Goal: Task Accomplishment & Management: Complete application form

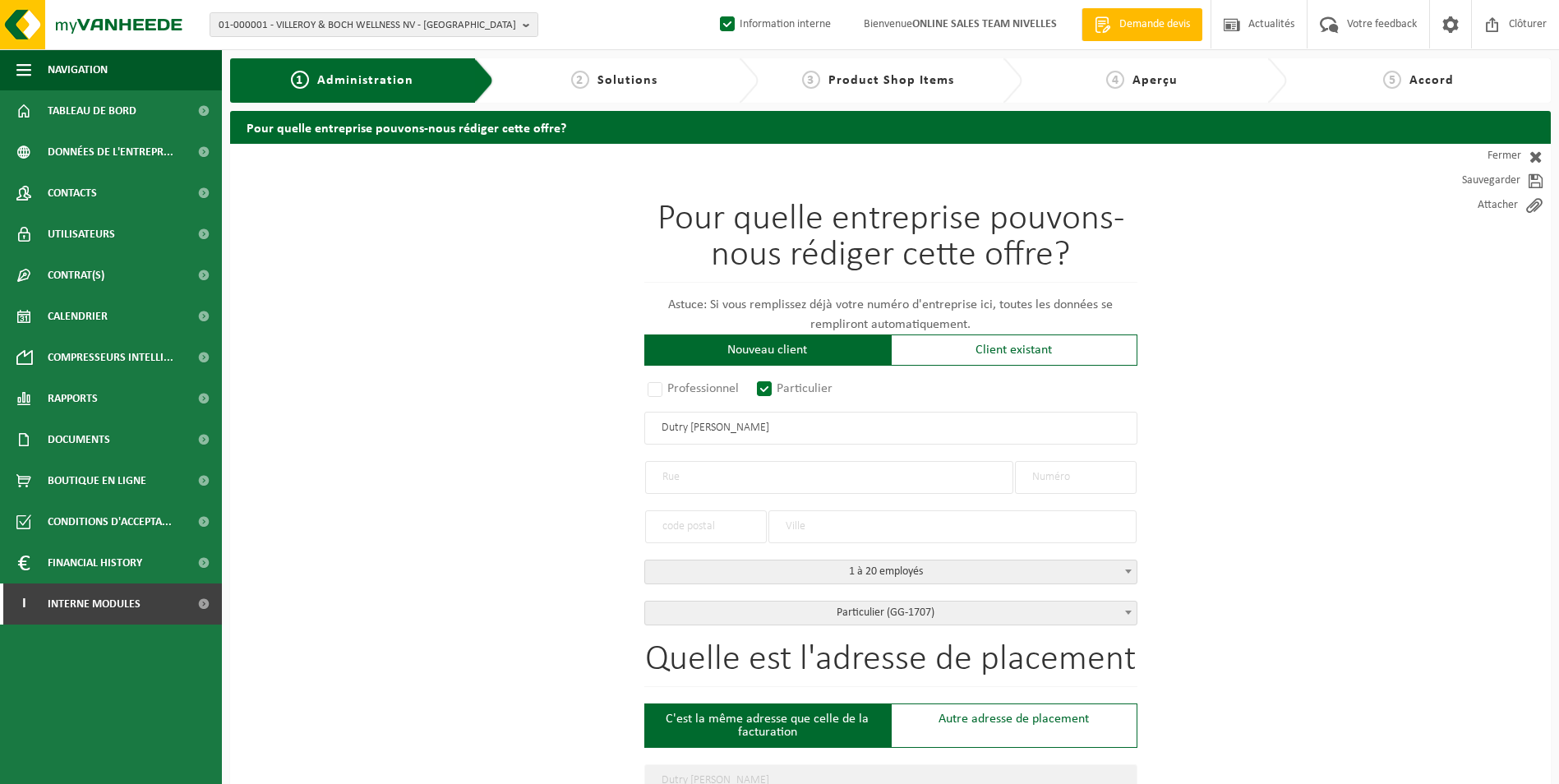
select select "D"
select select "1707"
click at [1524, 155] on span at bounding box center [1532, 156] width 22 height 16
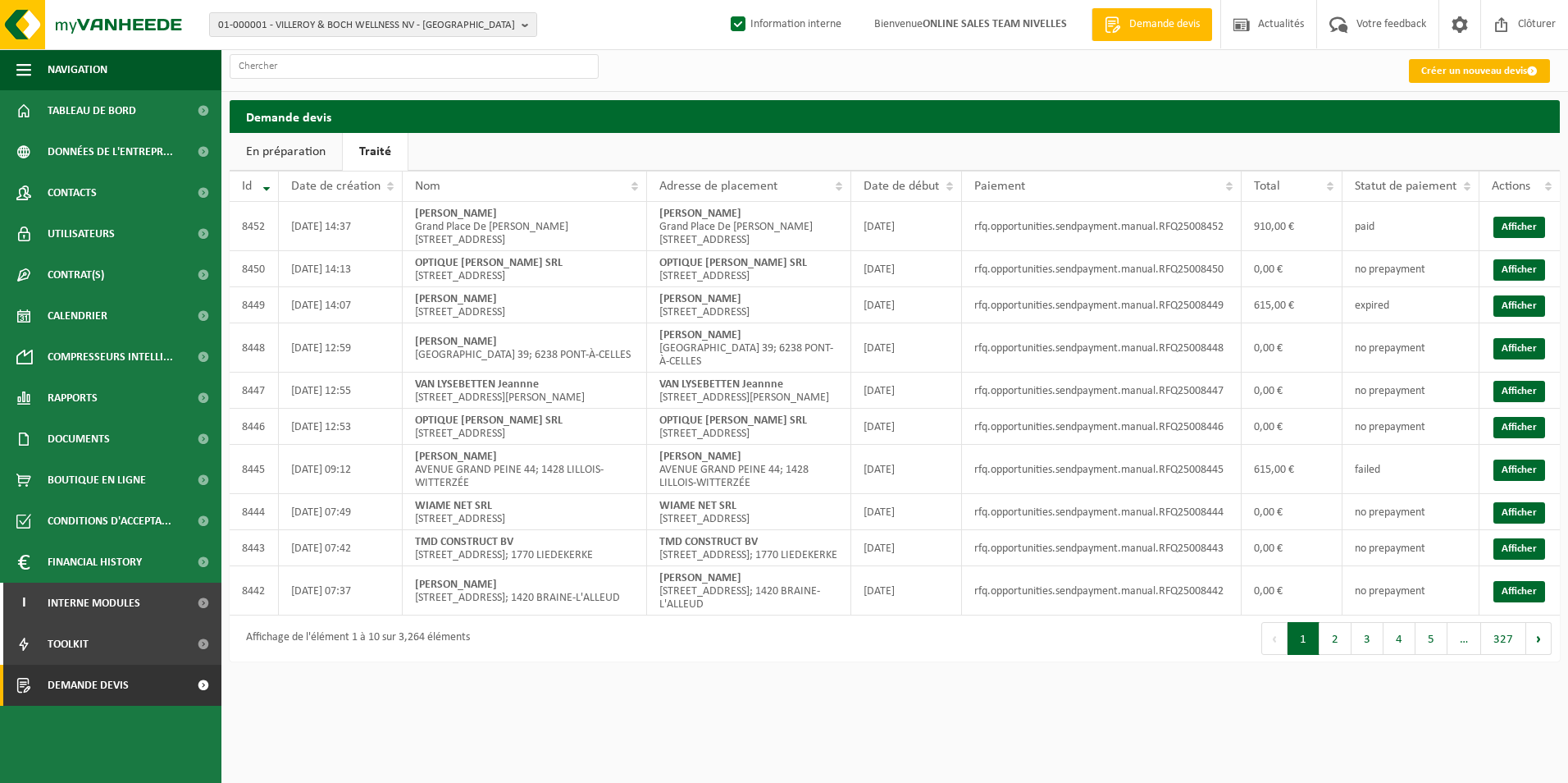
click at [1478, 77] on link "Créer un nouveau devis" at bounding box center [1480, 71] width 141 height 24
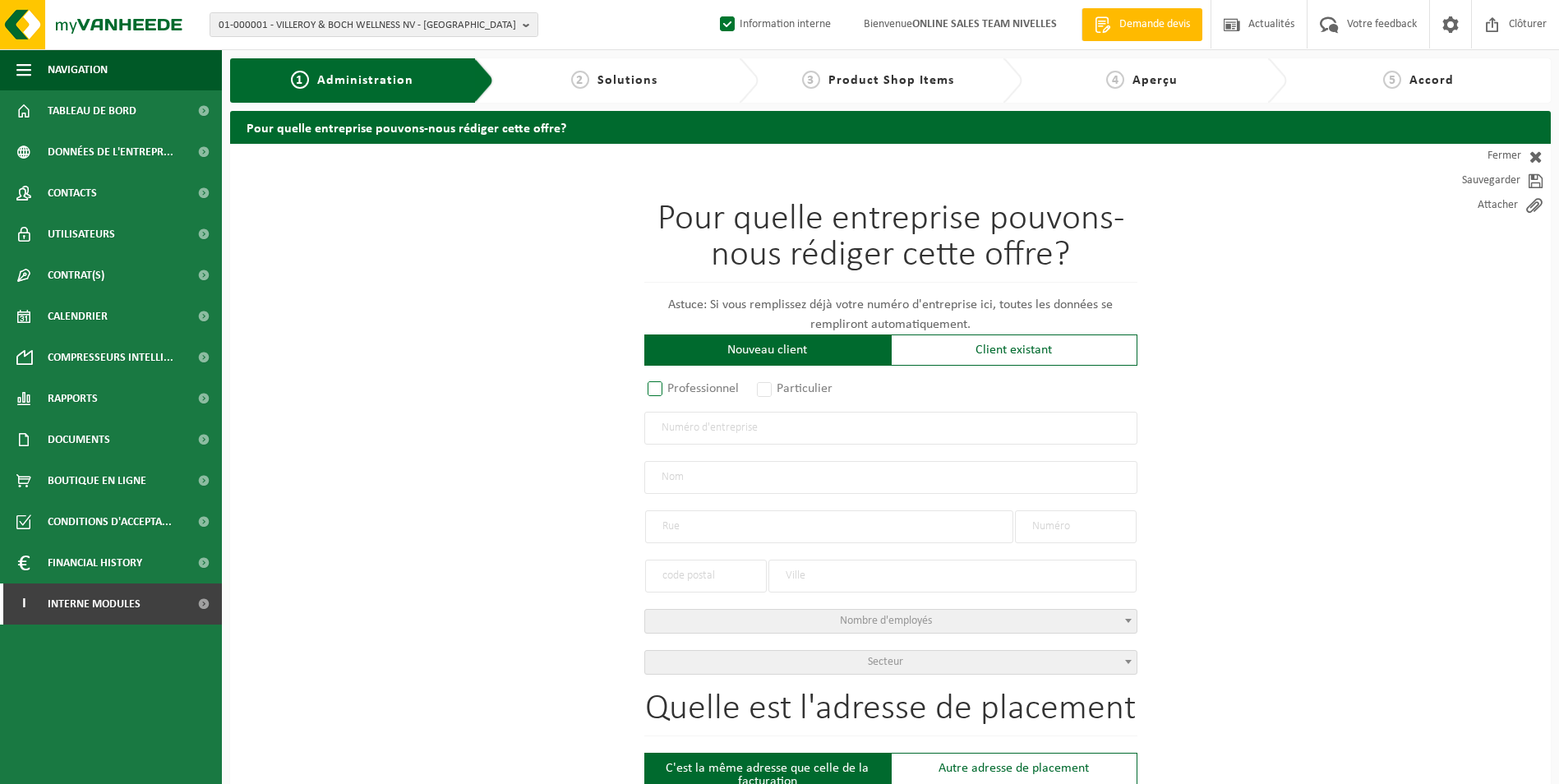
click at [674, 378] on label "Professionnel" at bounding box center [693, 388] width 99 height 23
click at [674, 384] on input "Professionnel" at bounding box center [677, 390] width 11 height 11
radio input "true"
click at [690, 427] on input "text" at bounding box center [890, 428] width 493 height 33
type input "0803276103"
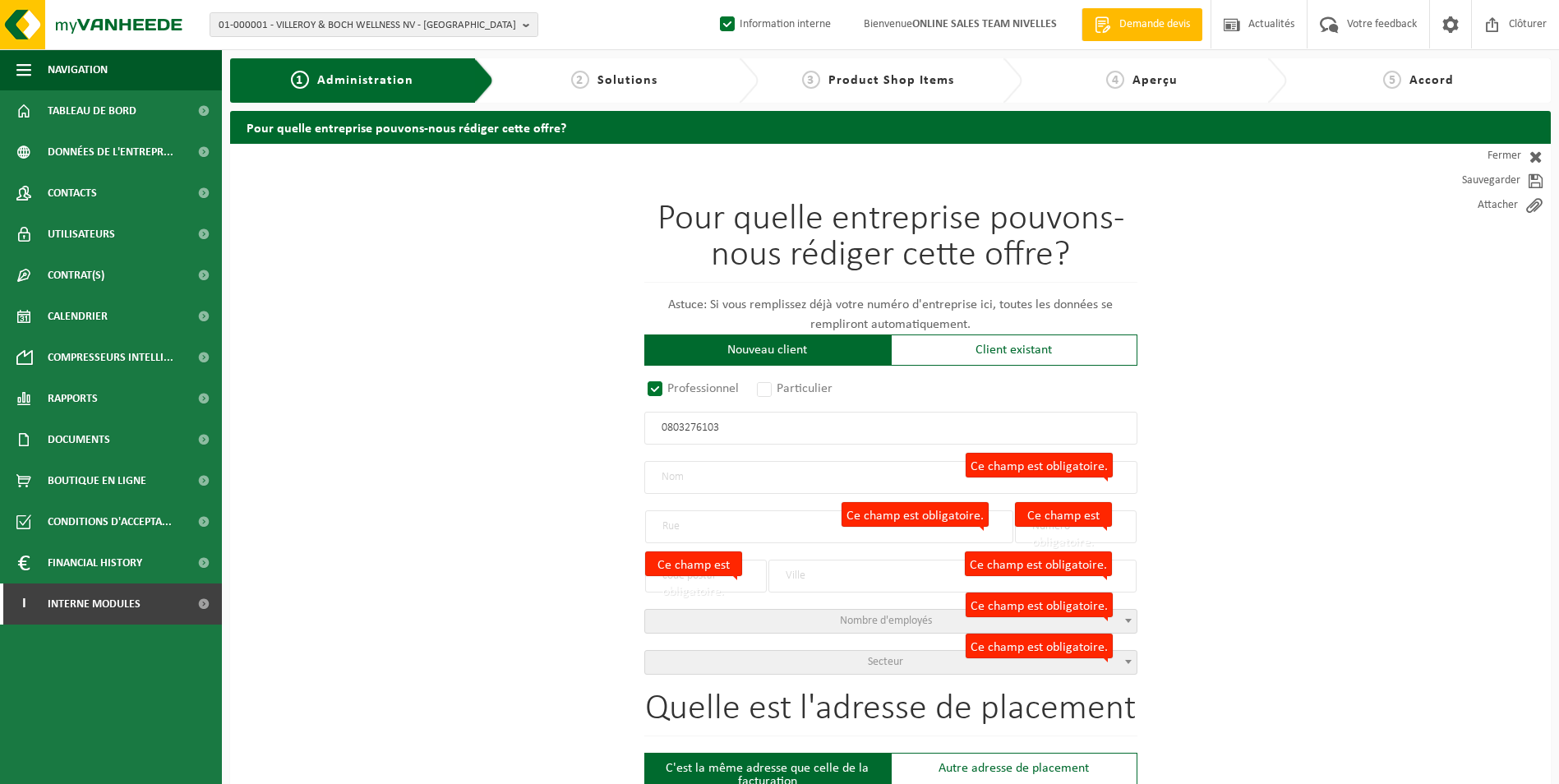
radio input "true"
type input "0803276103"
type input "VKCO SRL"
type input "RUE DES BRUYNETTES, COR."
type input "14"
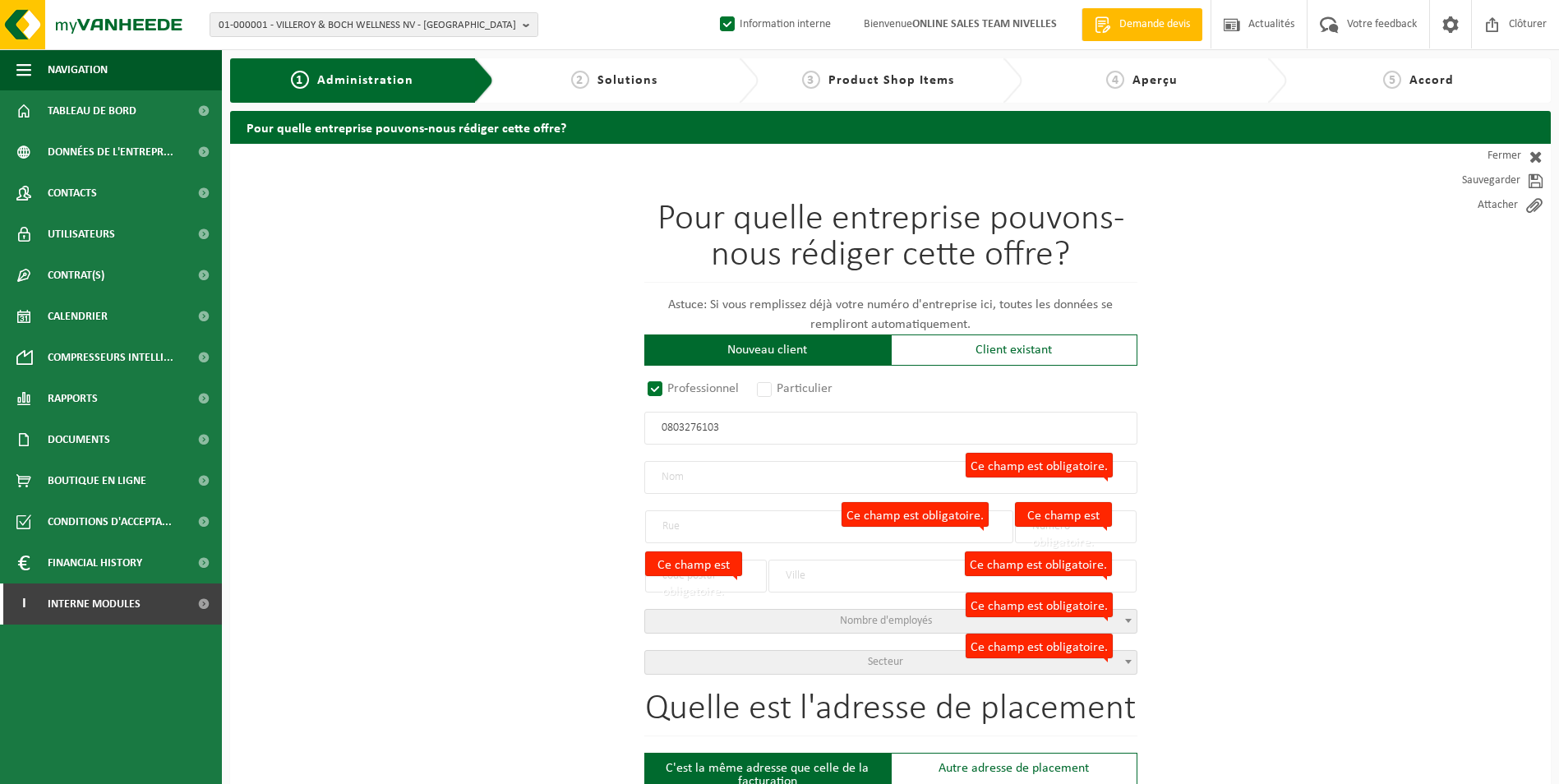
type input "5032"
type input "GEMBLOUX"
select select "D"
type input "VKCO SRL"
type input "RUE DES BRUYNETTES, COR."
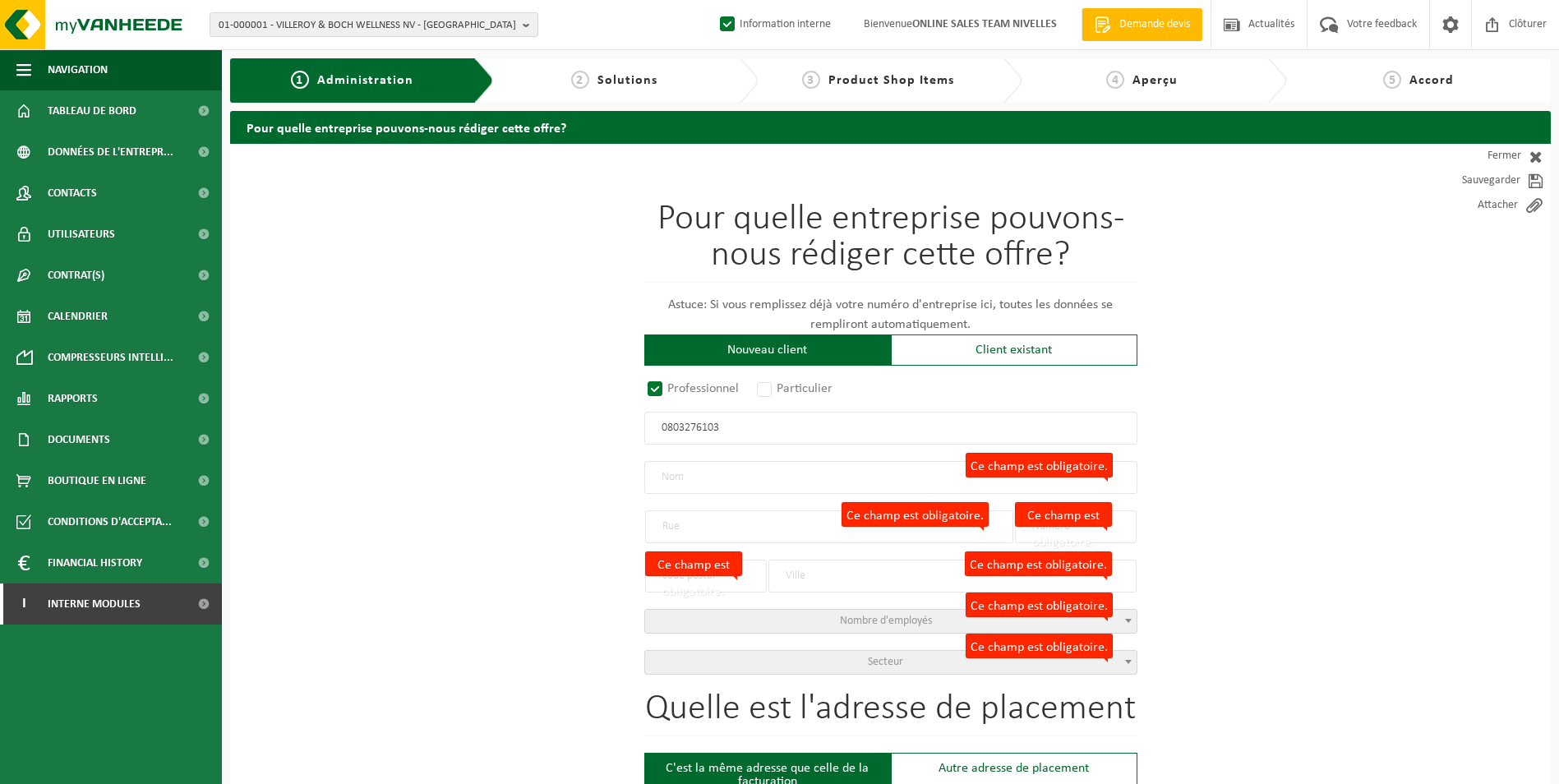
type input "14"
type input "5032"
type input "GEMBLOUX"
type input "2346559068"
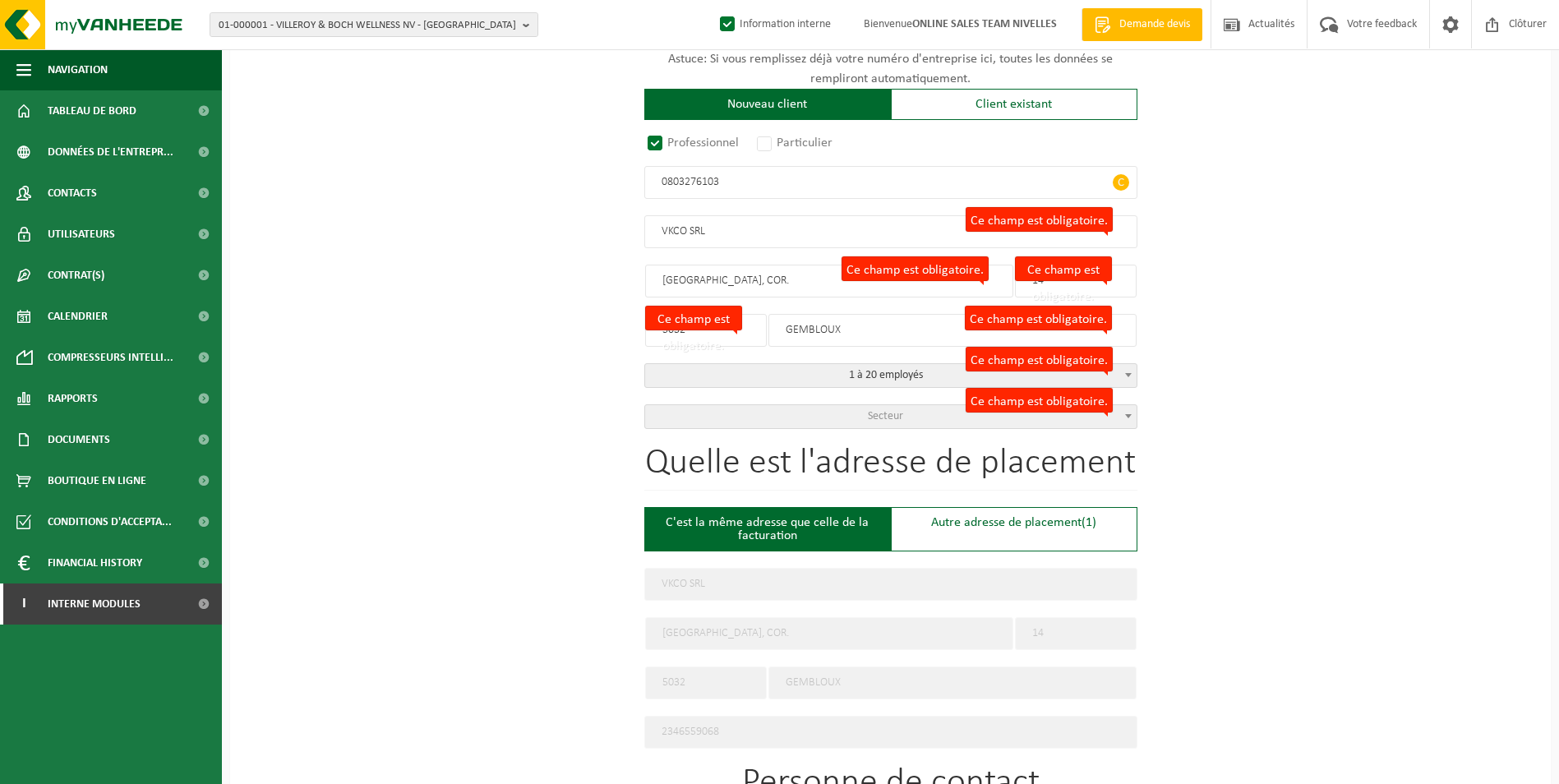
scroll to position [411, 0]
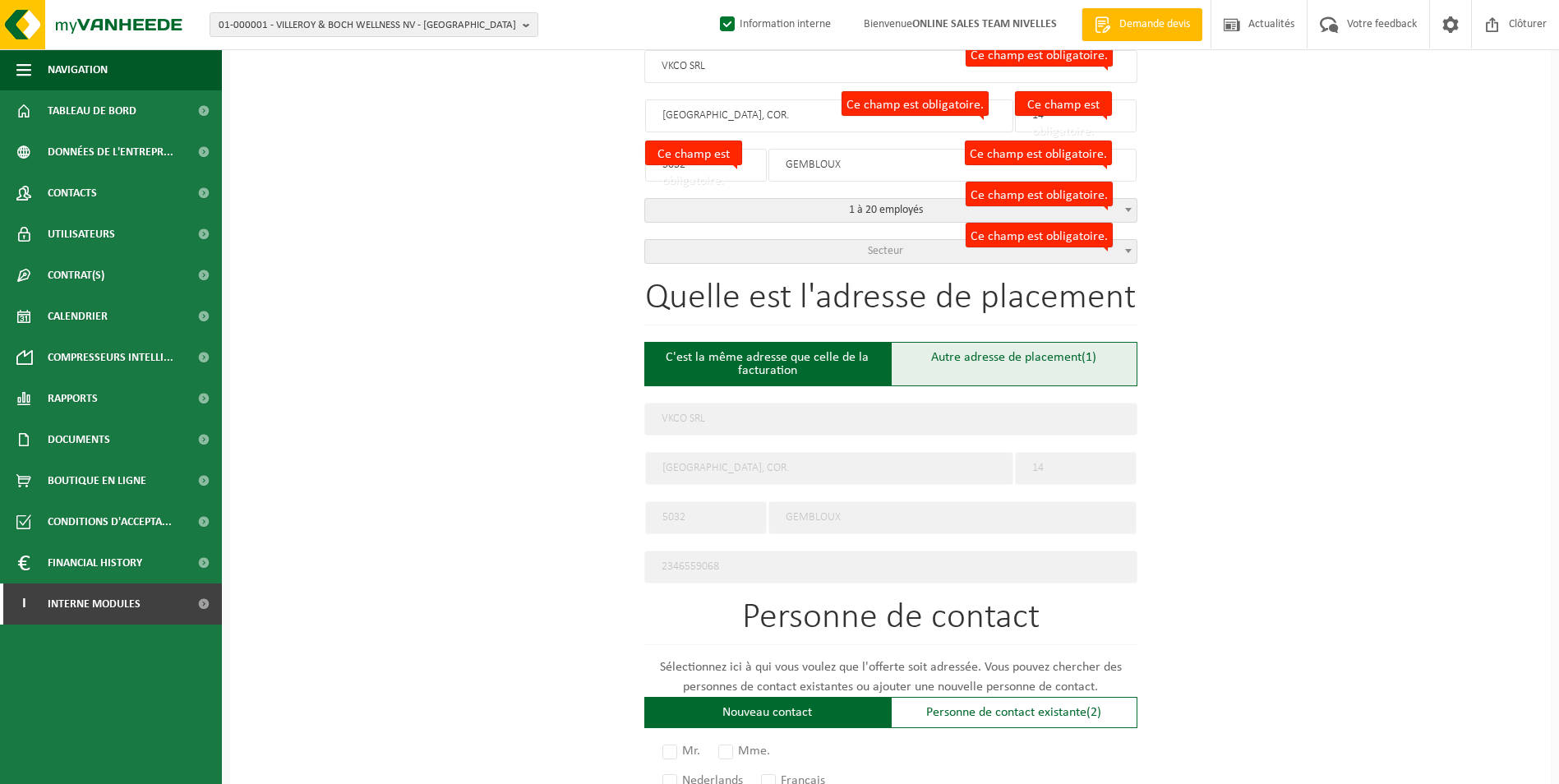
click at [1008, 365] on div "Autre adresse de placement (1)" at bounding box center [1013, 363] width 246 height 45
type input "Chantier -"
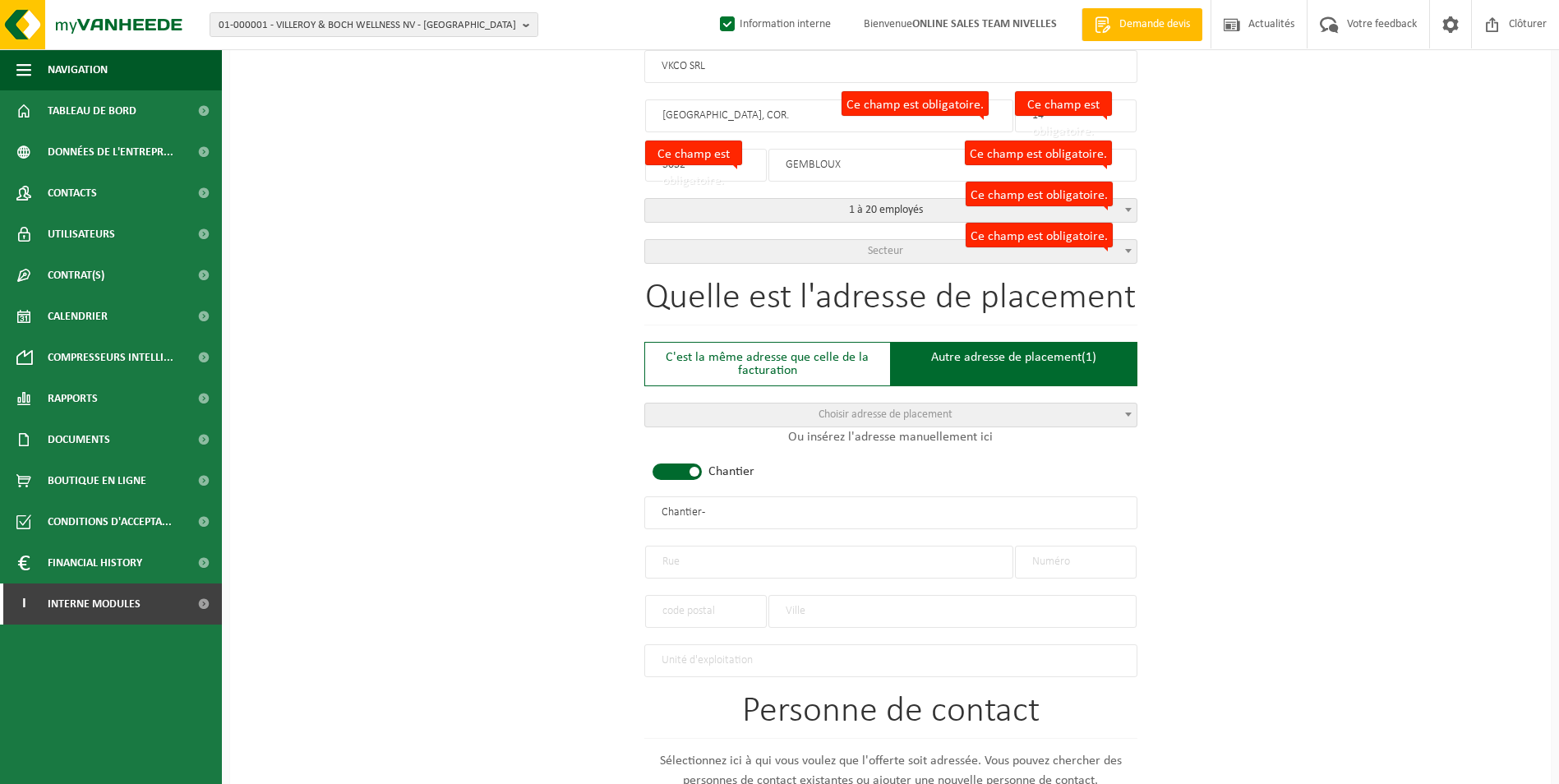
click at [684, 471] on span at bounding box center [677, 471] width 49 height 16
click at [1113, 564] on input "text" at bounding box center [1076, 562] width 122 height 33
type input "27"
click at [734, 561] on input "text" at bounding box center [829, 562] width 368 height 33
type input "avenue des ramiers"
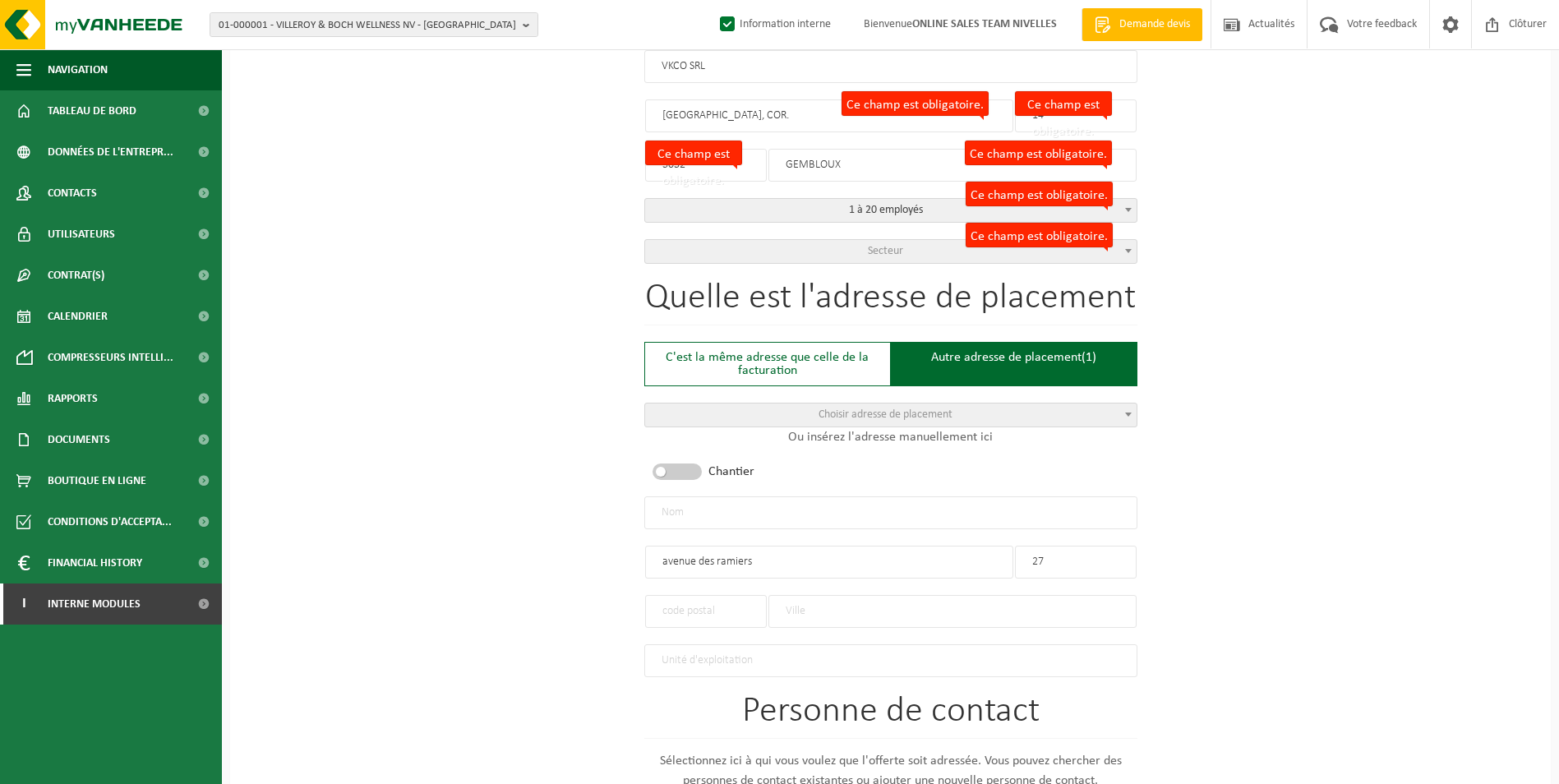
click at [799, 610] on input "text" at bounding box center [952, 611] width 368 height 33
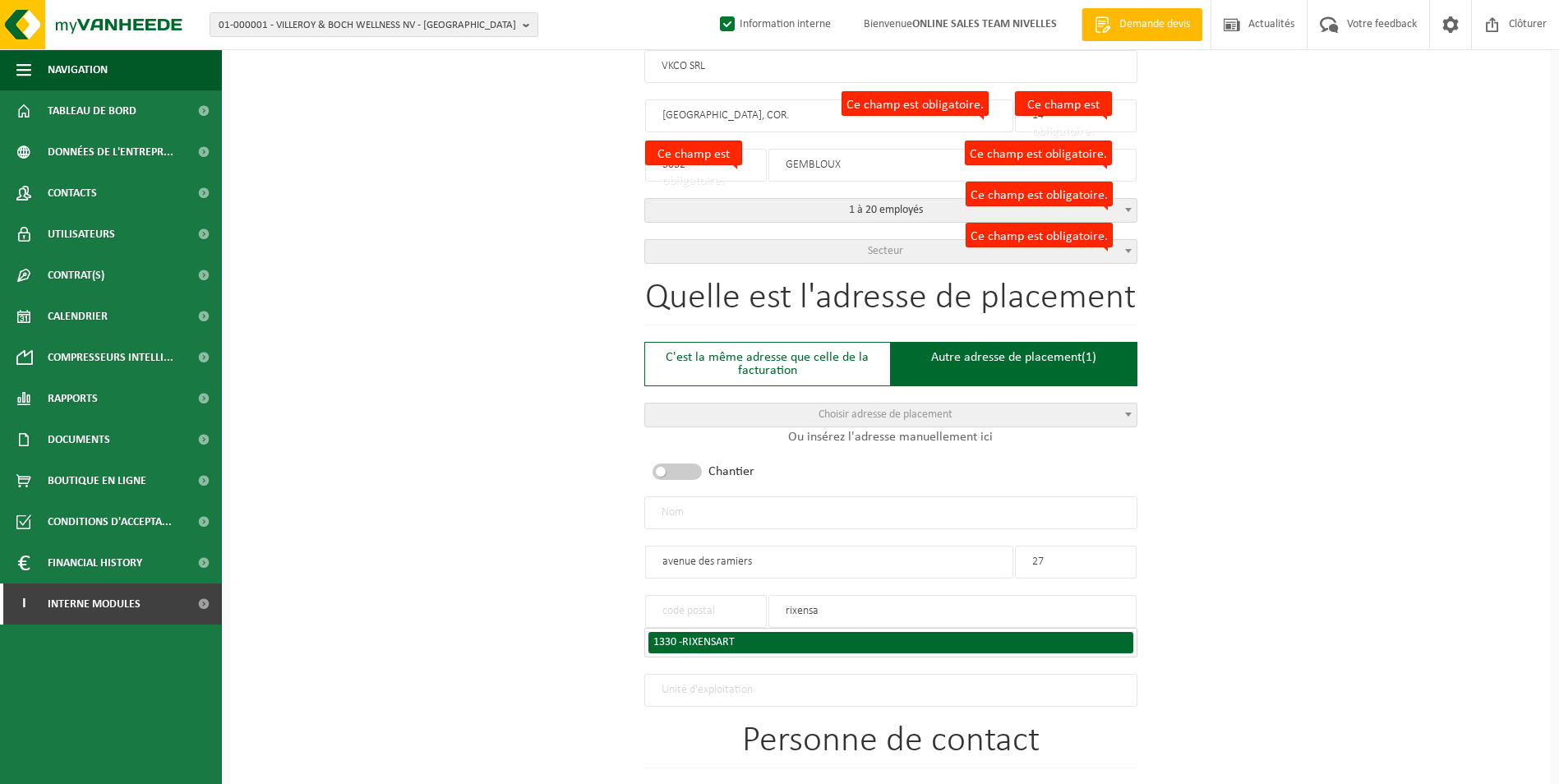
type input "rixensa"
click at [753, 639] on div "1330 - RIXENSART" at bounding box center [890, 642] width 475 height 12
type input "1330"
type input "RIXENSART"
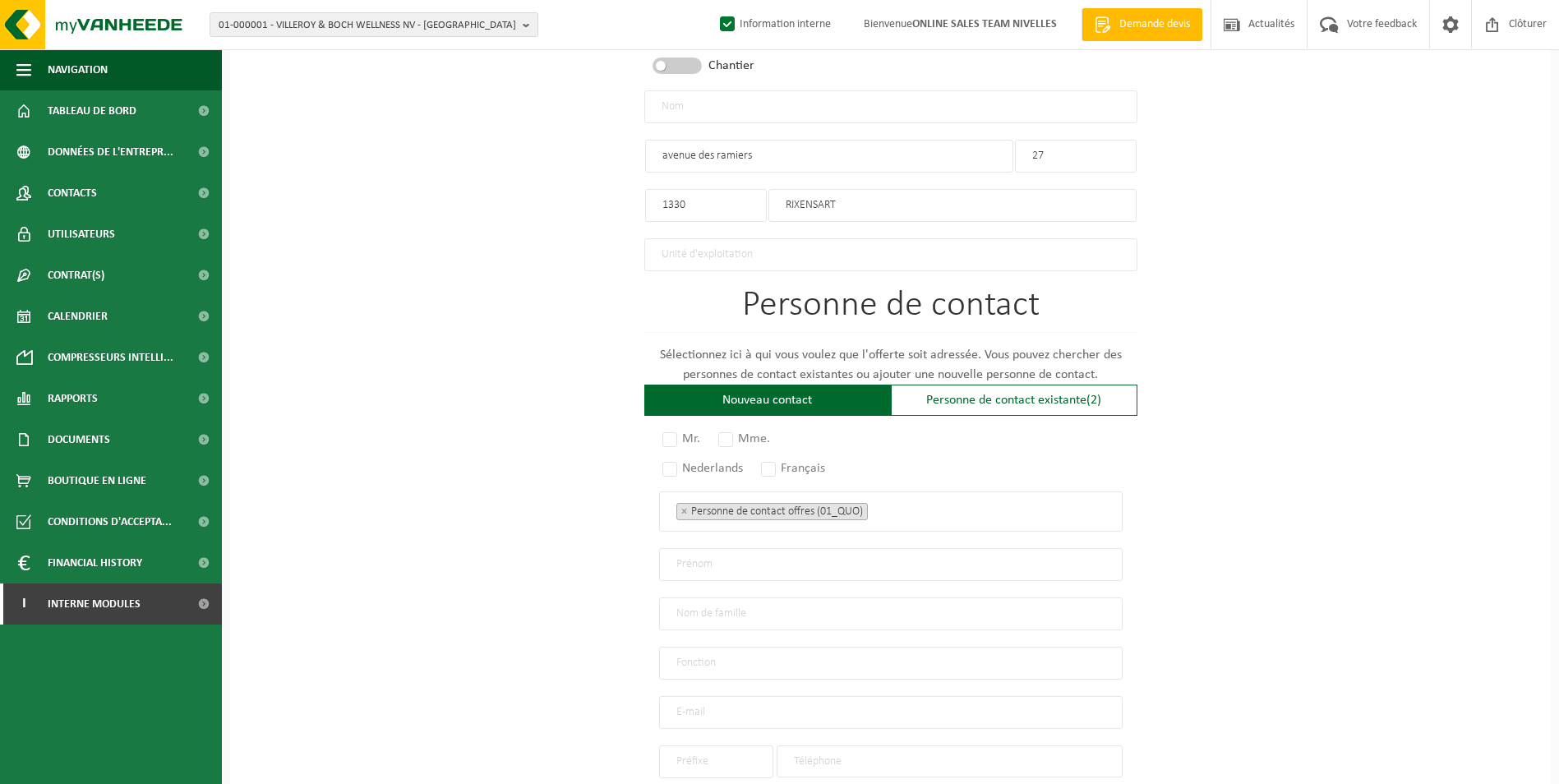
scroll to position [822, 0]
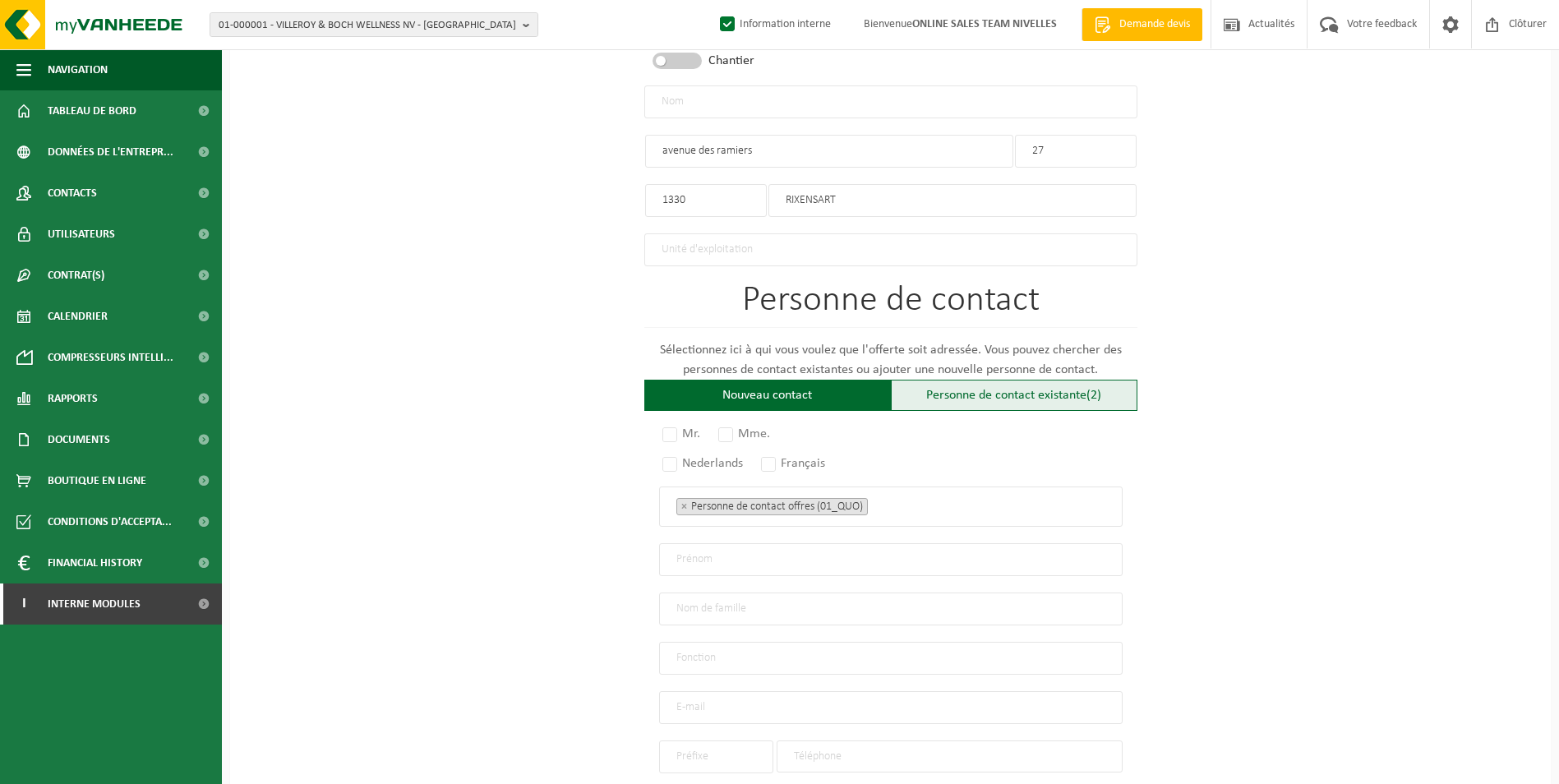
click at [1026, 392] on div "Personne de contact existante (2)" at bounding box center [1013, 395] width 246 height 31
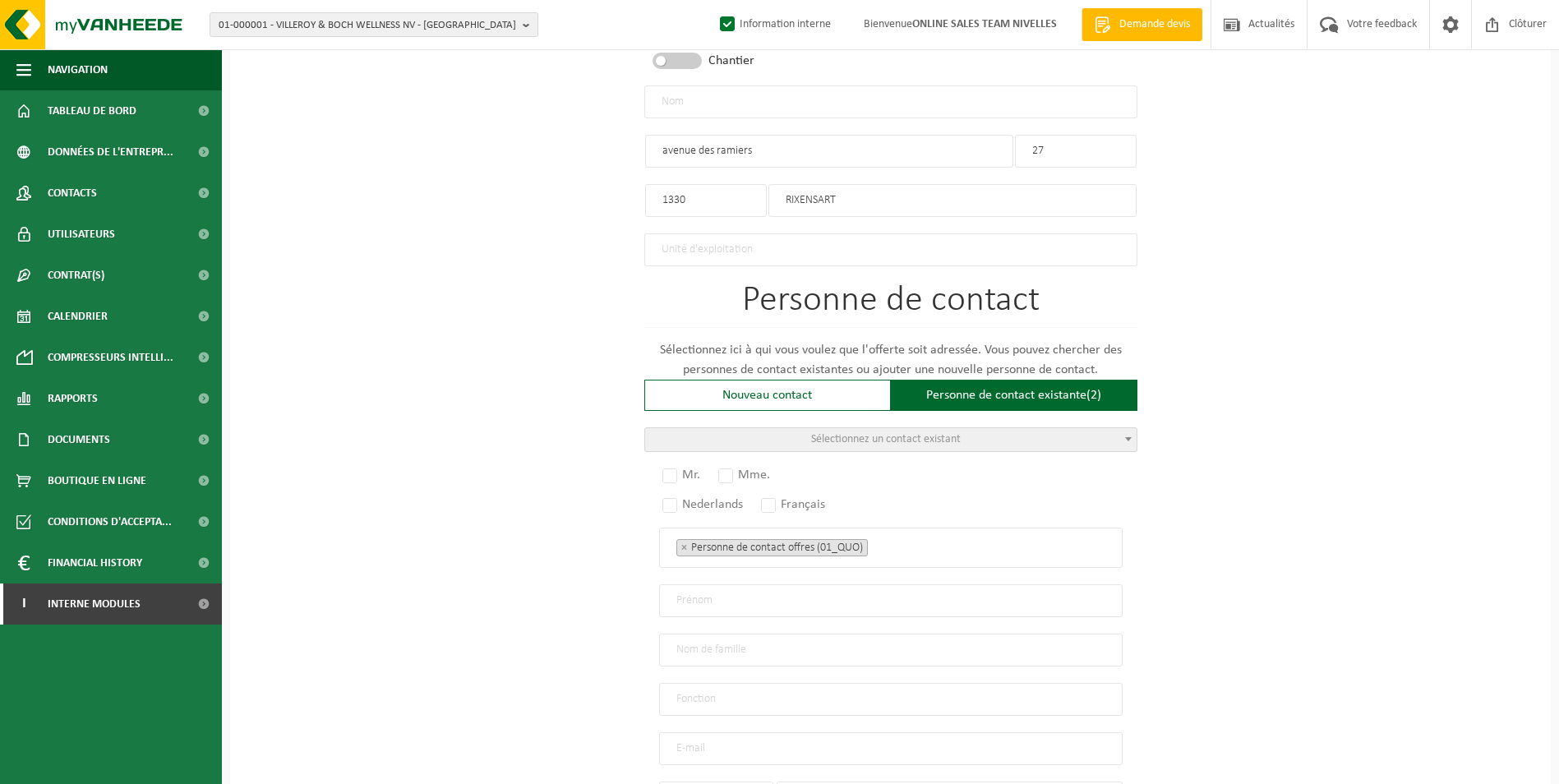
click at [976, 428] on span "Sélectionnez un contact existant" at bounding box center [890, 439] width 492 height 23
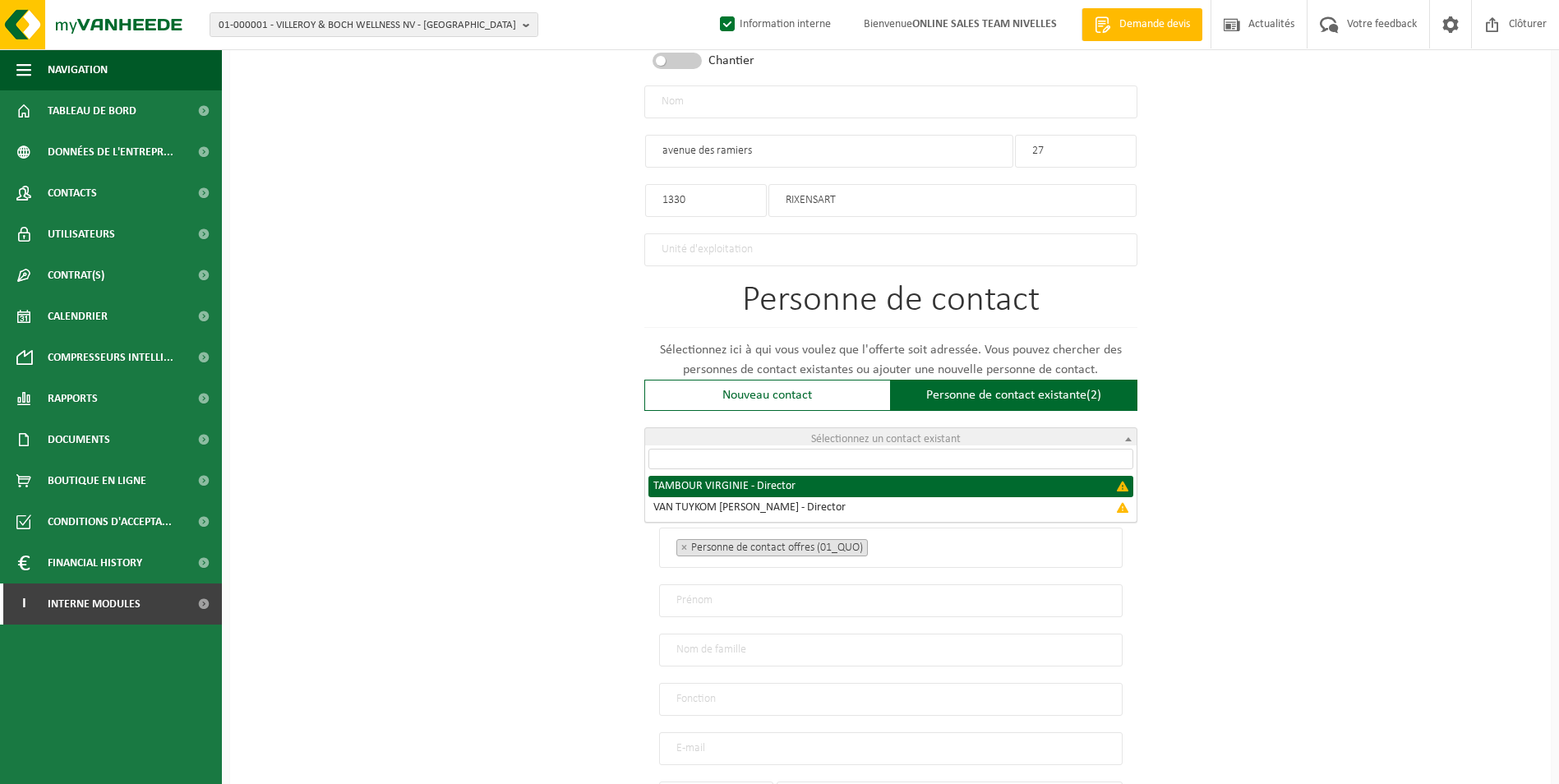
select select "{"code":"","firstname":"VIRGINIE","surname":"TAMBOUR","gender":"Unknown","posit…"
type input "VIRGINIE"
type input "TAMBOUR"
type input "Director"
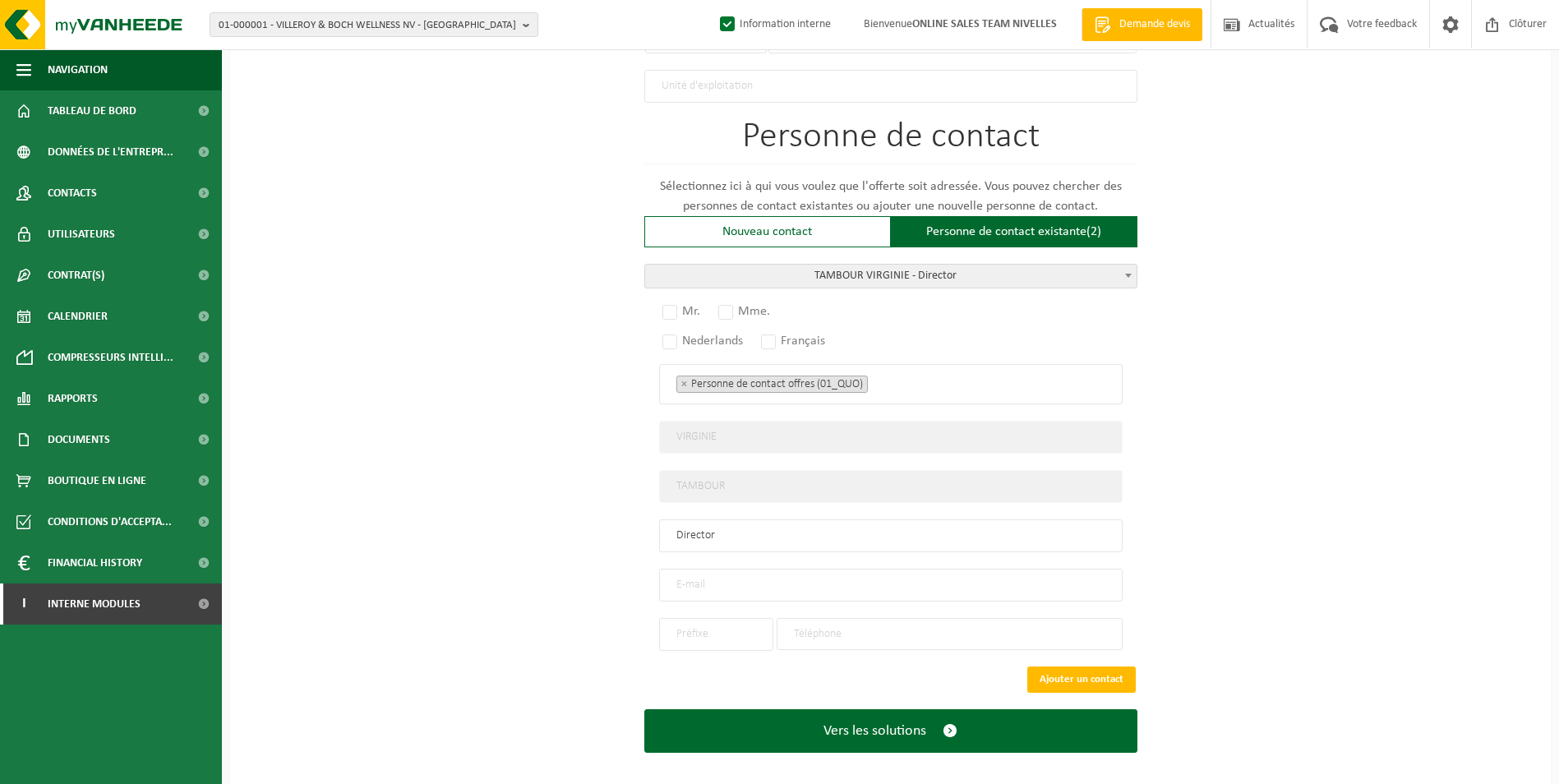
scroll to position [986, 0]
click at [675, 299] on label "Mr." at bounding box center [681, 310] width 46 height 23
radio input "true"
click at [776, 330] on label "Français" at bounding box center [794, 340] width 73 height 23
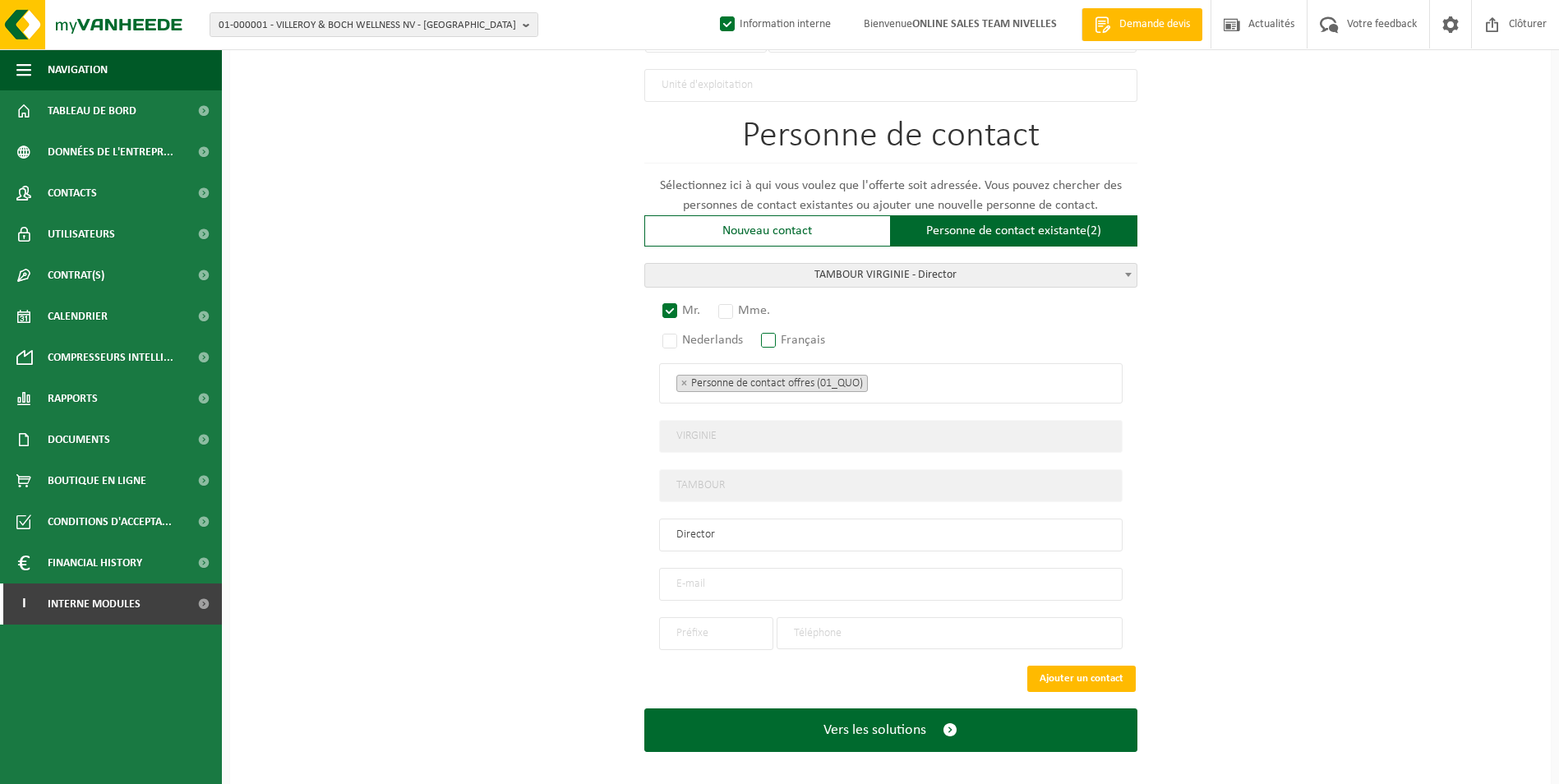
radio input "true"
click at [913, 374] on ul "× Personne de contact offres (01_QUO)" at bounding box center [890, 383] width 429 height 22
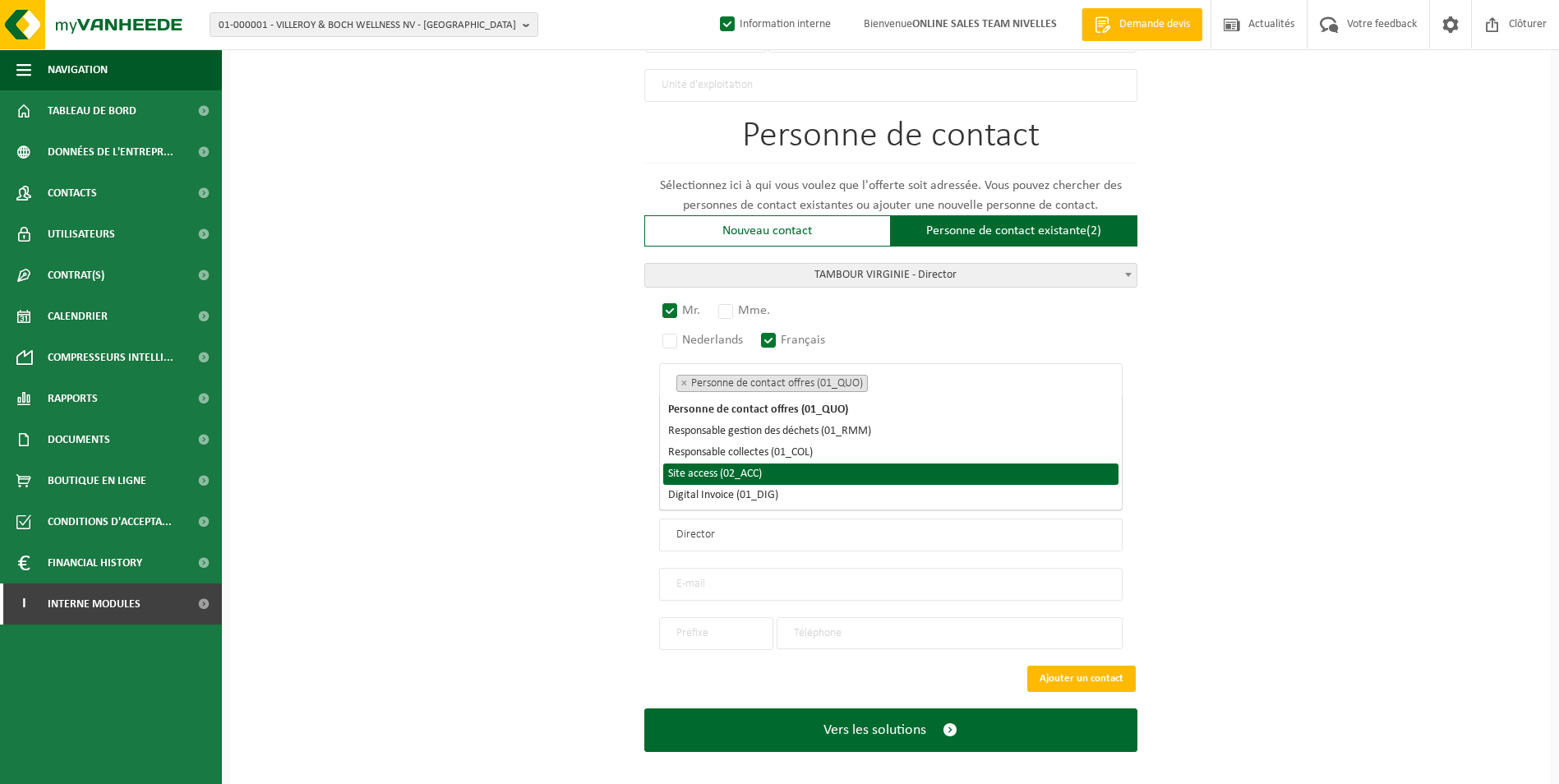
click at [831, 474] on li "Site access (02_ACC)" at bounding box center [890, 474] width 455 height 22
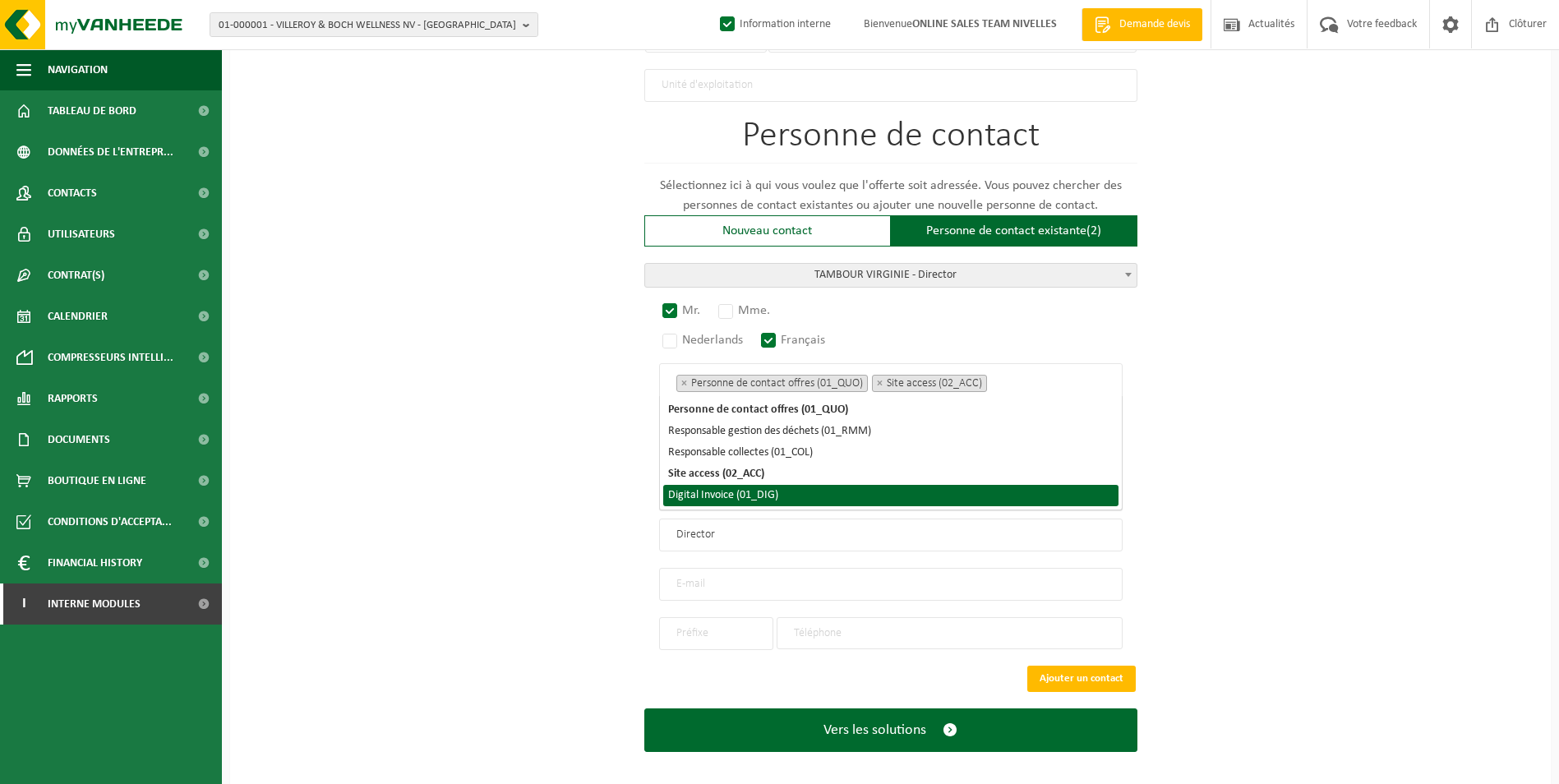
click at [801, 499] on li "Digital Invoice (01_DIG)" at bounding box center [890, 496] width 455 height 22
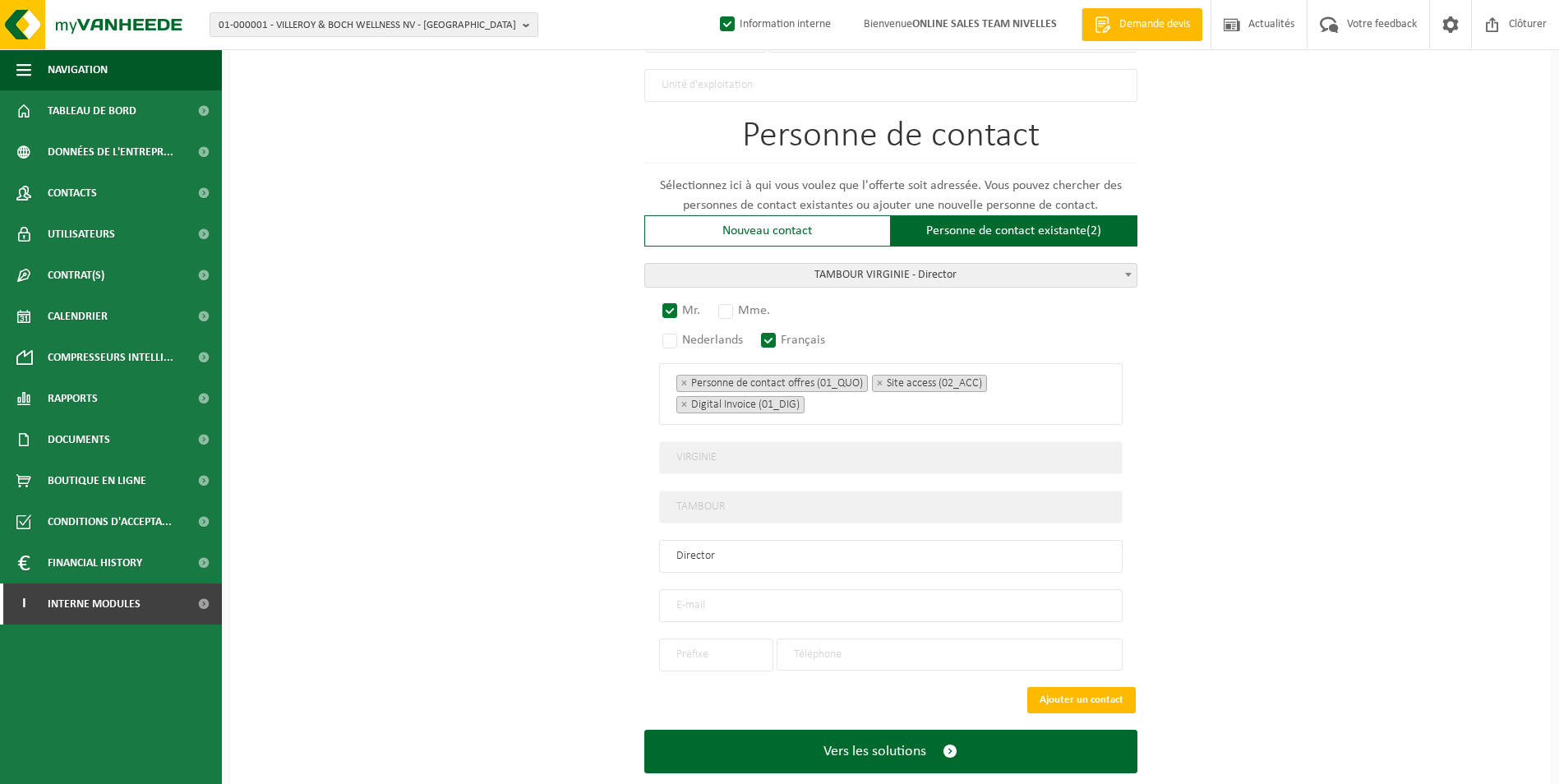
click at [776, 594] on input "email" at bounding box center [890, 606] width 463 height 33
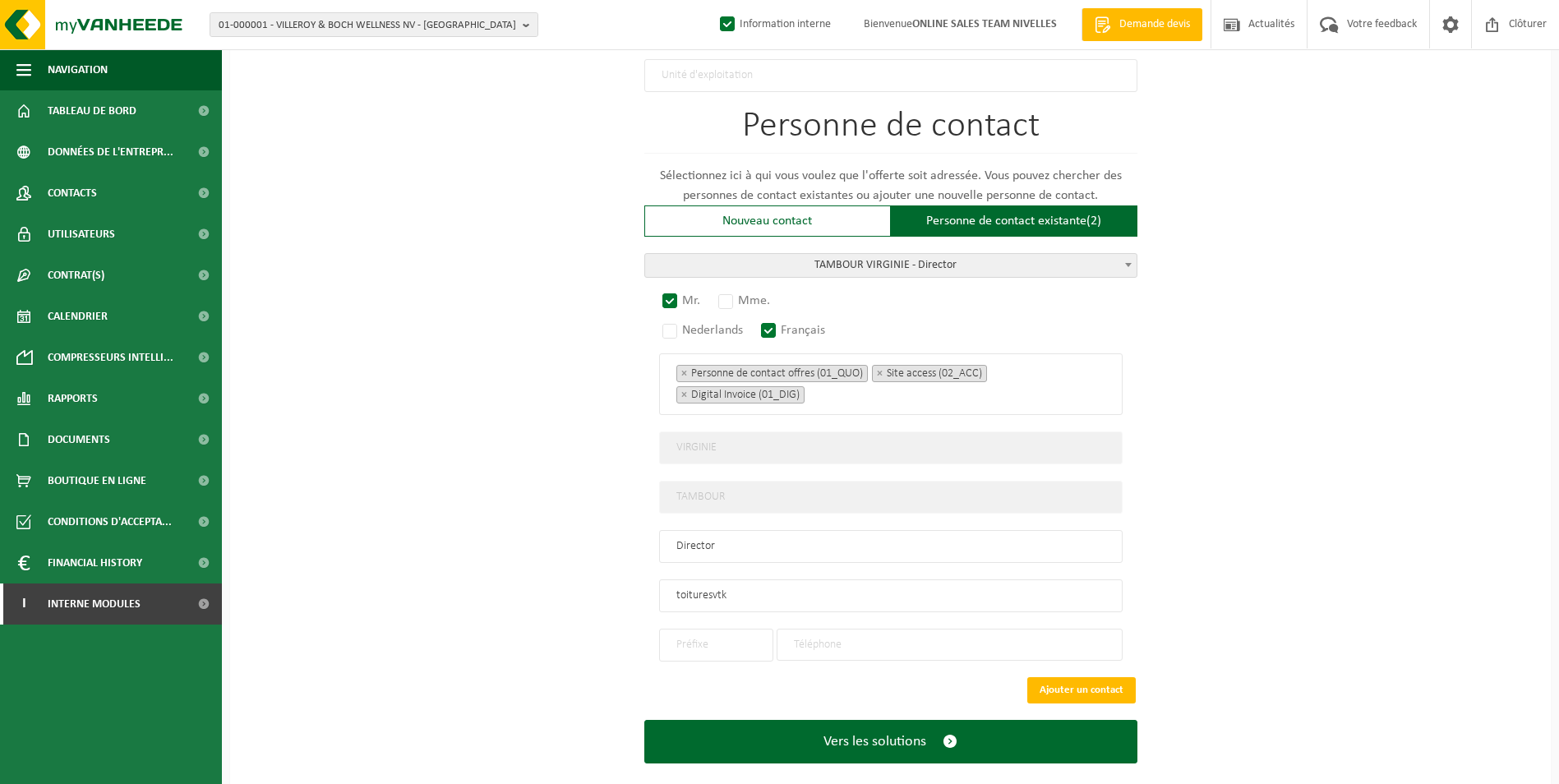
scroll to position [1013, 0]
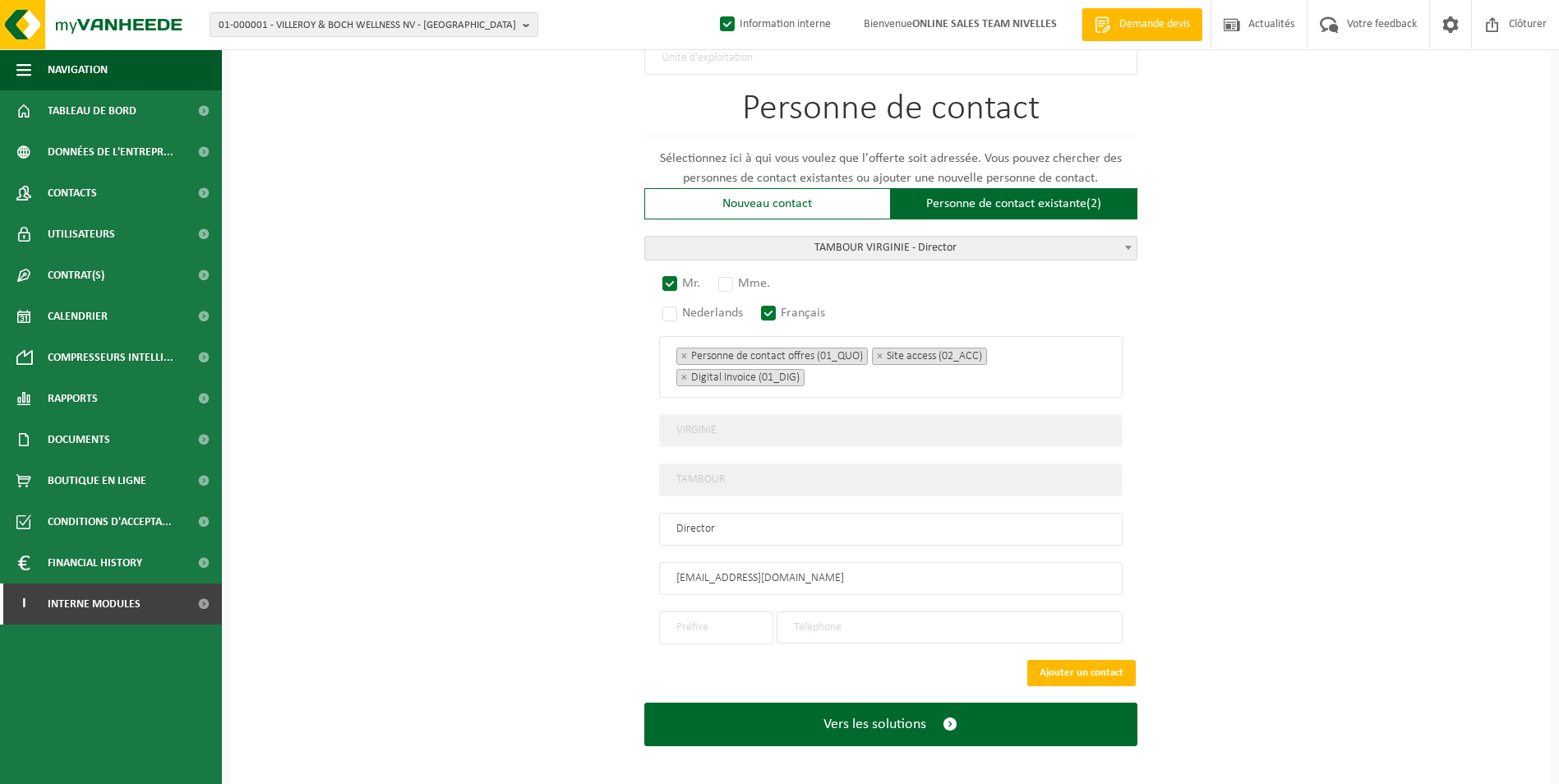
type input "toituresvtk@gmail.com"
click at [727, 624] on input "text" at bounding box center [716, 628] width 114 height 33
click at [719, 653] on div "+32" at bounding box center [716, 659] width 96 height 12
type input "+32"
click at [911, 620] on input "tel" at bounding box center [949, 627] width 346 height 32
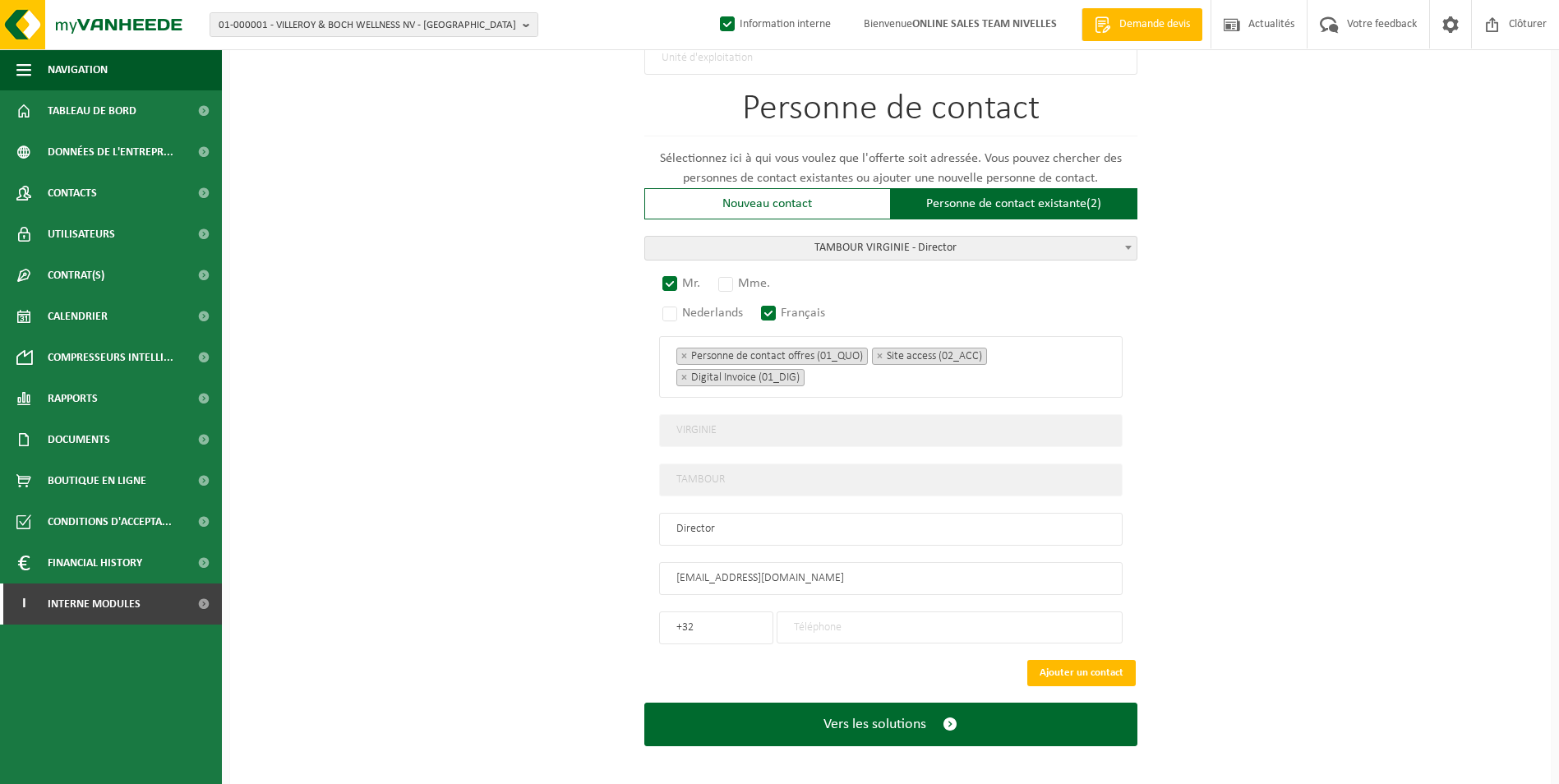
click at [875, 620] on input "tel" at bounding box center [949, 627] width 346 height 32
type input "472623310"
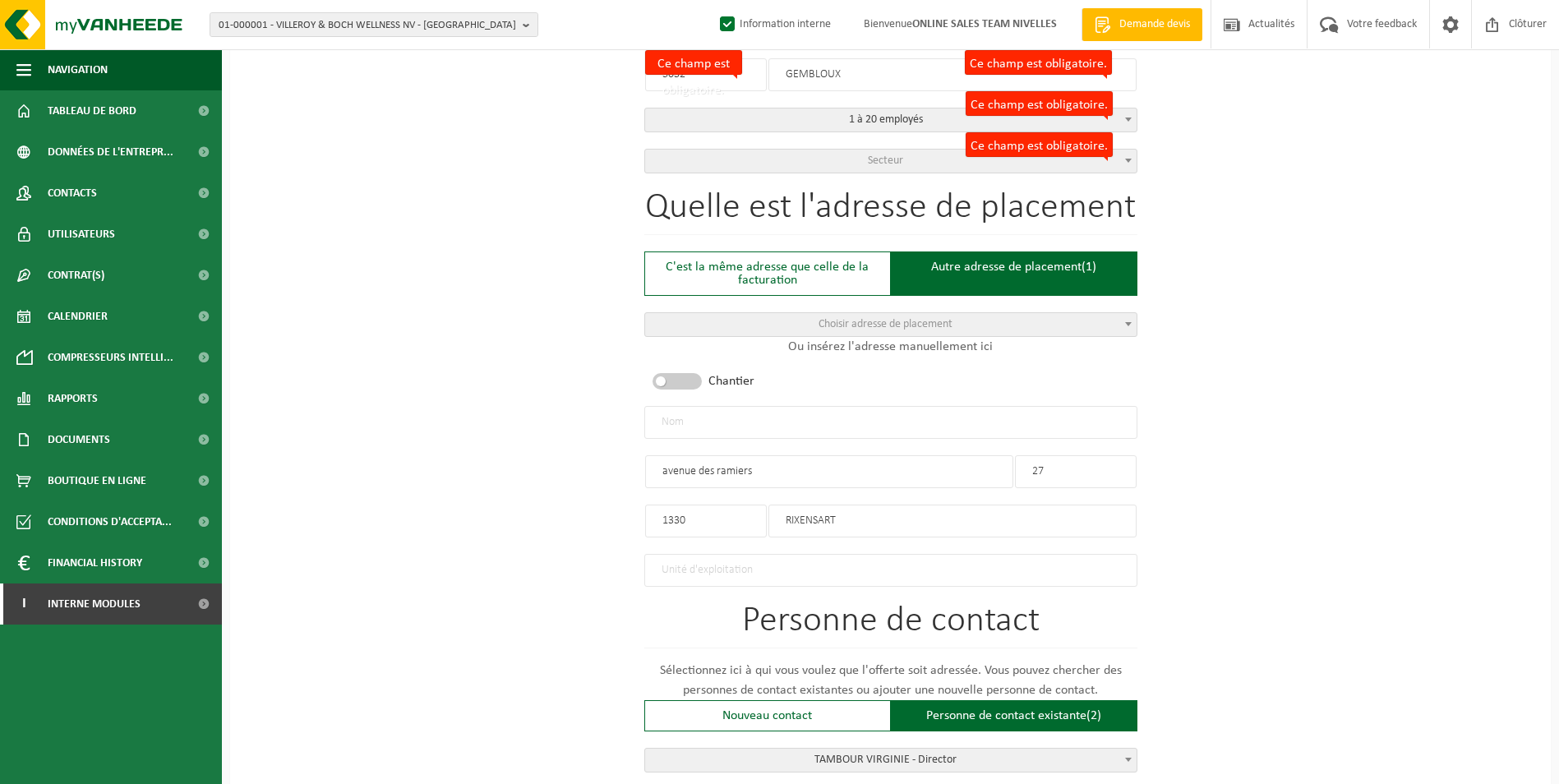
scroll to position [356, 0]
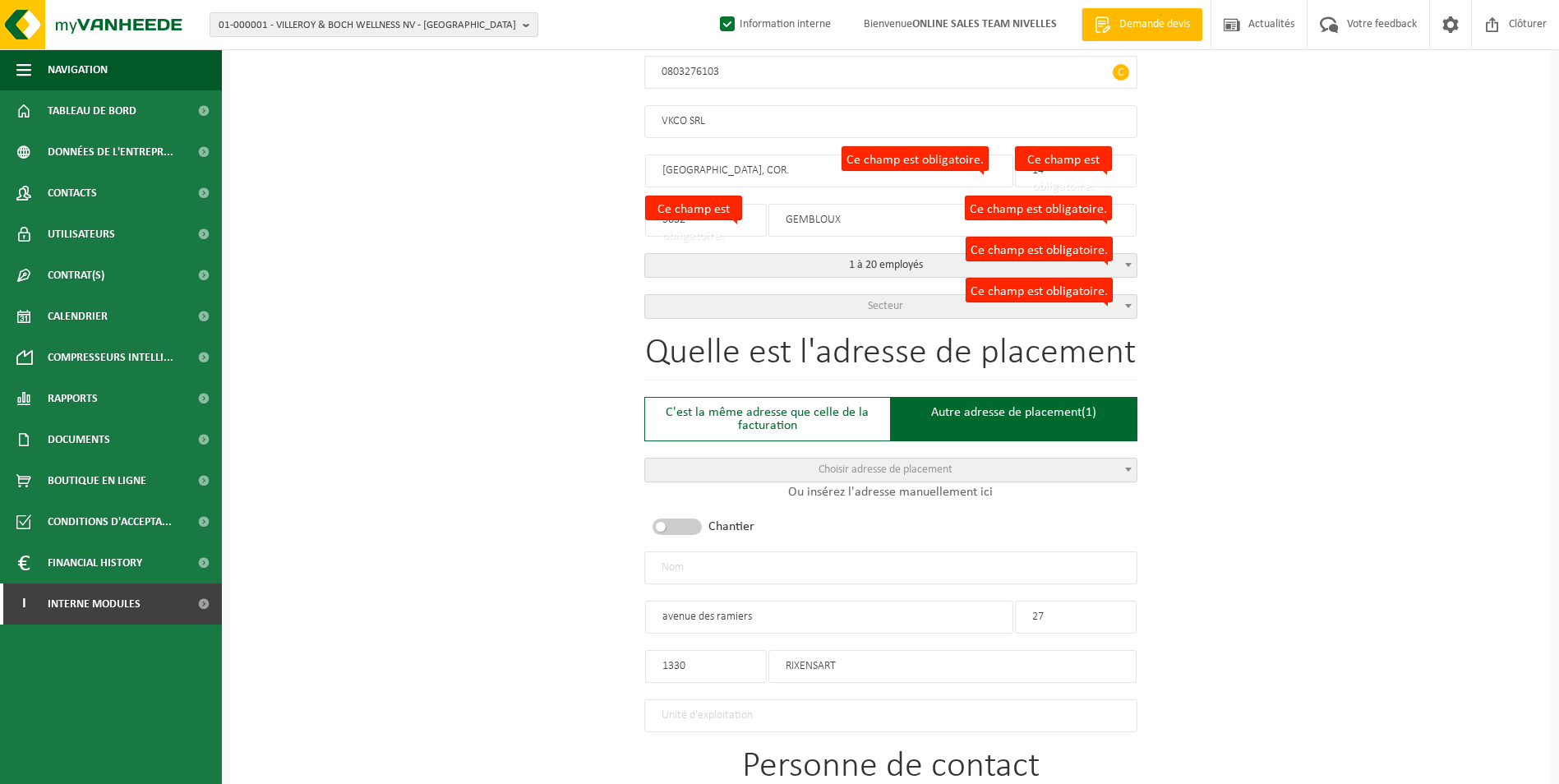
click at [718, 563] on input "text" at bounding box center [890, 568] width 493 height 33
type input "v"
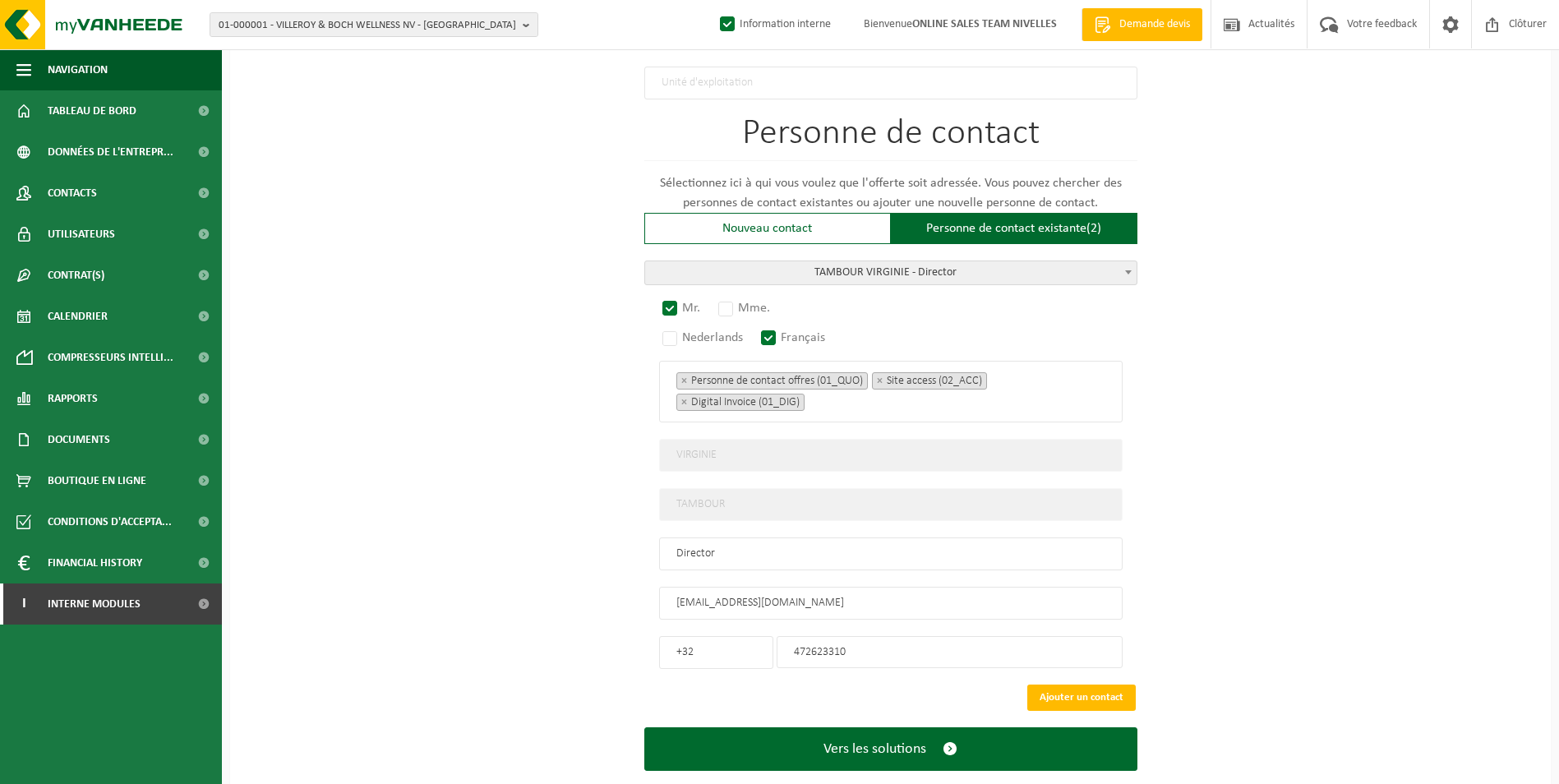
scroll to position [1013, 0]
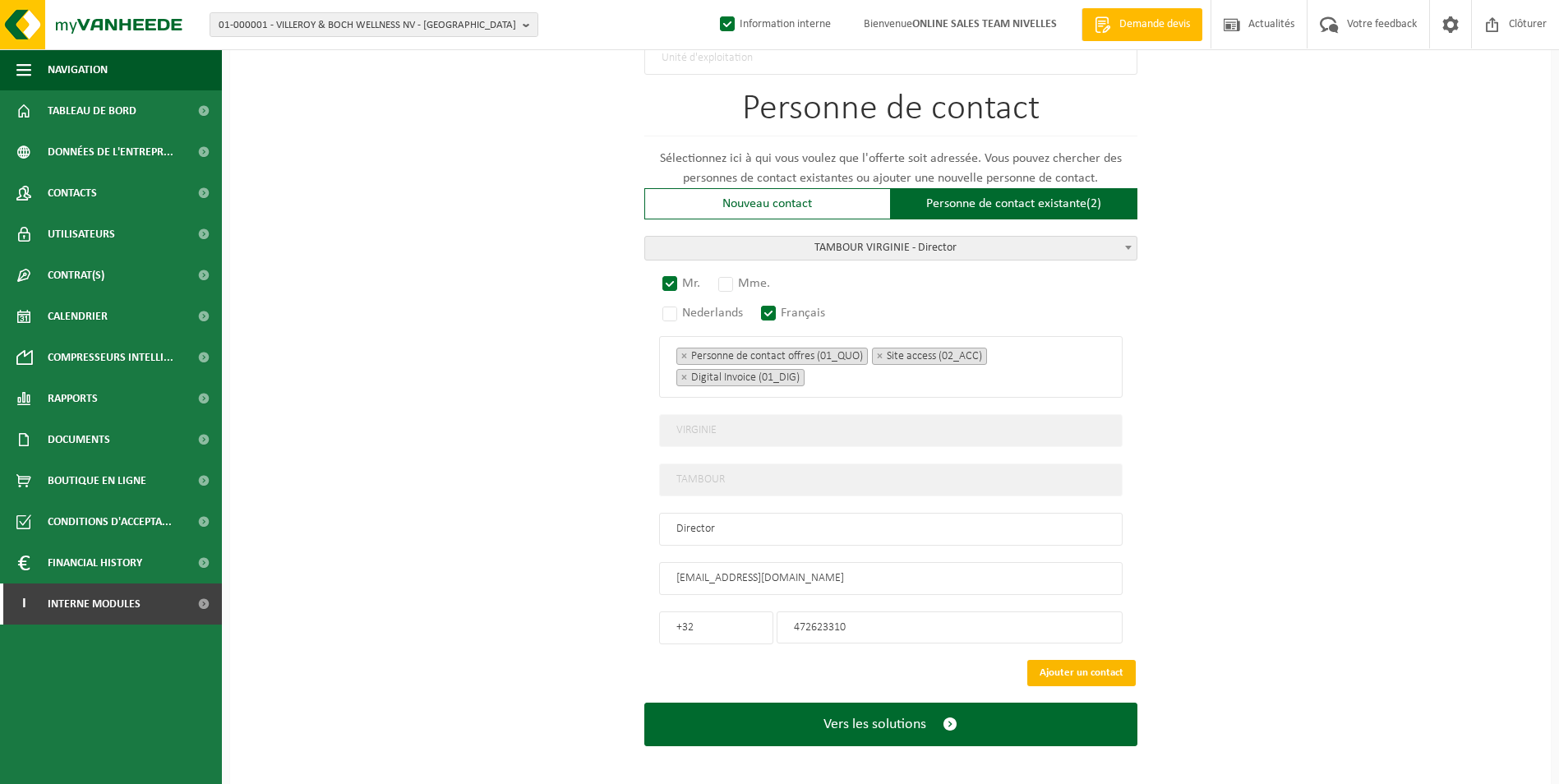
type input "VKCO SRL-RIXENSART"
click at [1071, 666] on button "Ajouter un contact" at bounding box center [1081, 672] width 108 height 26
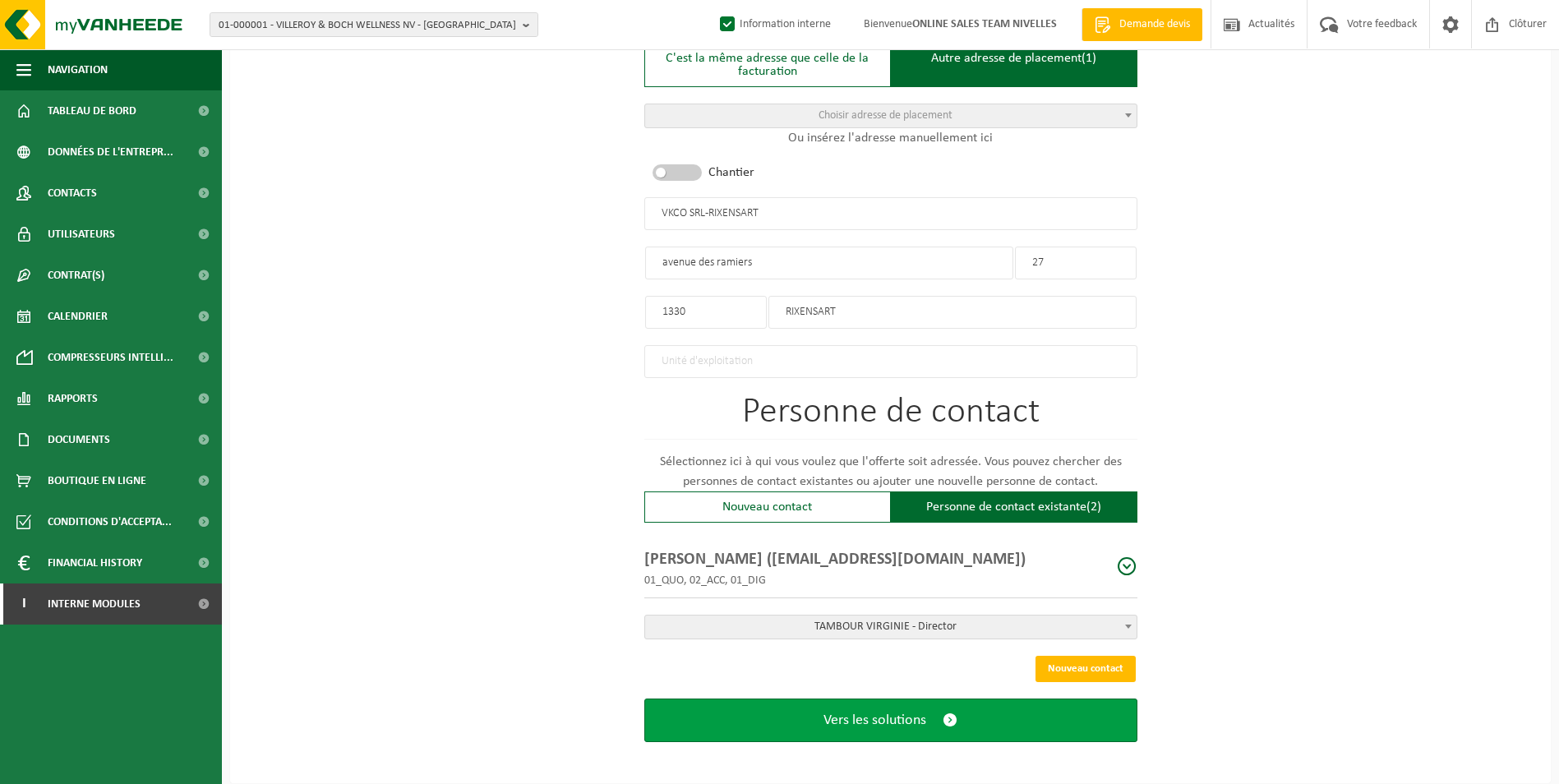
click at [890, 719] on span "Vers les solutions" at bounding box center [874, 719] width 103 height 17
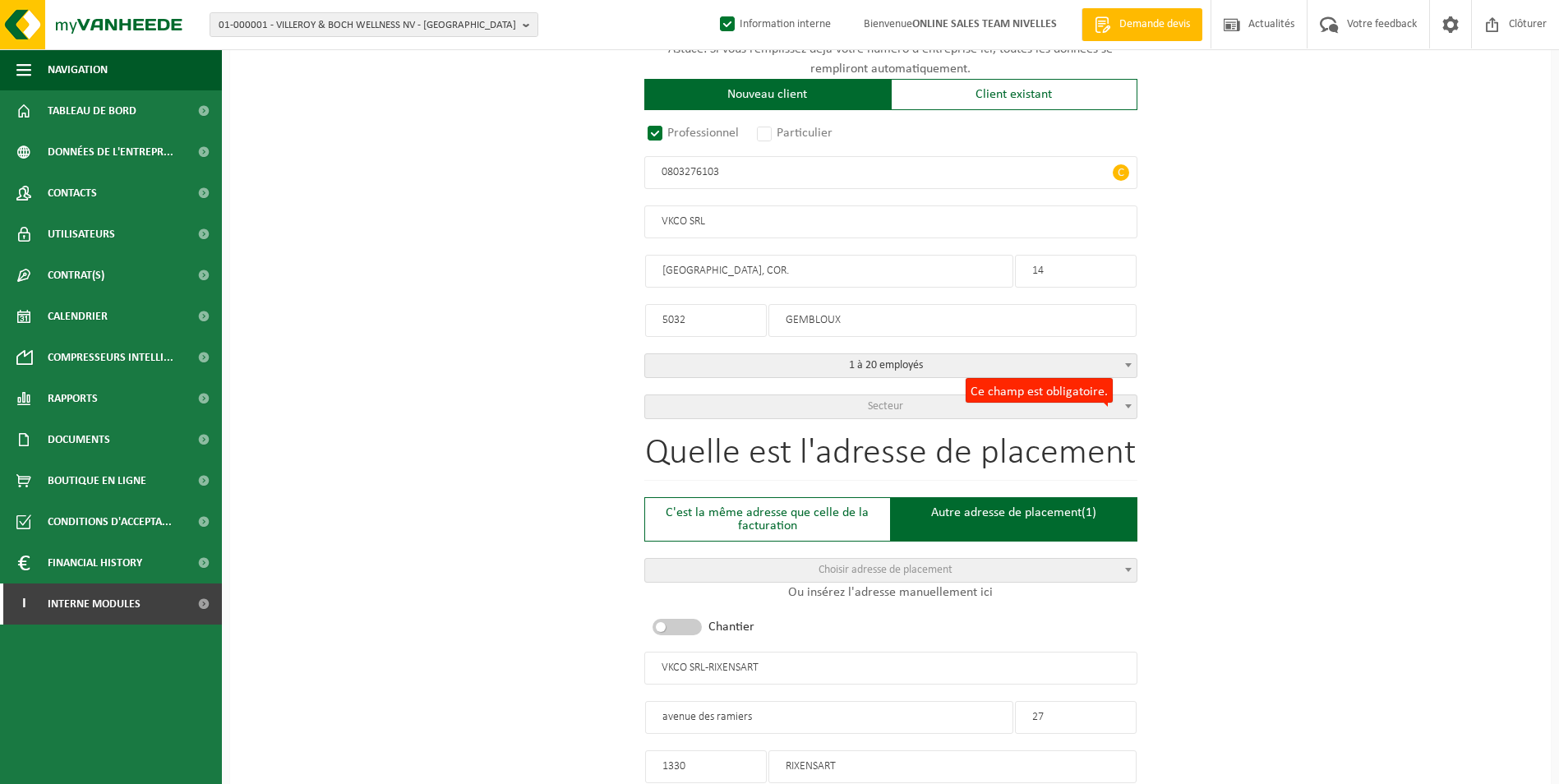
click at [900, 409] on span "Secteur" at bounding box center [885, 406] width 35 height 13
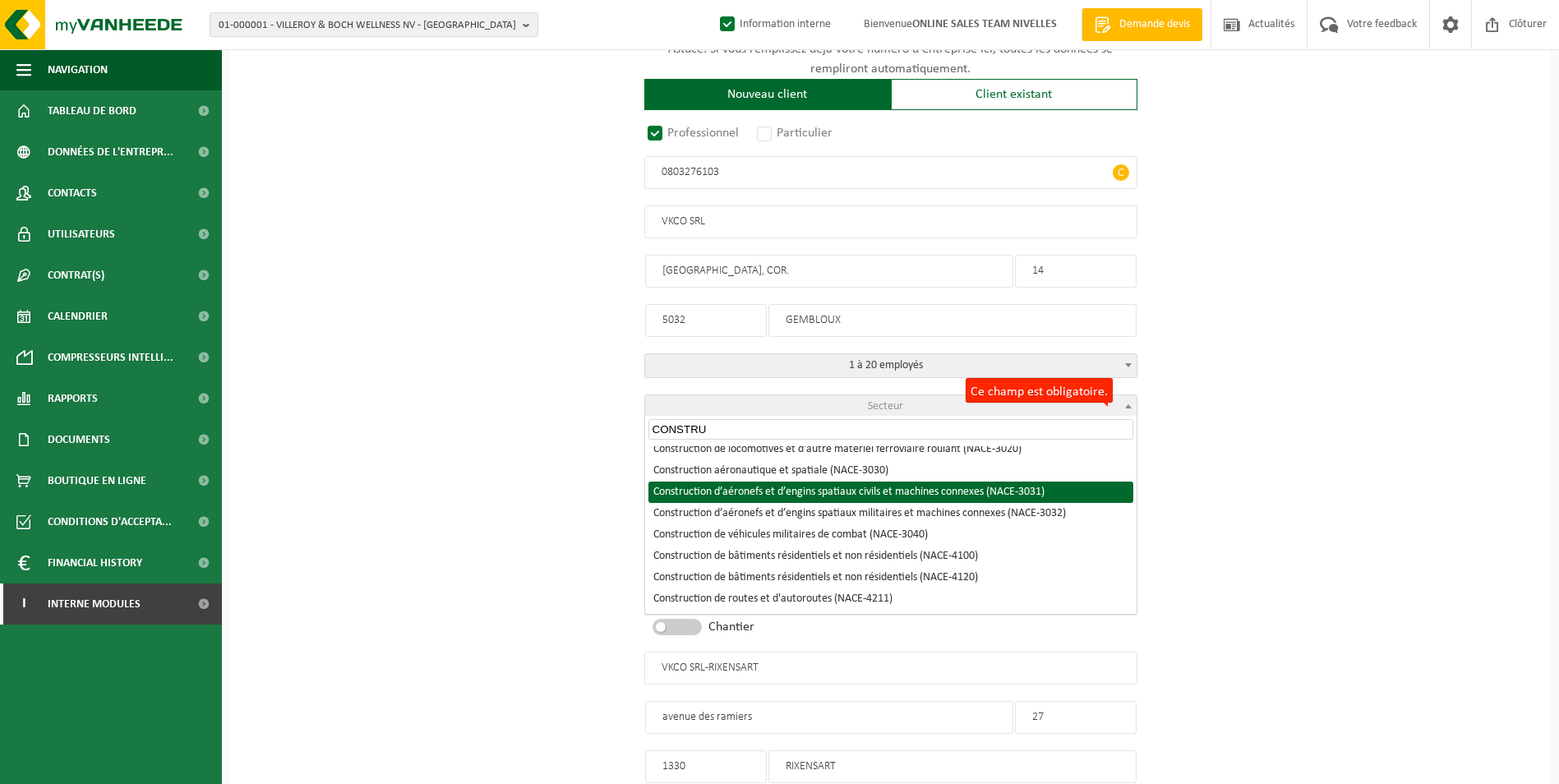
scroll to position [246, 0]
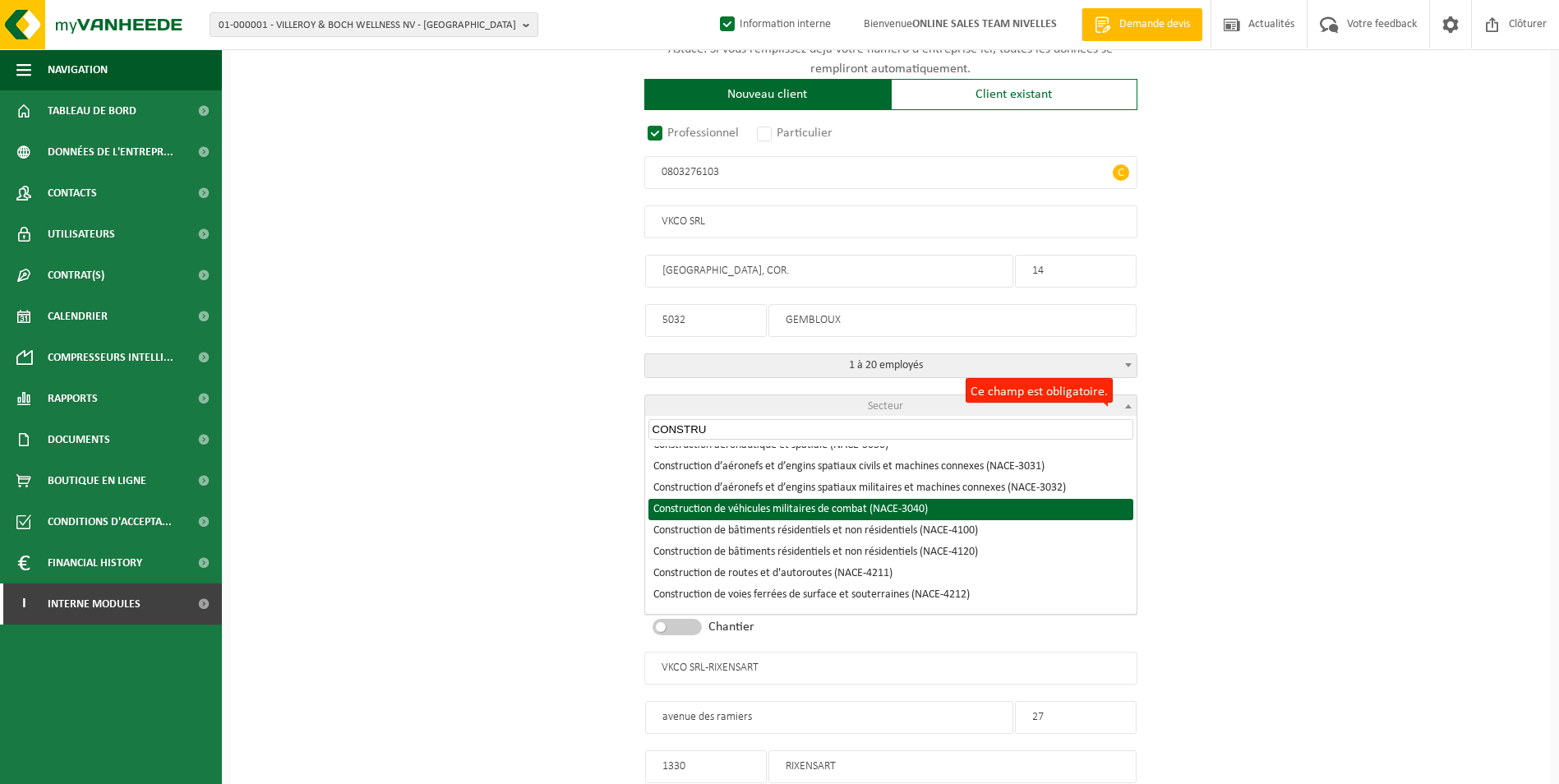
type input "CONSTRU"
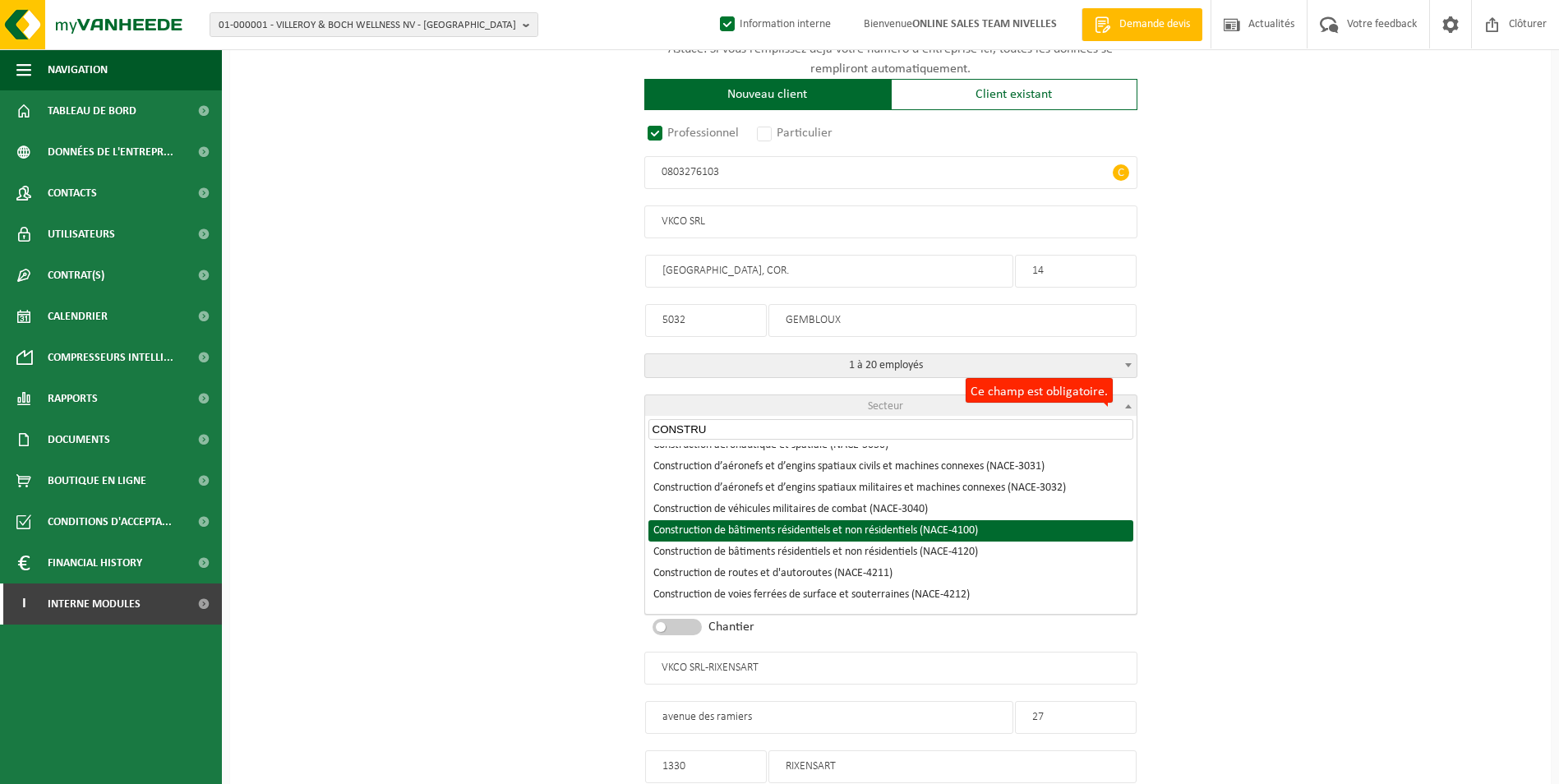
select select "NACE_4100"
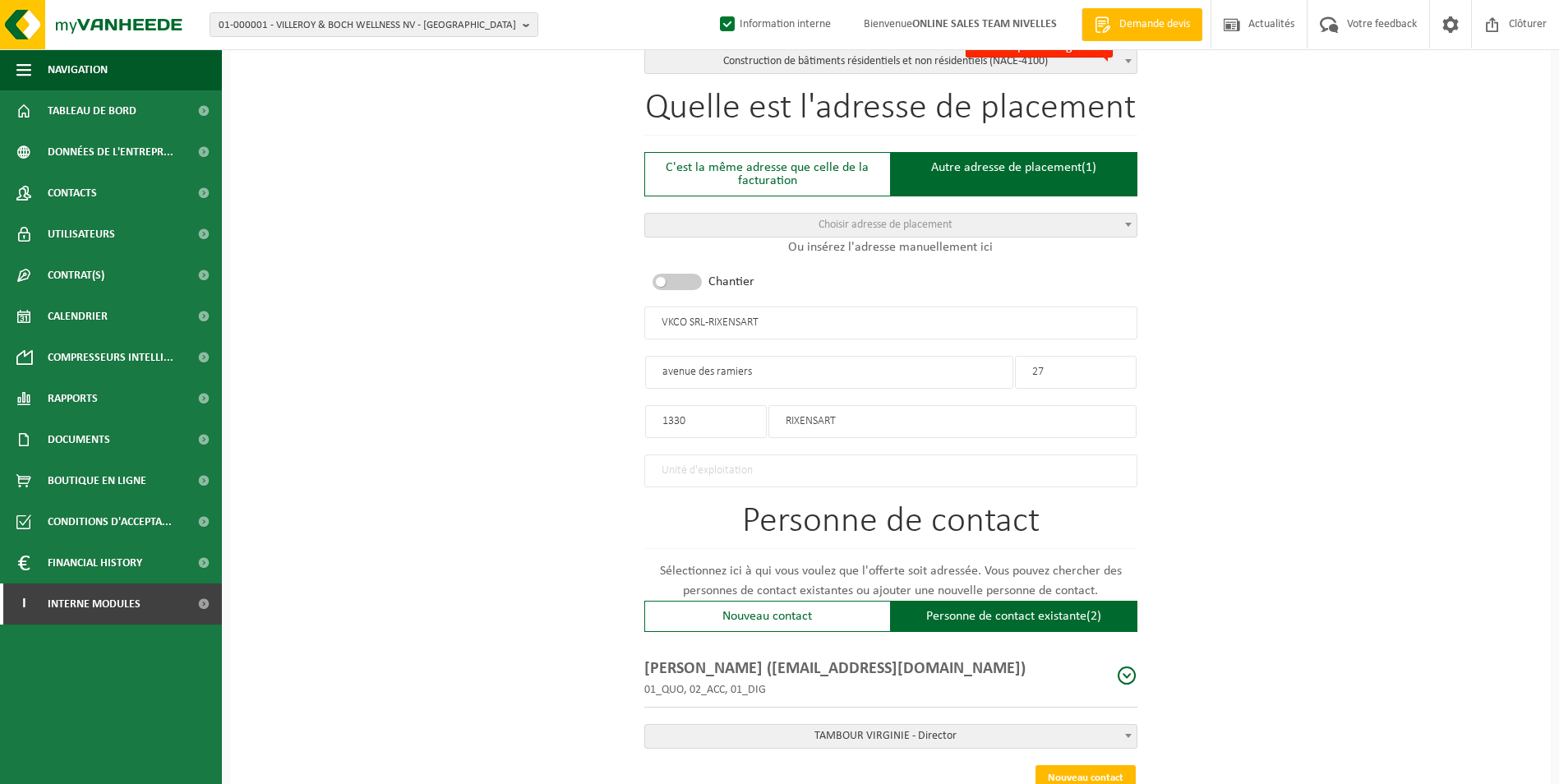
scroll to position [710, 0]
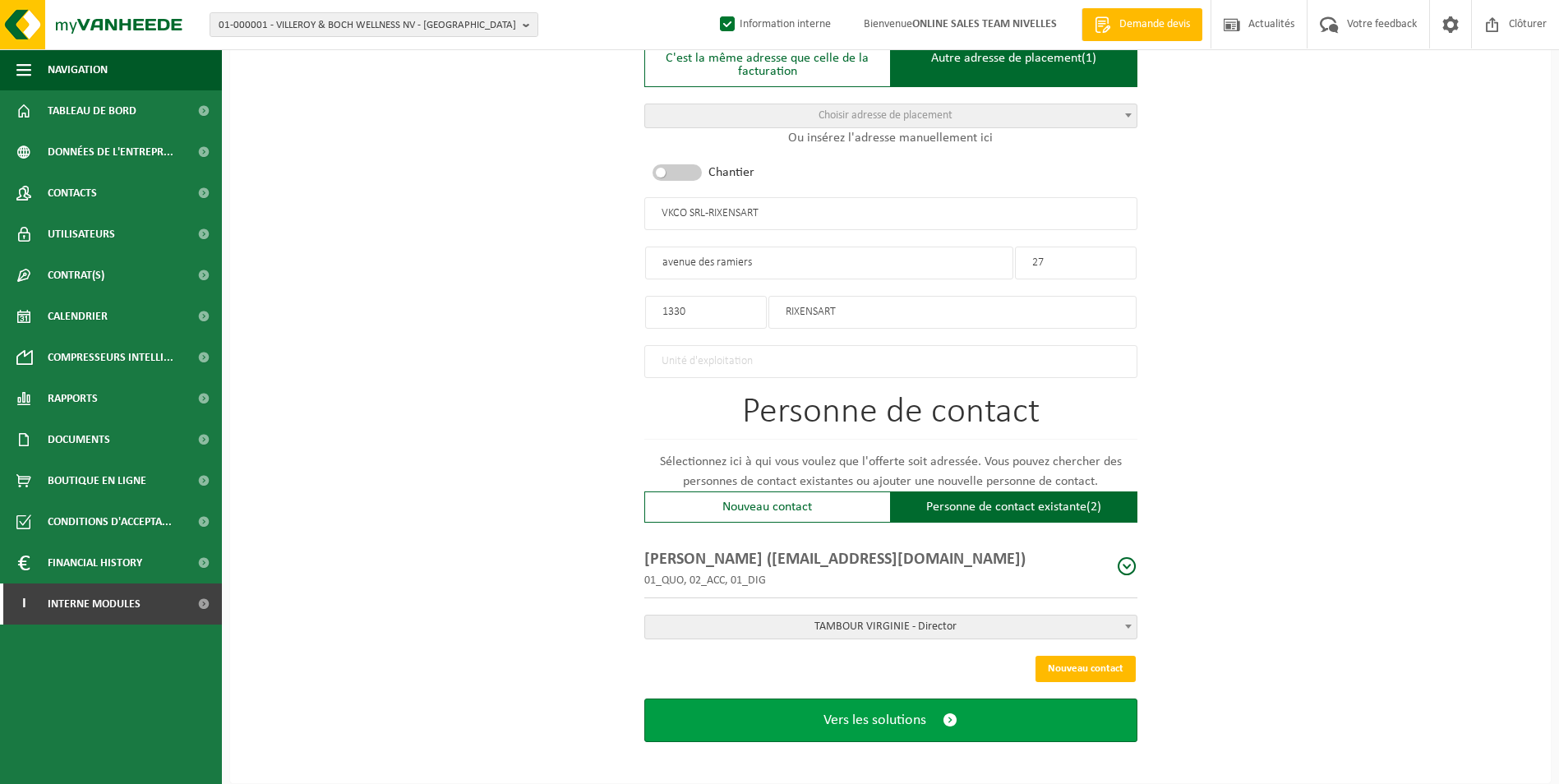
click at [859, 732] on button "Vers les solutions" at bounding box center [890, 720] width 493 height 44
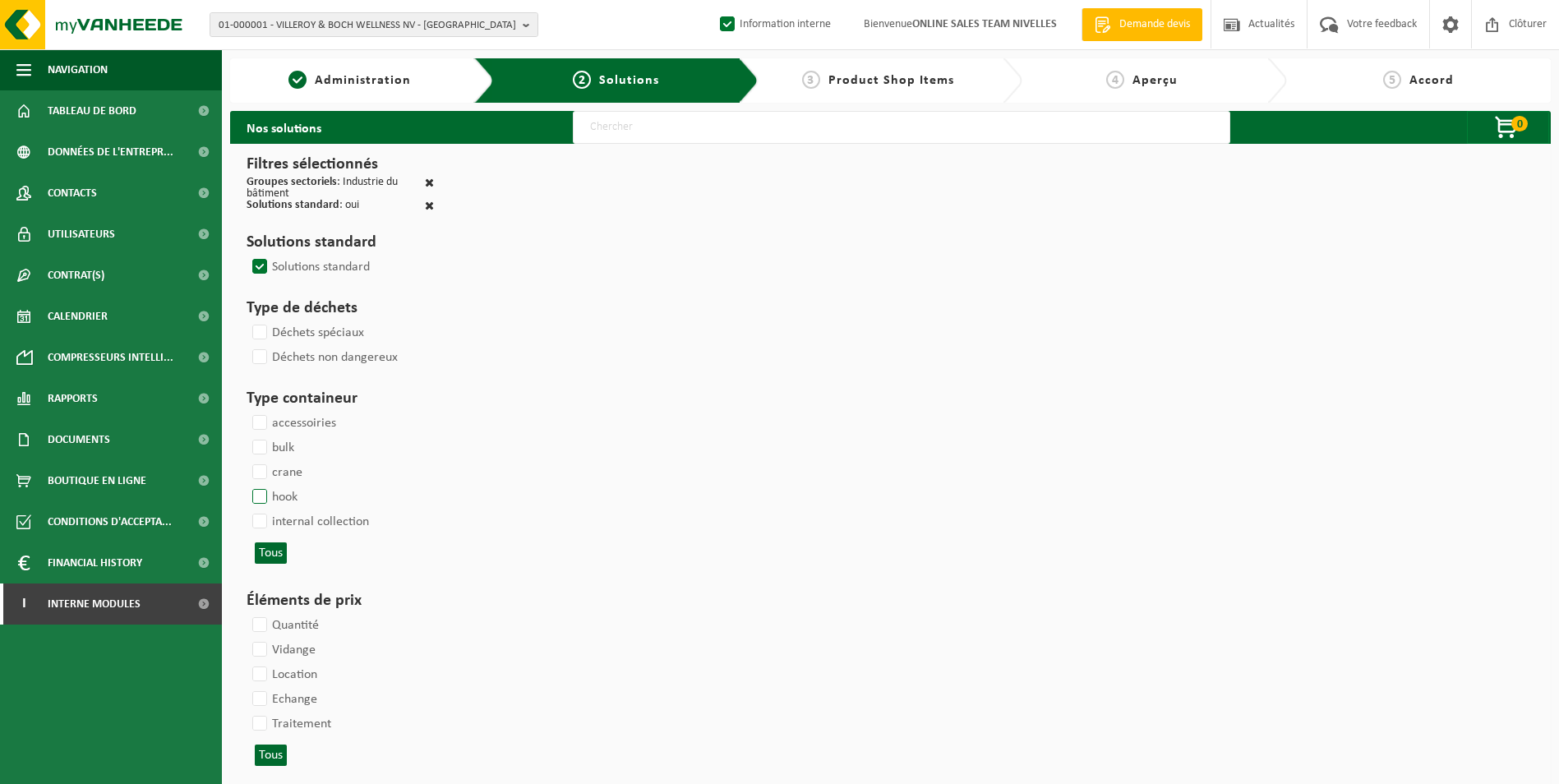
click at [262, 495] on label "hook" at bounding box center [273, 497] width 48 height 25
click at [246, 485] on input "hook" at bounding box center [245, 484] width 1 height 1
checkbox input "true"
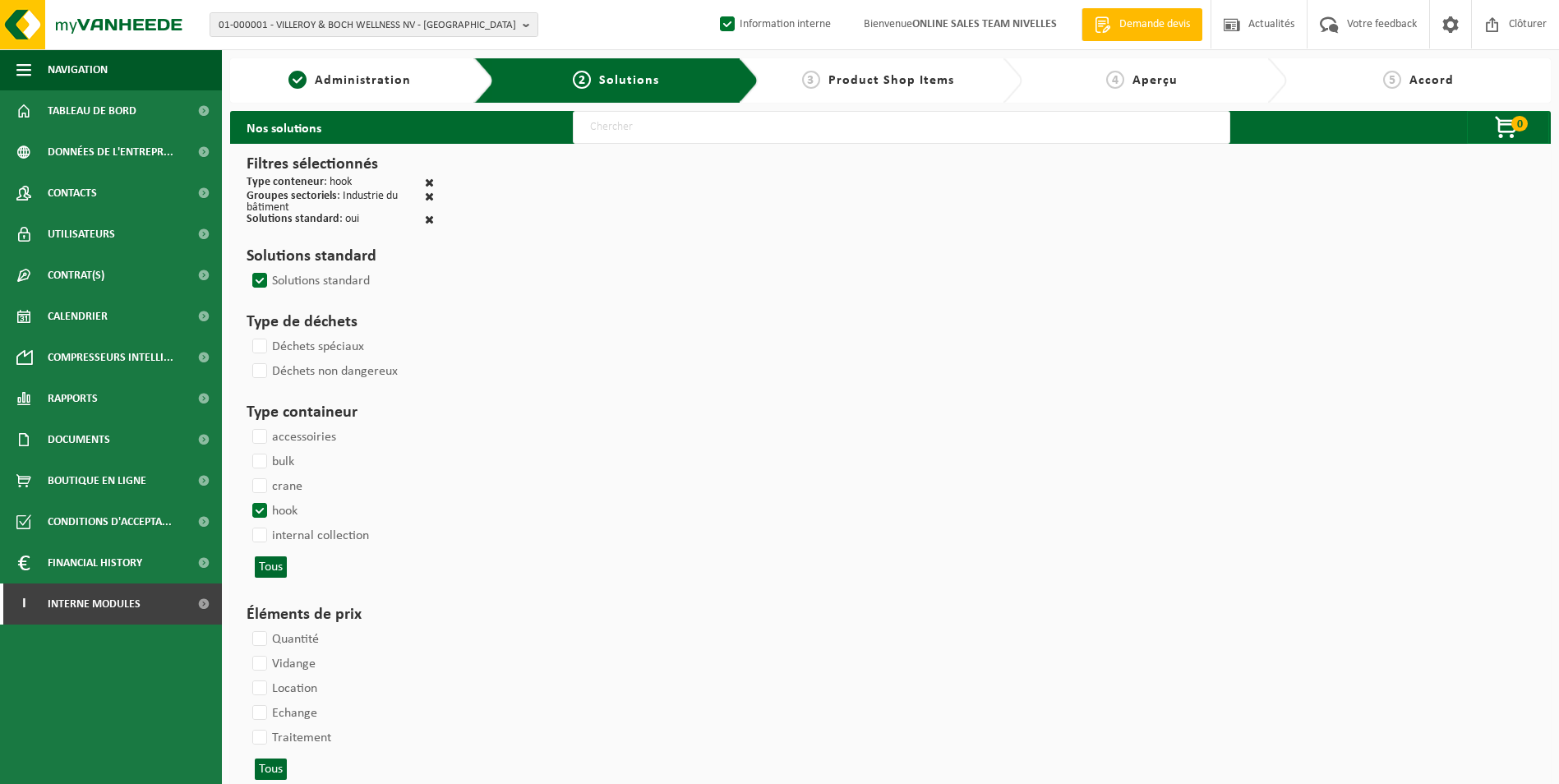
select select
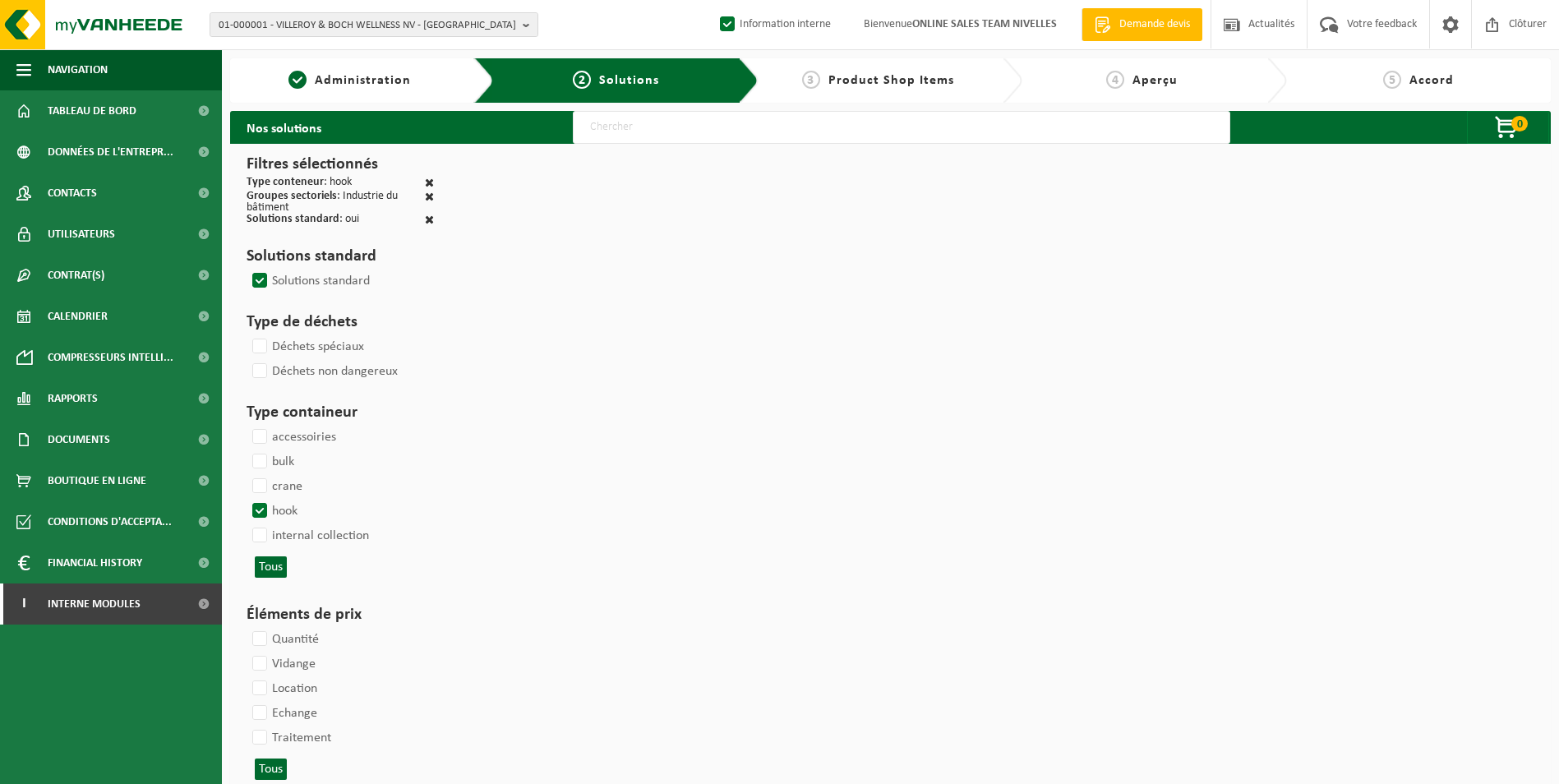
select select
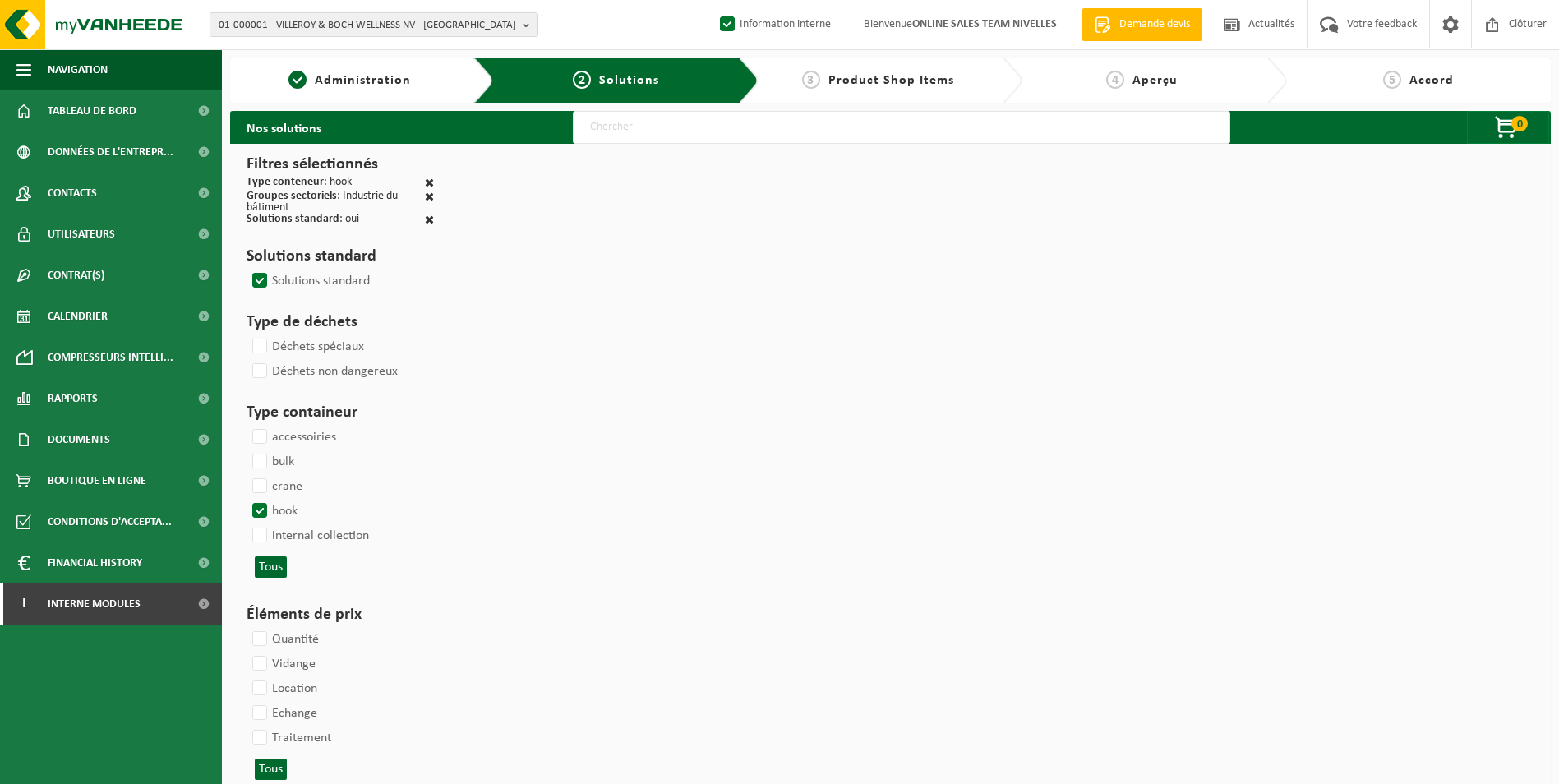
select select
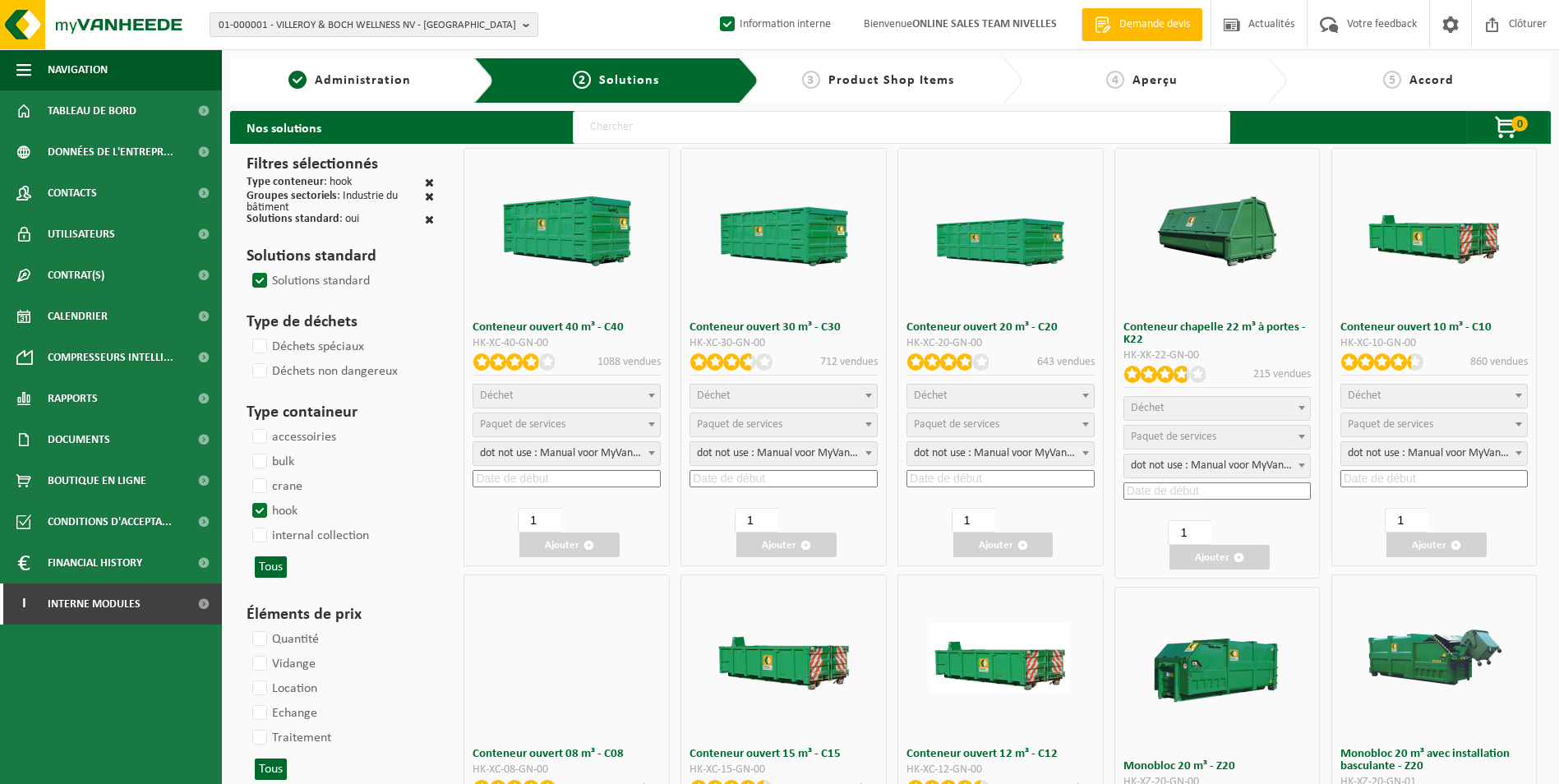
select select
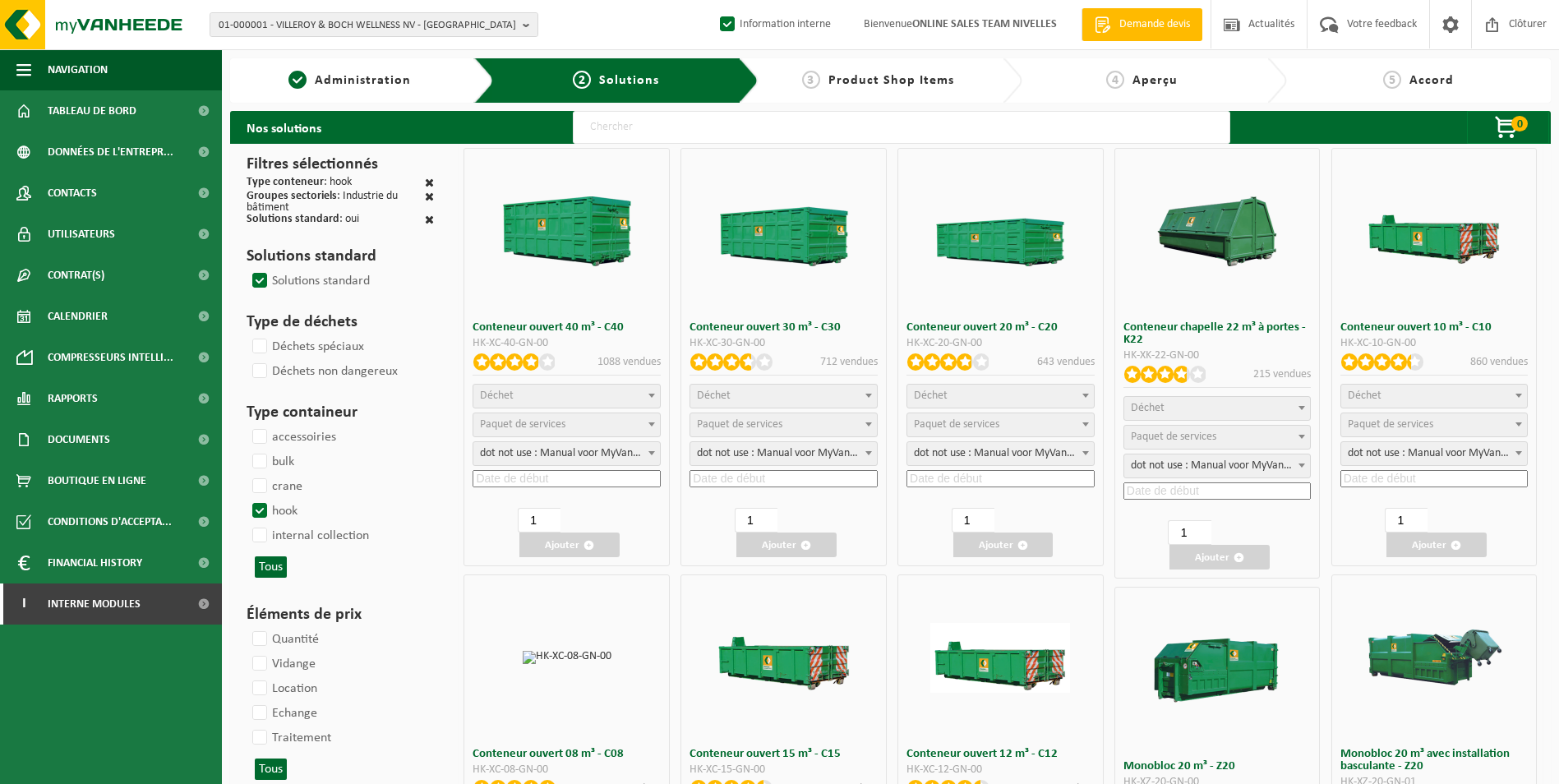
select select
select select "197"
select select
select select "8"
select select
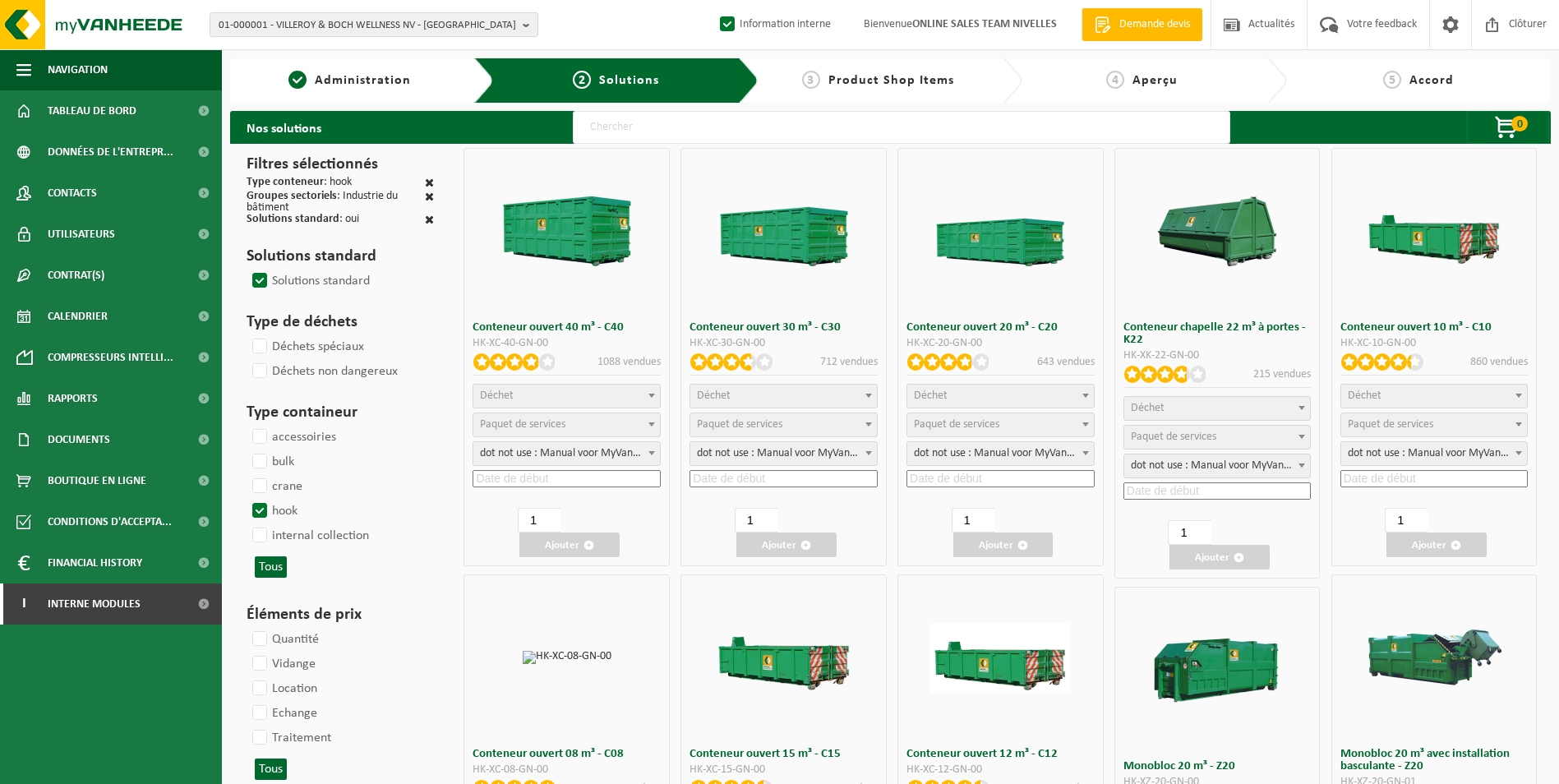
select select "7"
select select
select select "7"
select select "25"
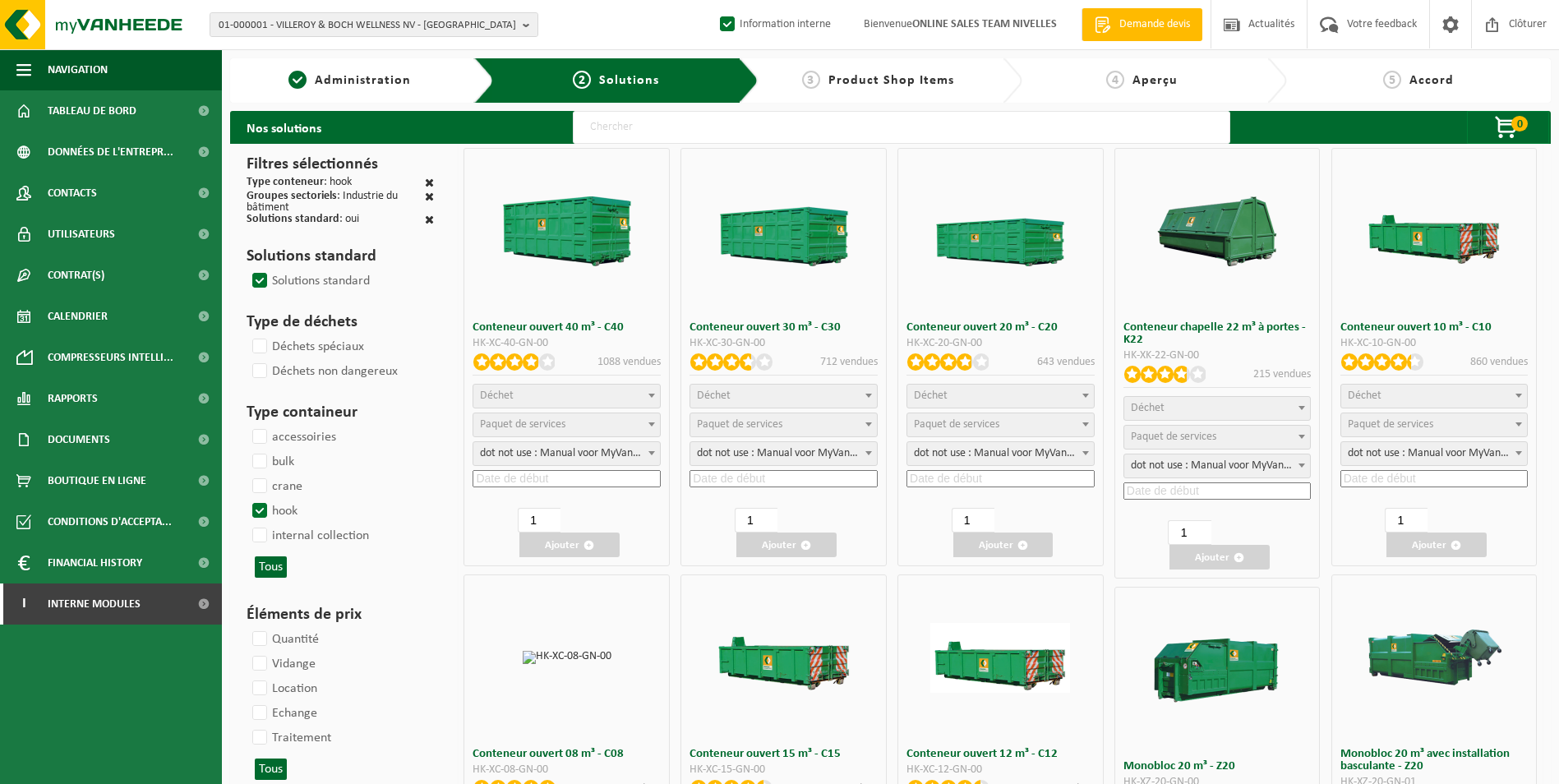
select select "25"
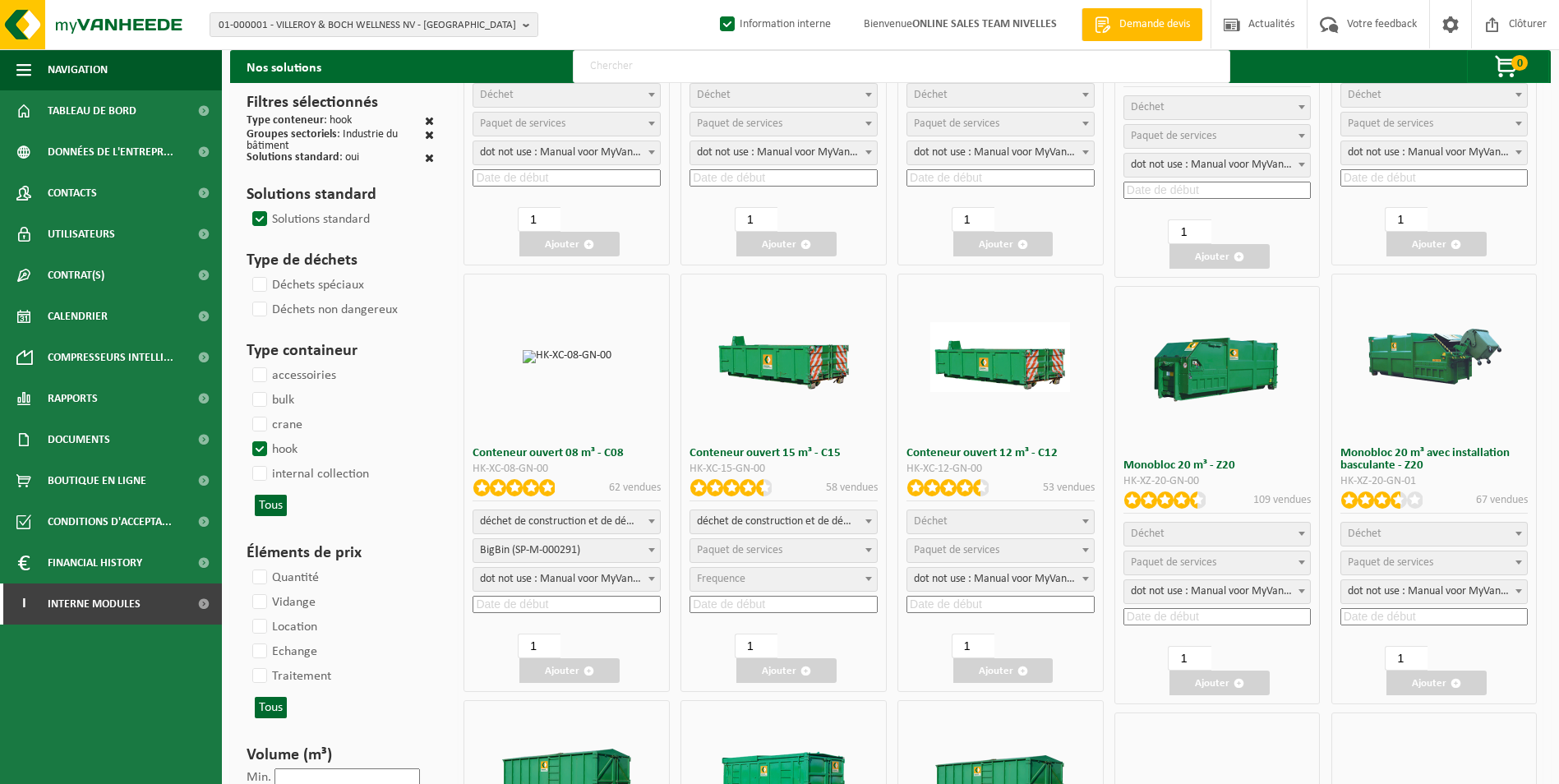
scroll to position [329, 0]
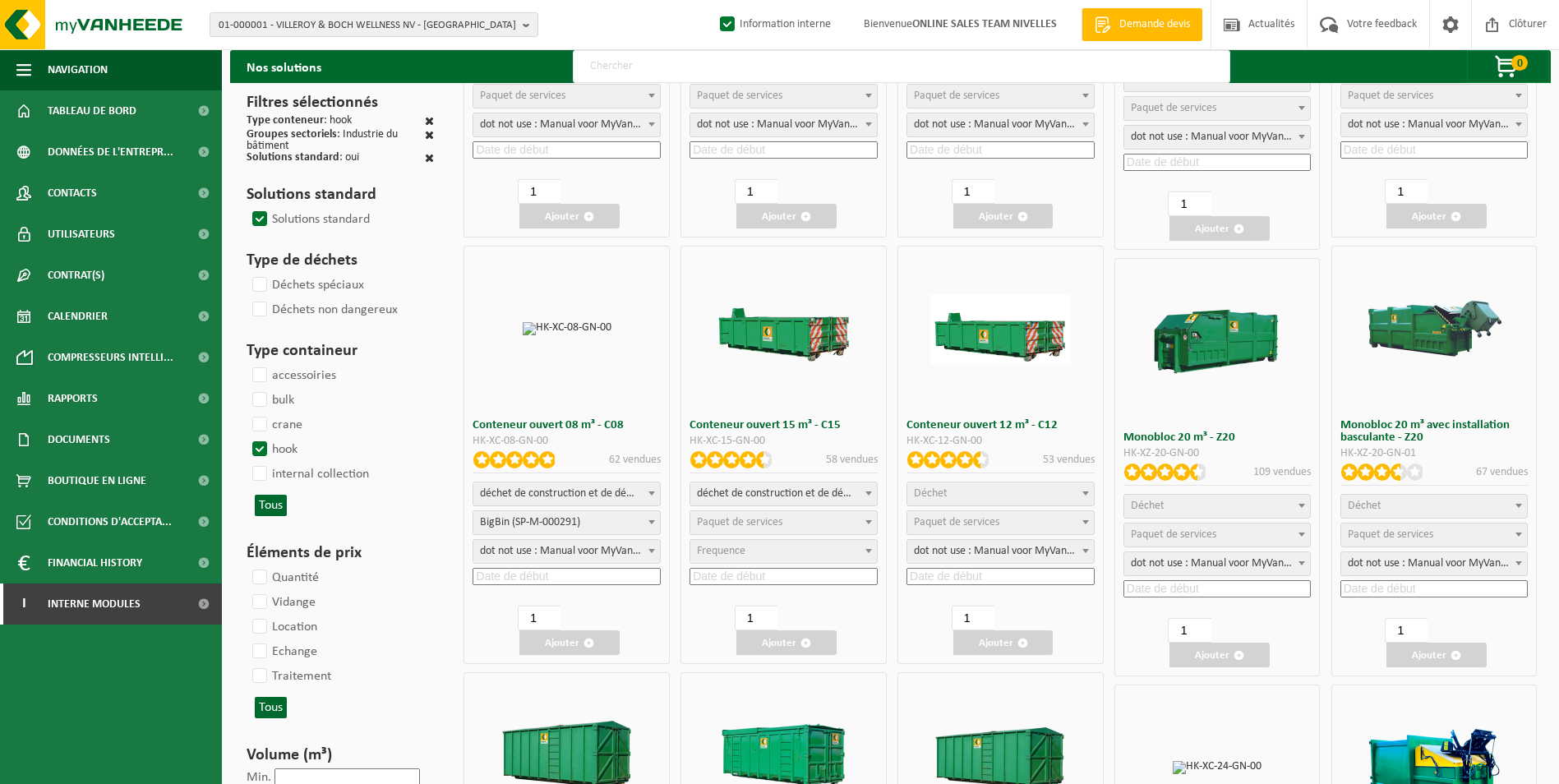
click at [1034, 492] on span "Déchet" at bounding box center [1000, 493] width 186 height 23
select select "23"
select select
select select "197"
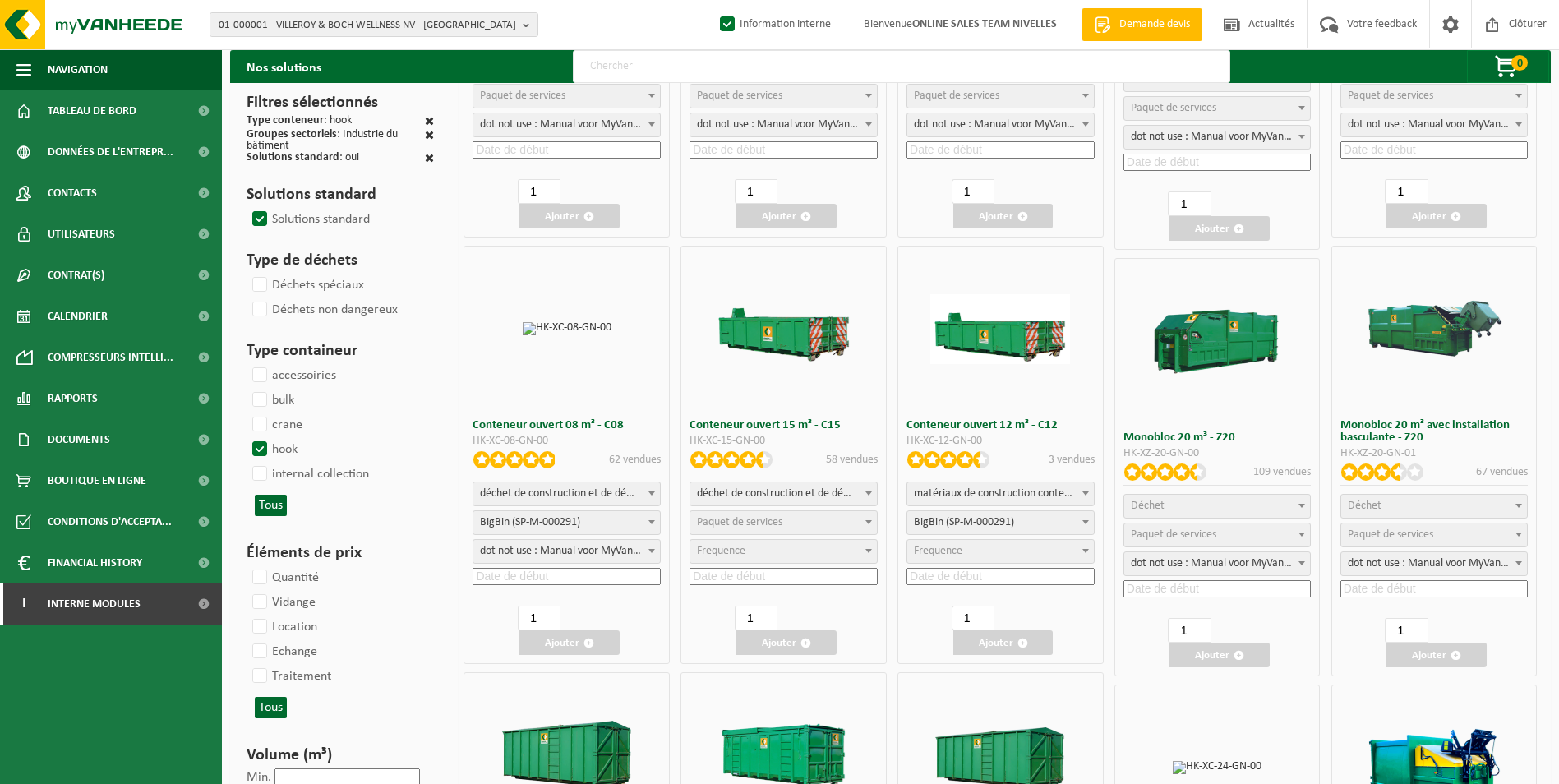
select select "25"
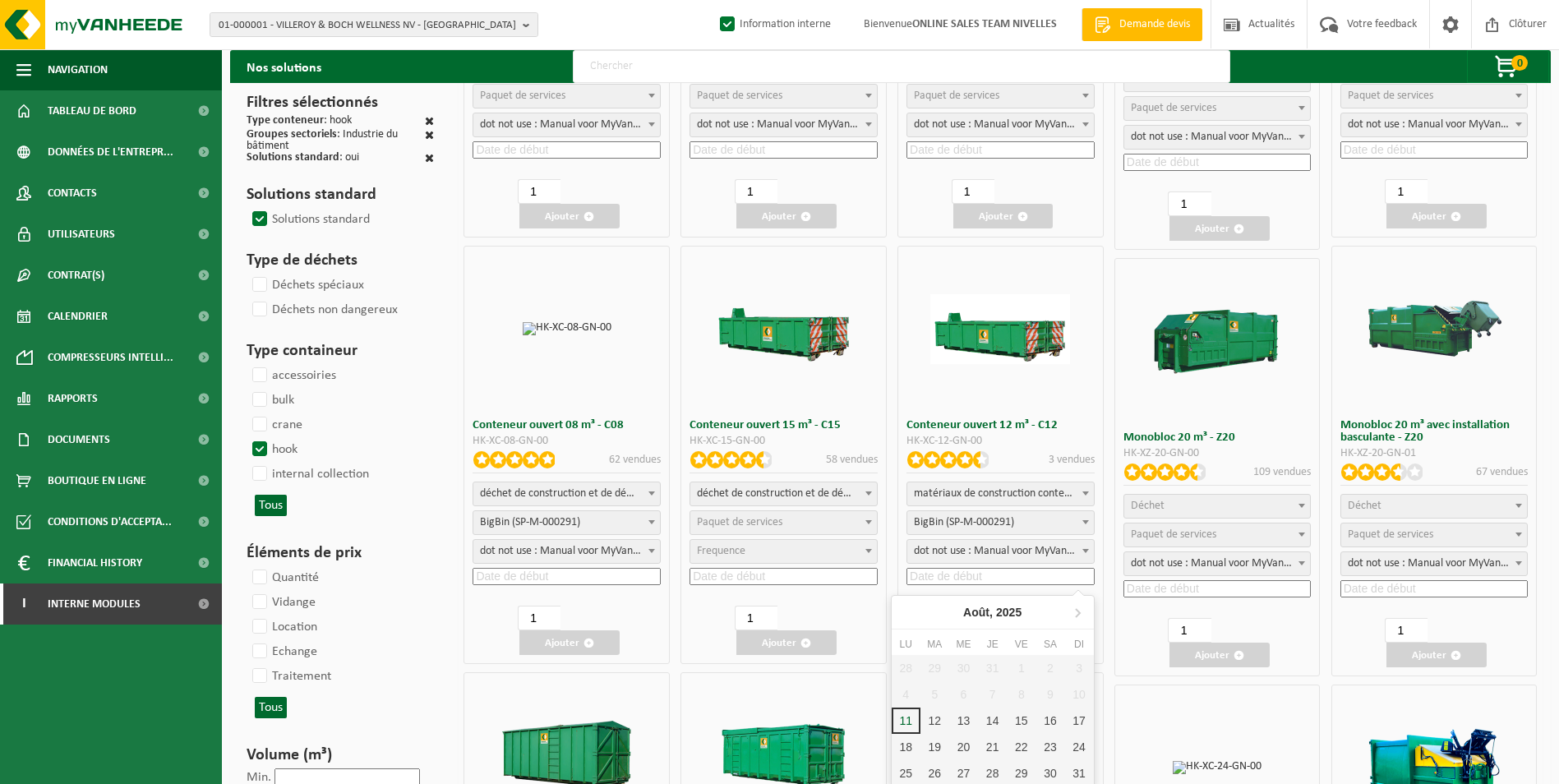
click at [978, 571] on input at bounding box center [1000, 576] width 188 height 17
click at [937, 713] on div "12" at bounding box center [935, 720] width 29 height 26
type input "2025-08-12"
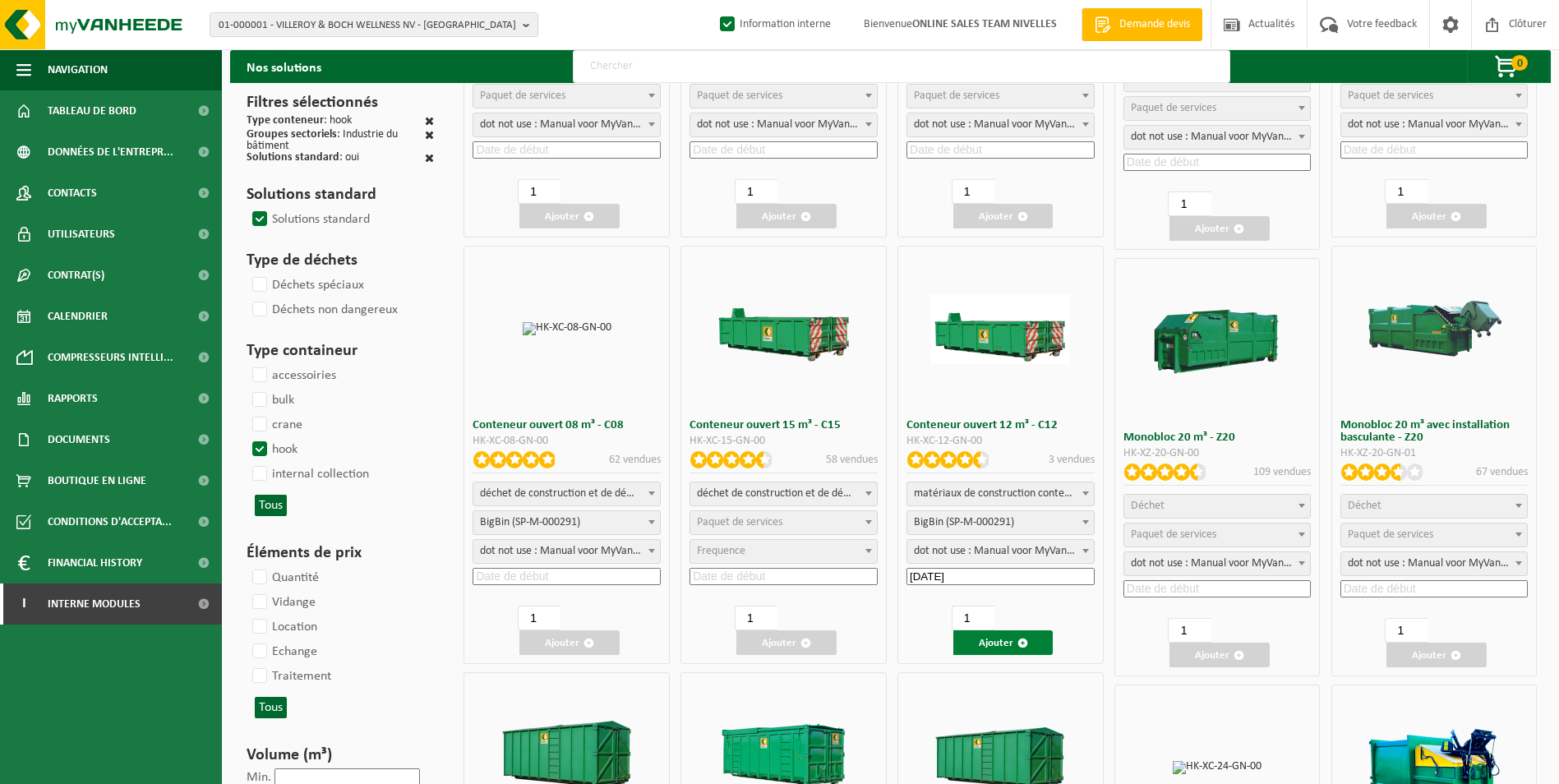
click at [1009, 638] on button "Ajouter" at bounding box center [1003, 642] width 100 height 25
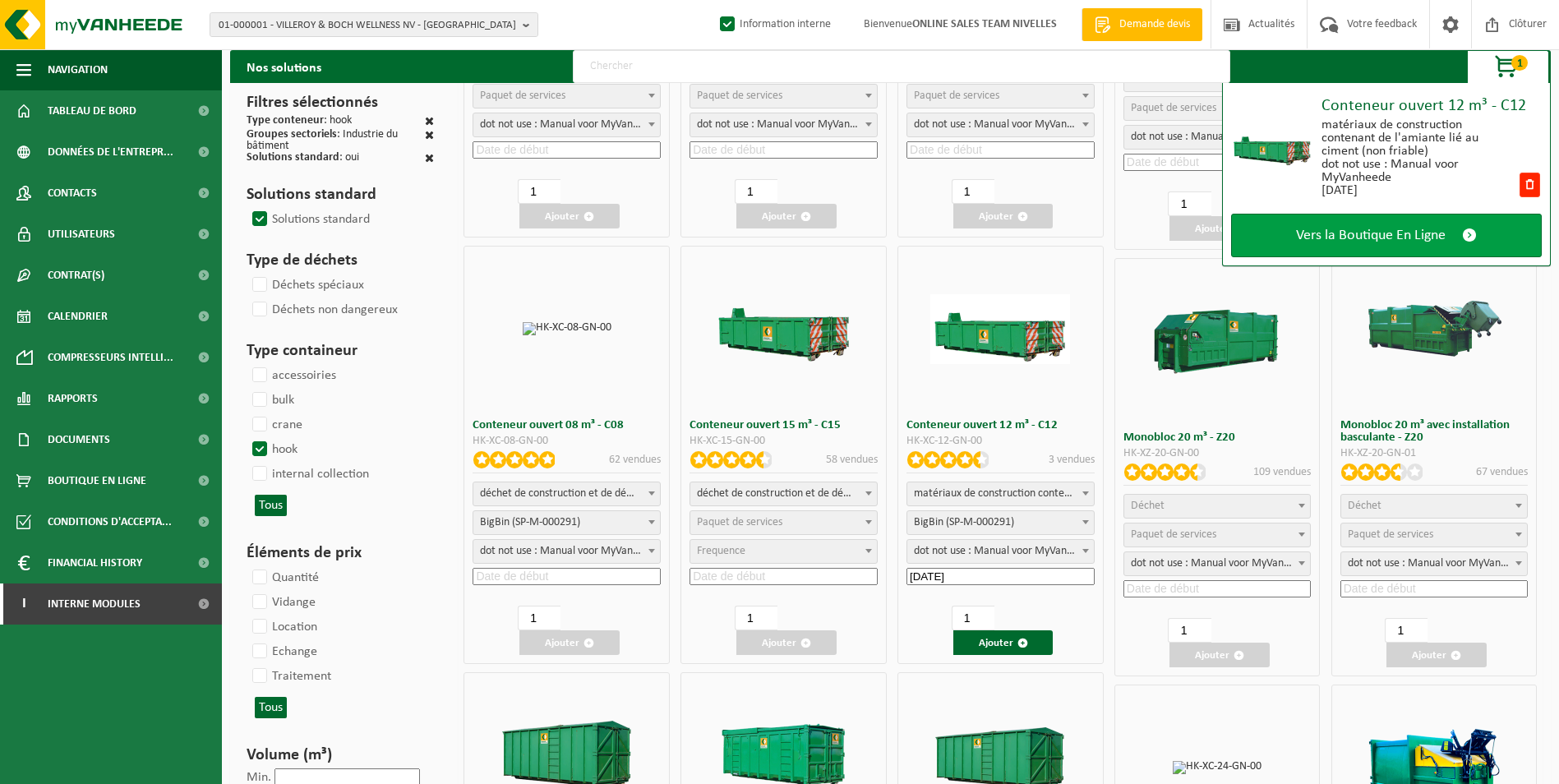
click at [1353, 245] on link "Vers la Boutique En Ligne" at bounding box center [1386, 235] width 311 height 44
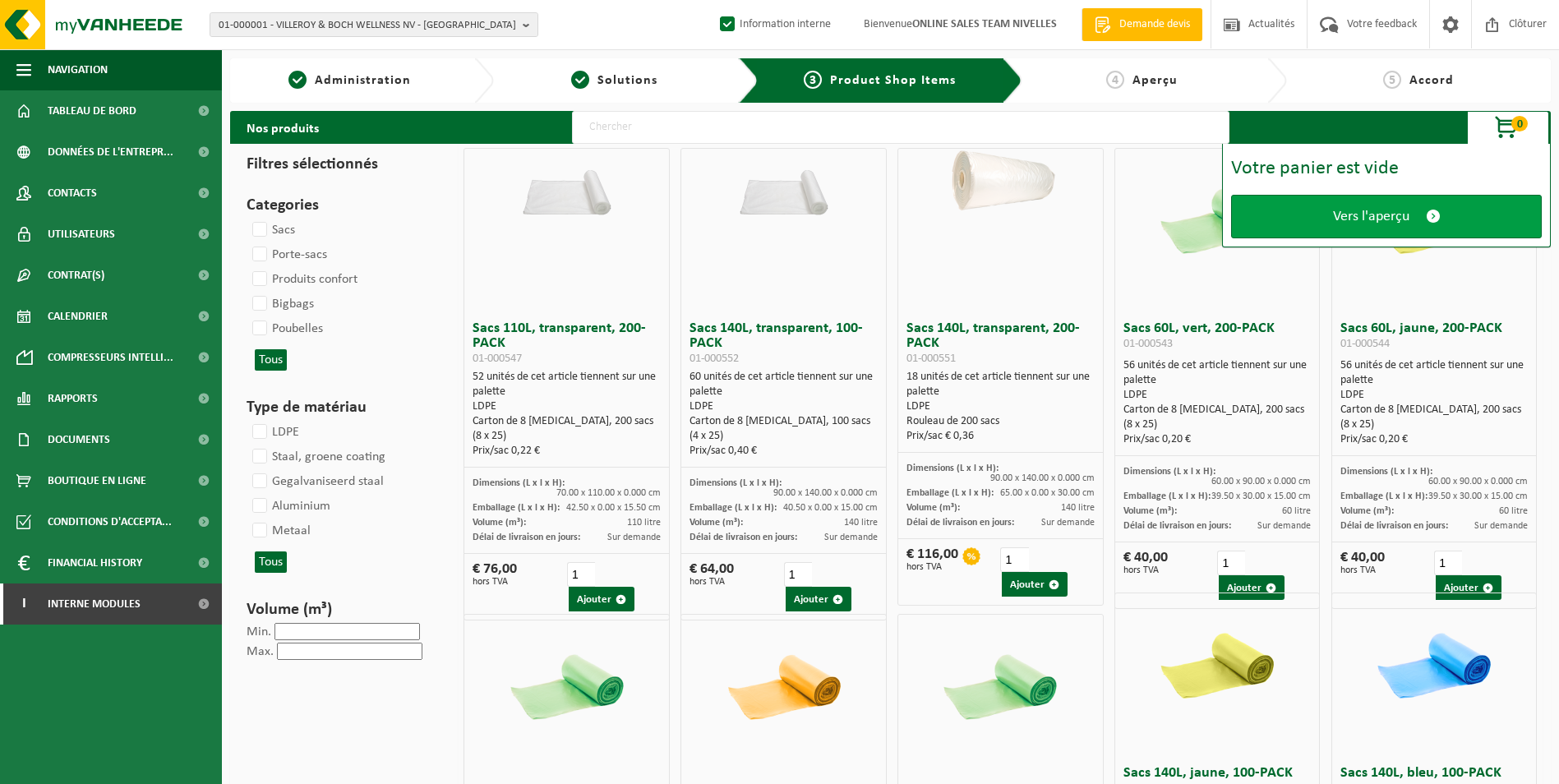
click at [1333, 211] on span "Vers l'aperçu" at bounding box center [1371, 216] width 76 height 17
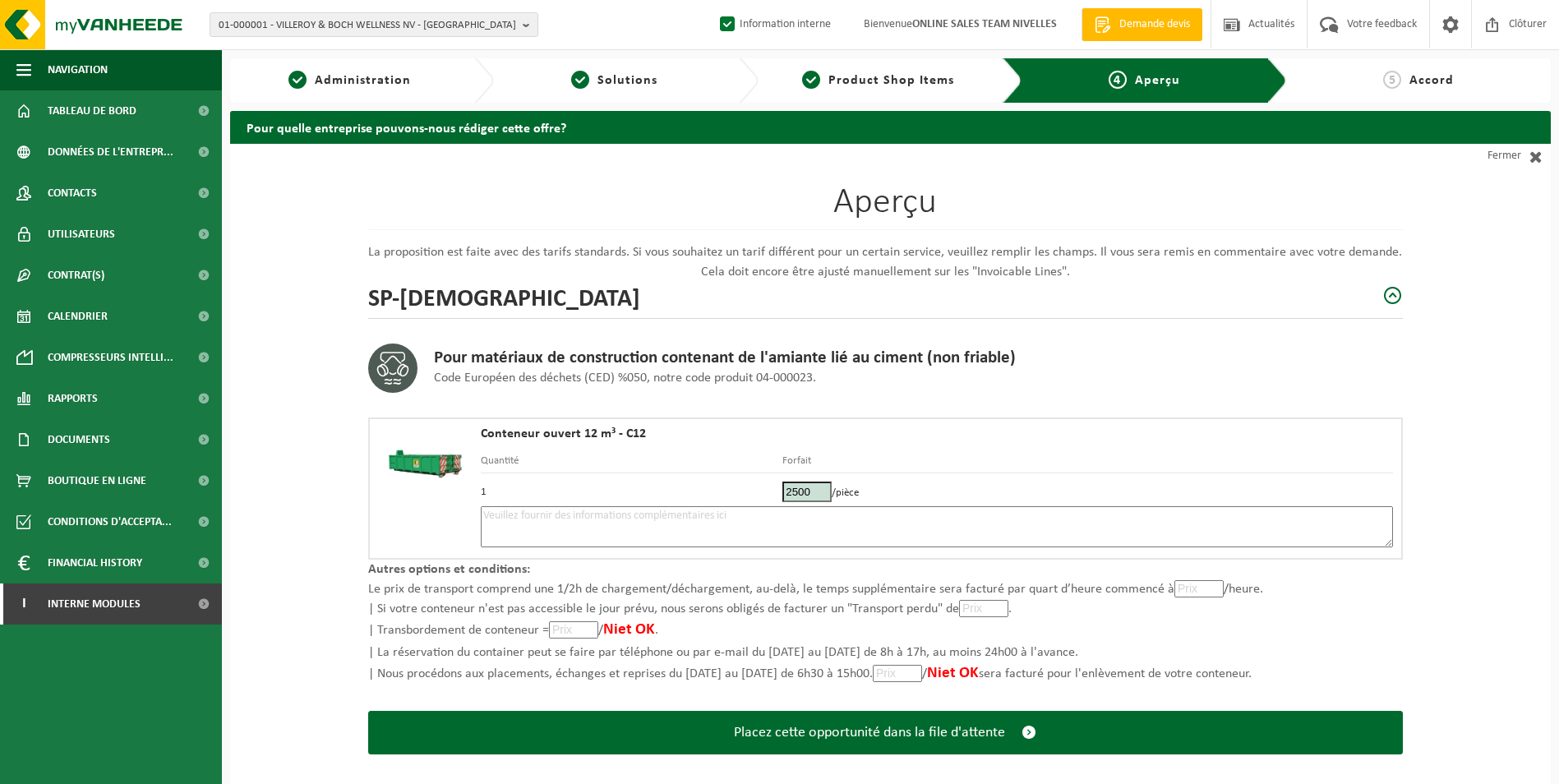
click at [822, 535] on textarea at bounding box center [937, 526] width 912 height 41
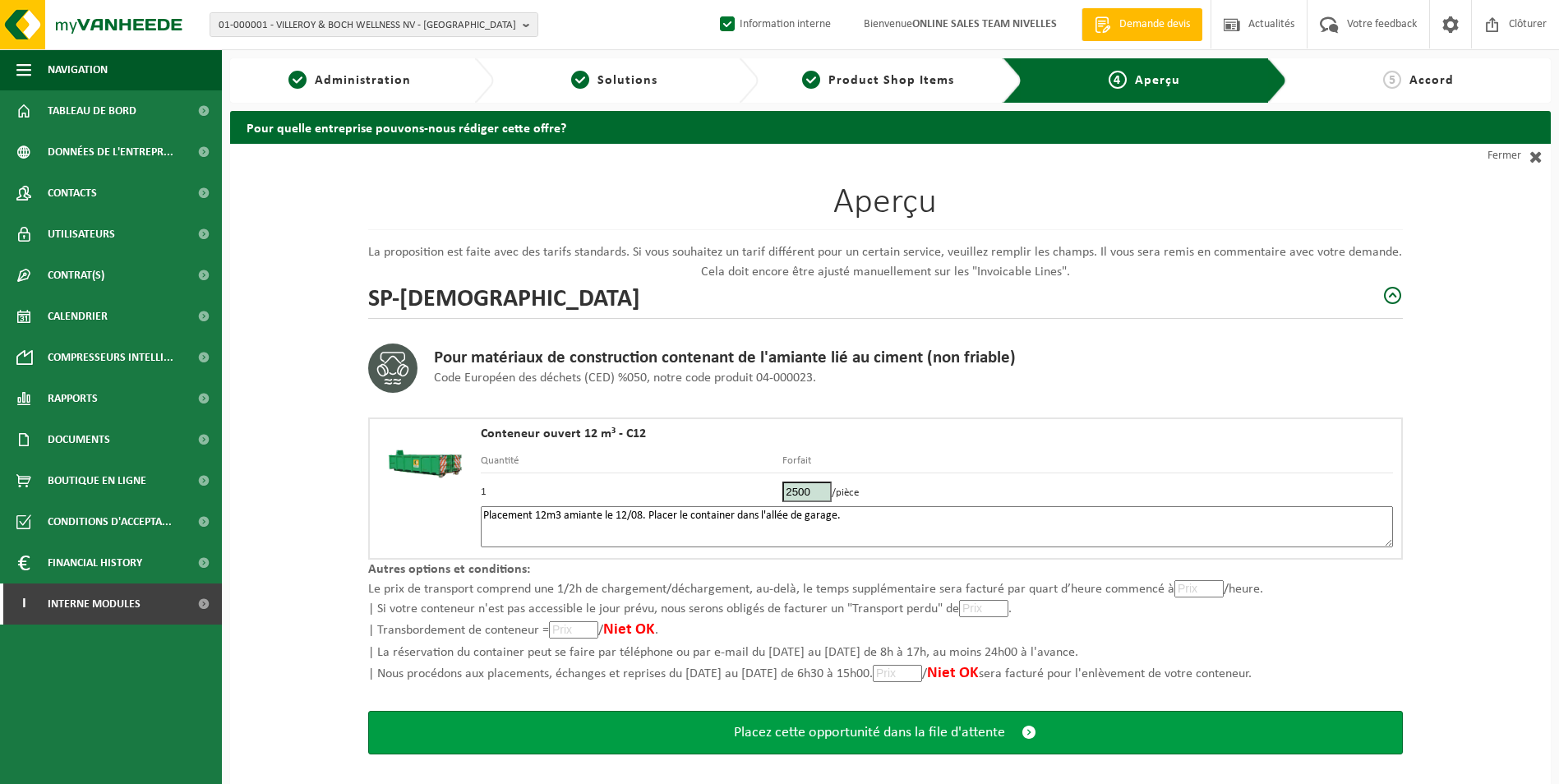
type textarea "Placement 12m3 amiante le 12/08. Placer le container dans l'allée de garage."
click at [899, 734] on span "Placez cette opportunité dans la file d'attente" at bounding box center [869, 732] width 271 height 17
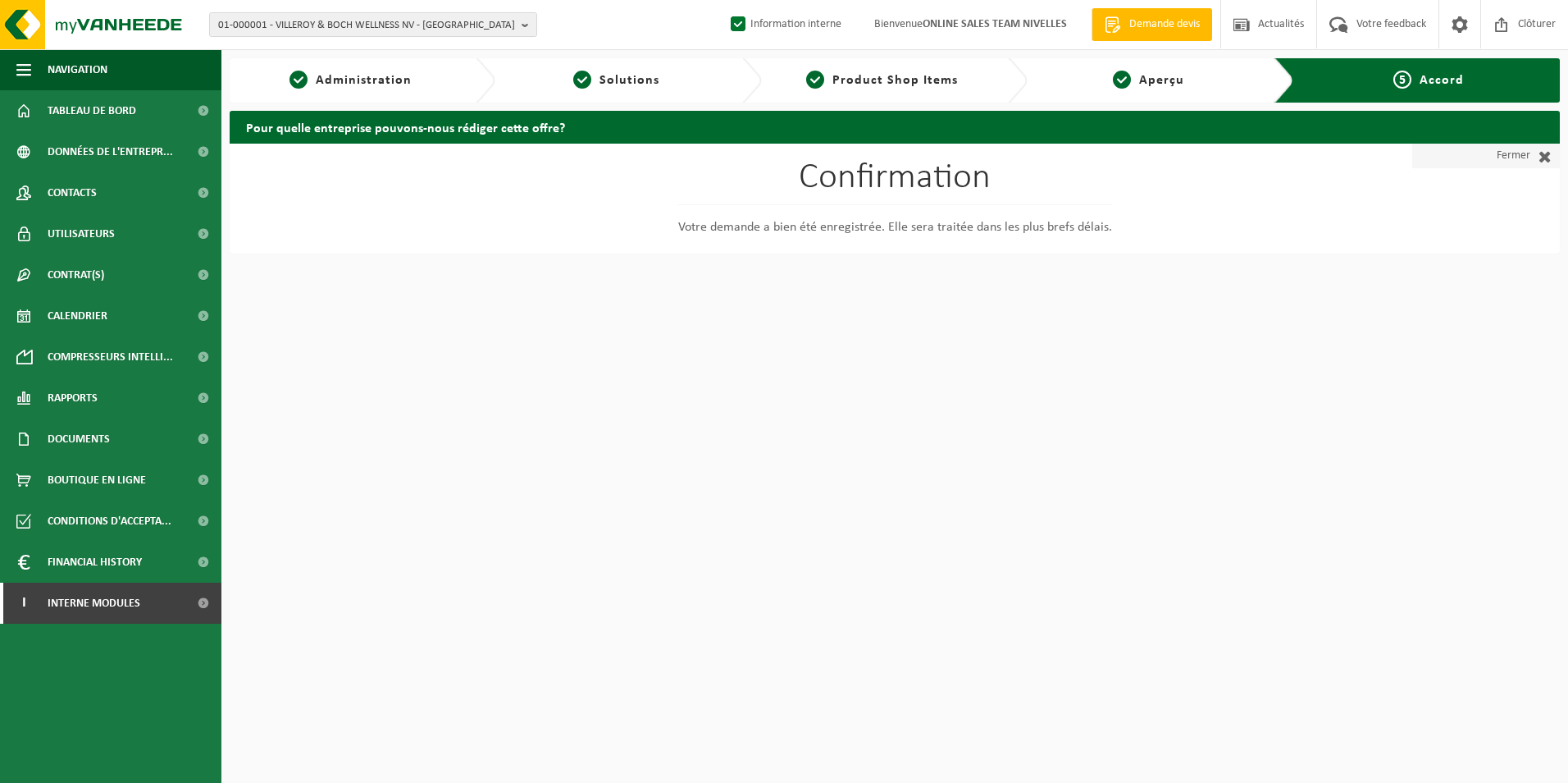
click at [1514, 150] on link "Fermer" at bounding box center [1486, 155] width 148 height 24
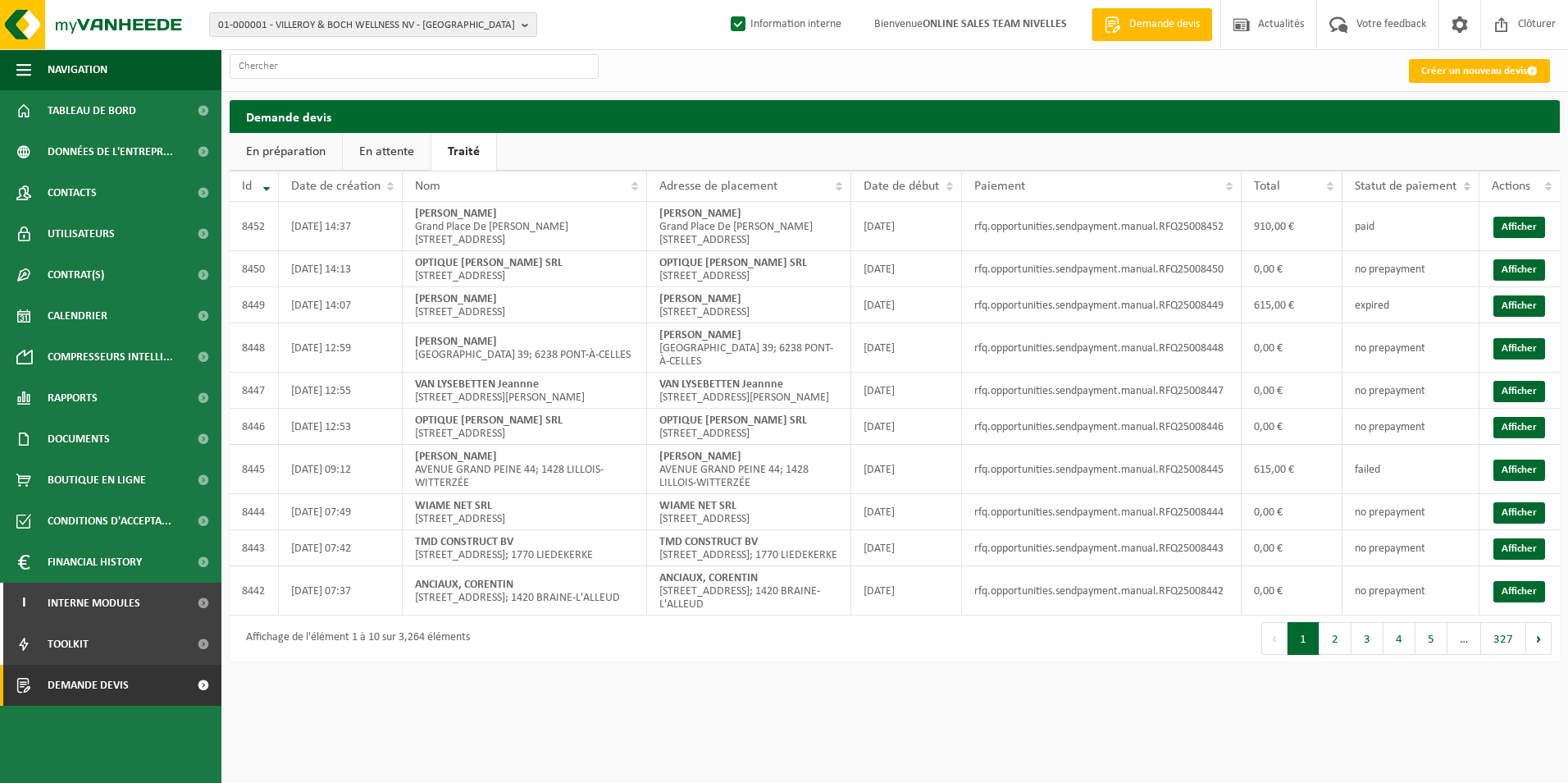
click at [287, 158] on link "En préparation" at bounding box center [286, 152] width 112 height 38
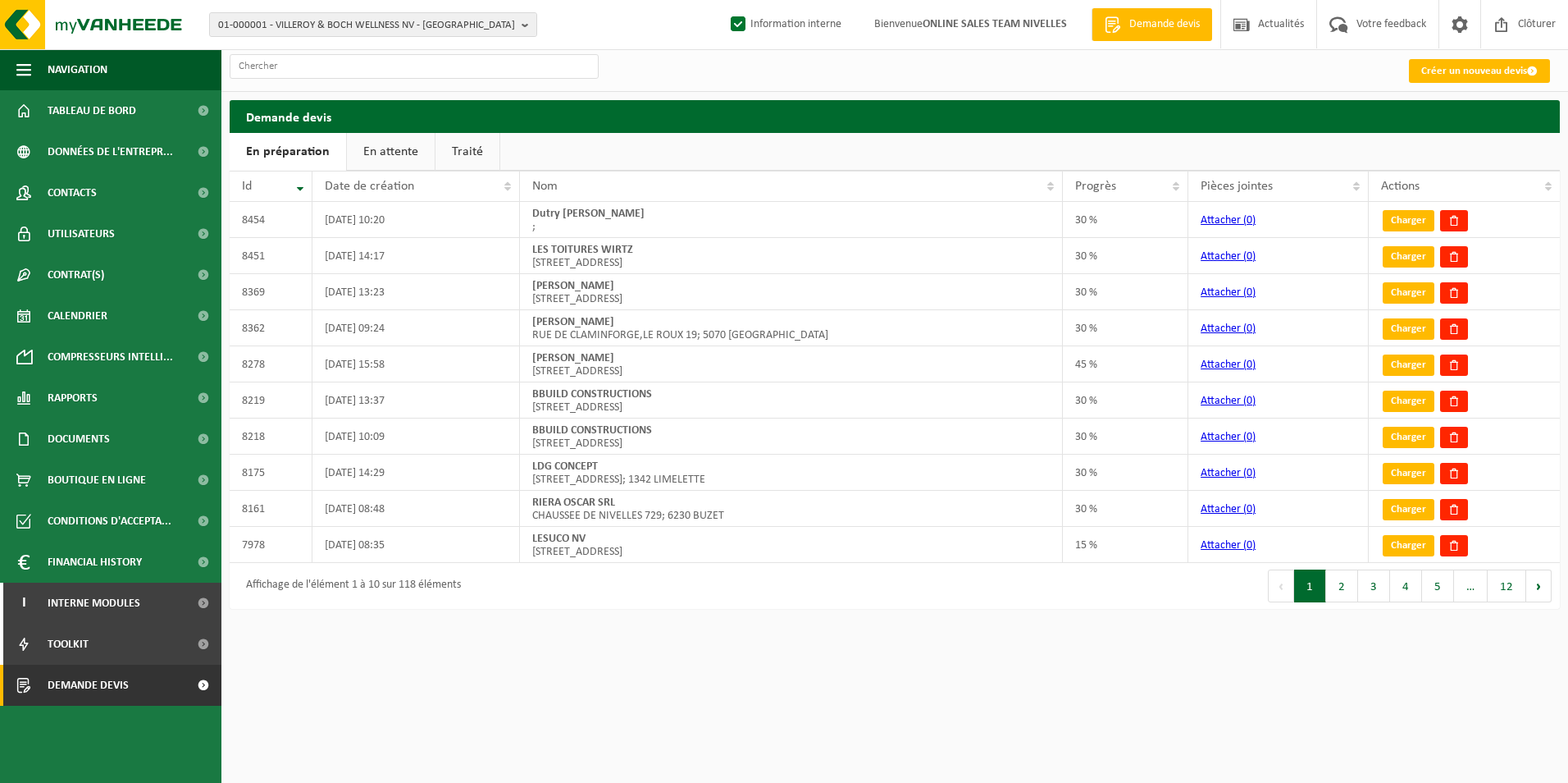
click at [382, 150] on link "En attente" at bounding box center [391, 152] width 88 height 38
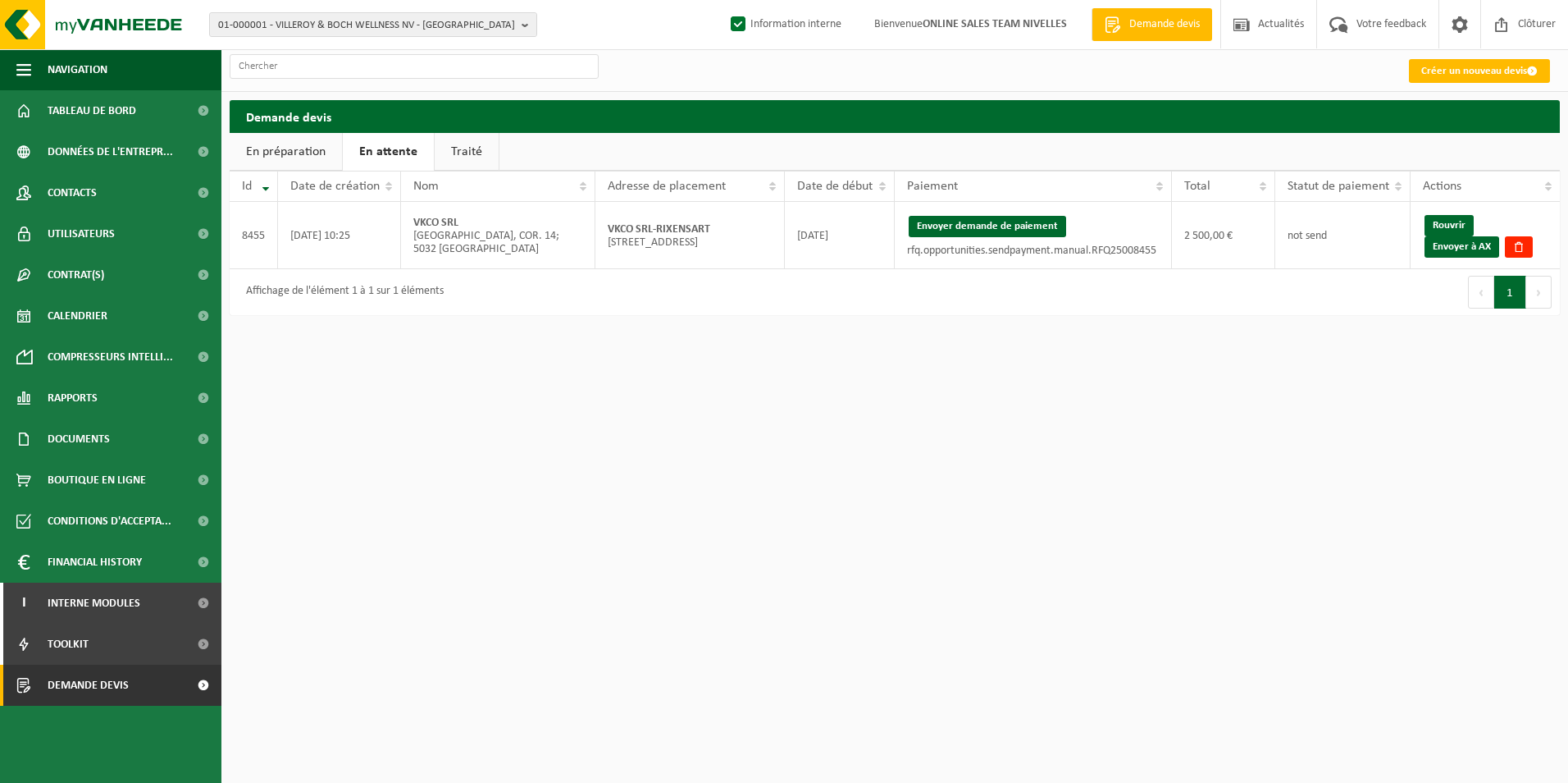
drag, startPoint x: 994, startPoint y: 221, endPoint x: 860, endPoint y: 91, distance: 186.7
click at [994, 221] on button "Envoyer demande de paiement" at bounding box center [988, 227] width 158 height 22
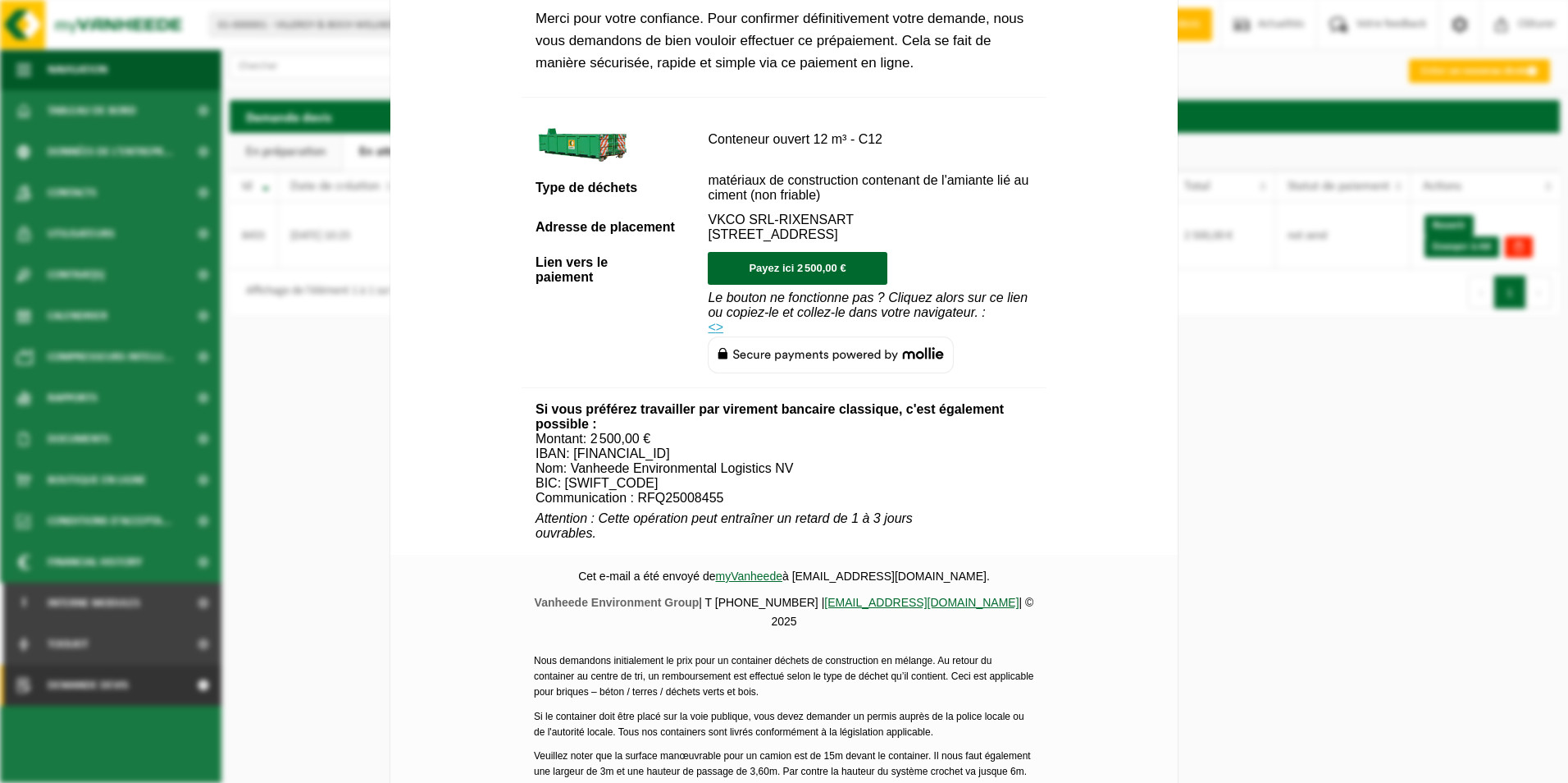
scroll to position [594, 0]
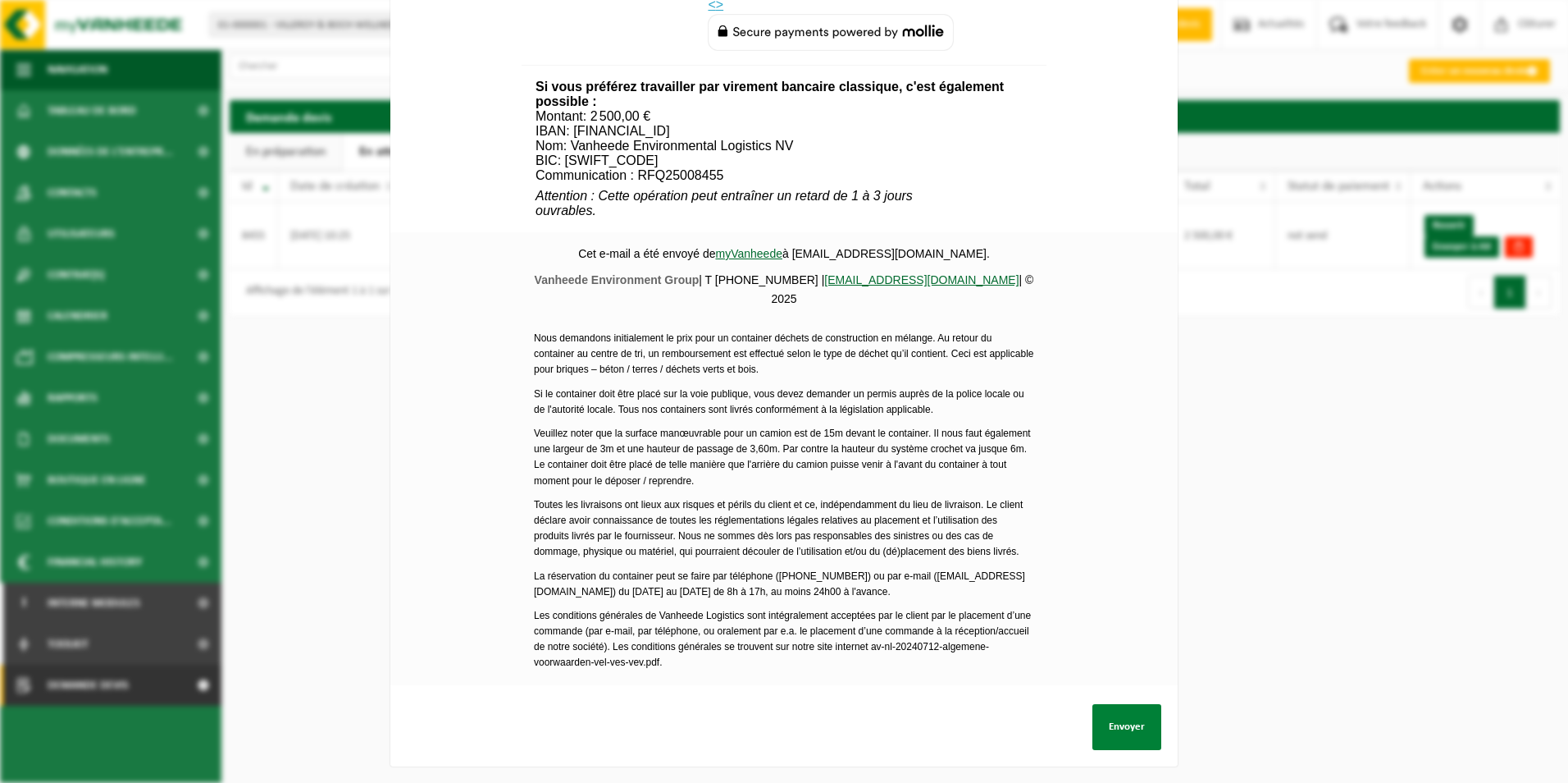
click at [1129, 711] on button "Envoyer" at bounding box center [1127, 727] width 69 height 46
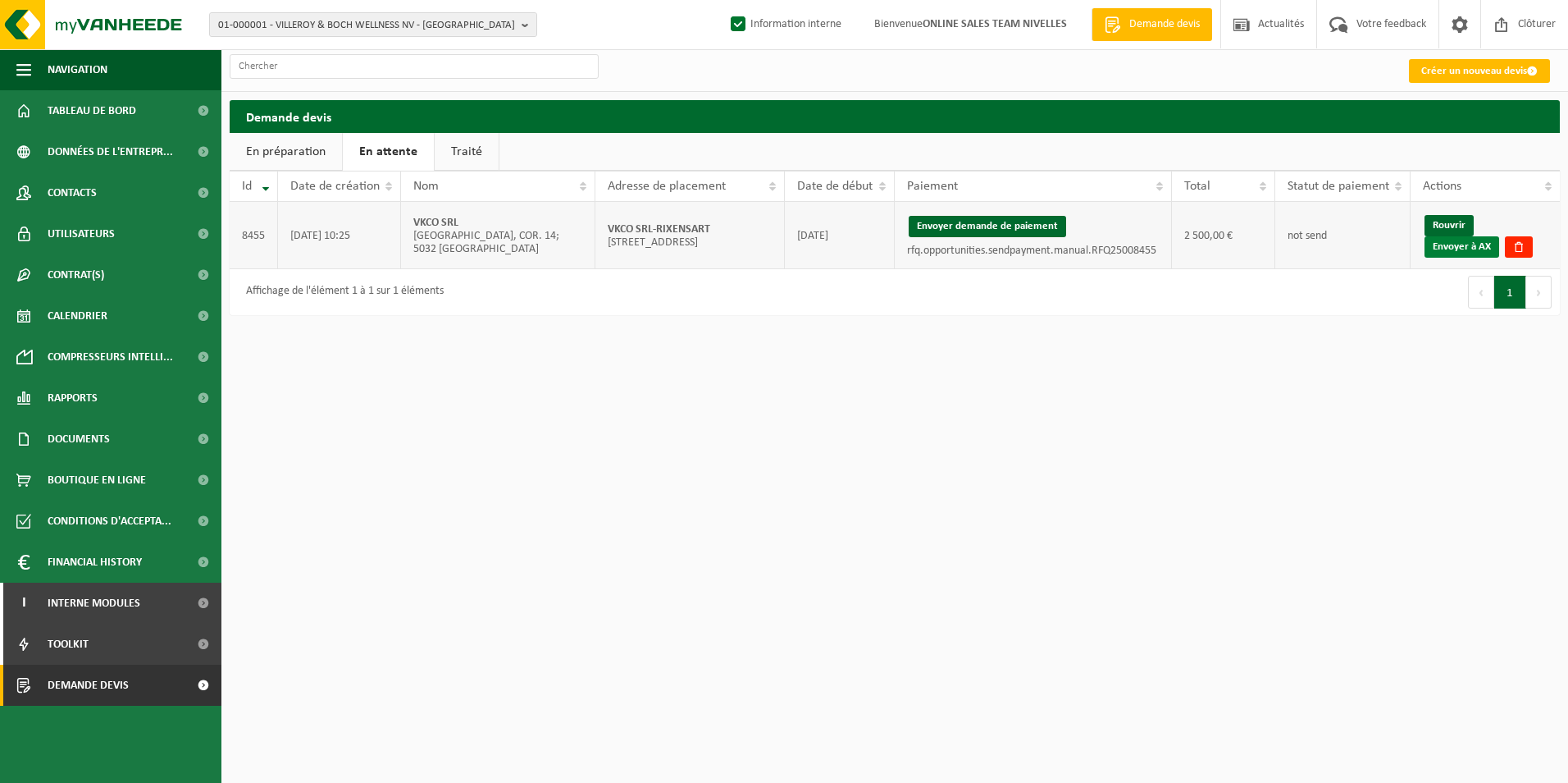
click at [1478, 242] on link "Envoyer à AX" at bounding box center [1462, 247] width 74 height 22
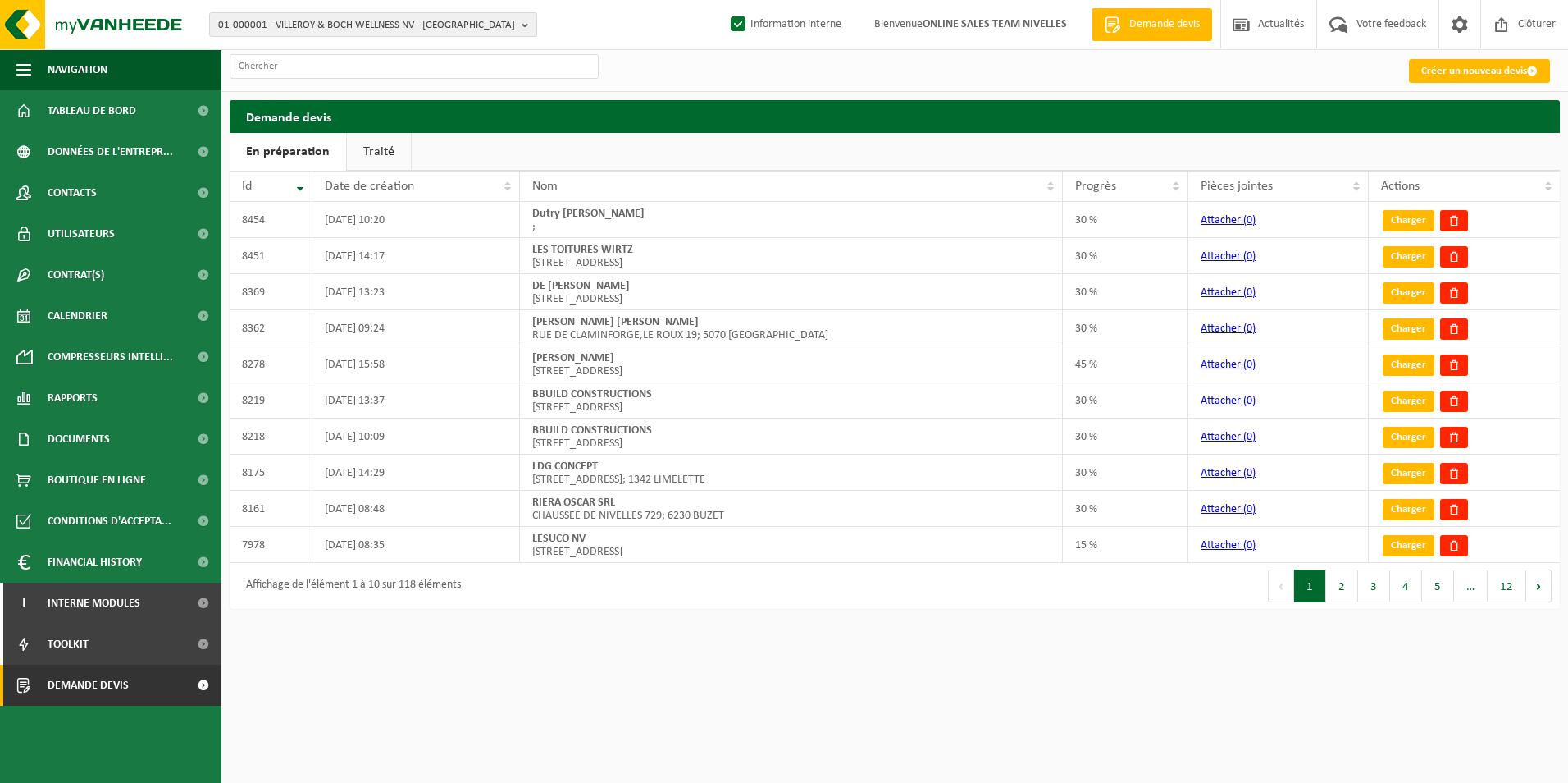
click at [354, 148] on link "Traité" at bounding box center [379, 152] width 64 height 38
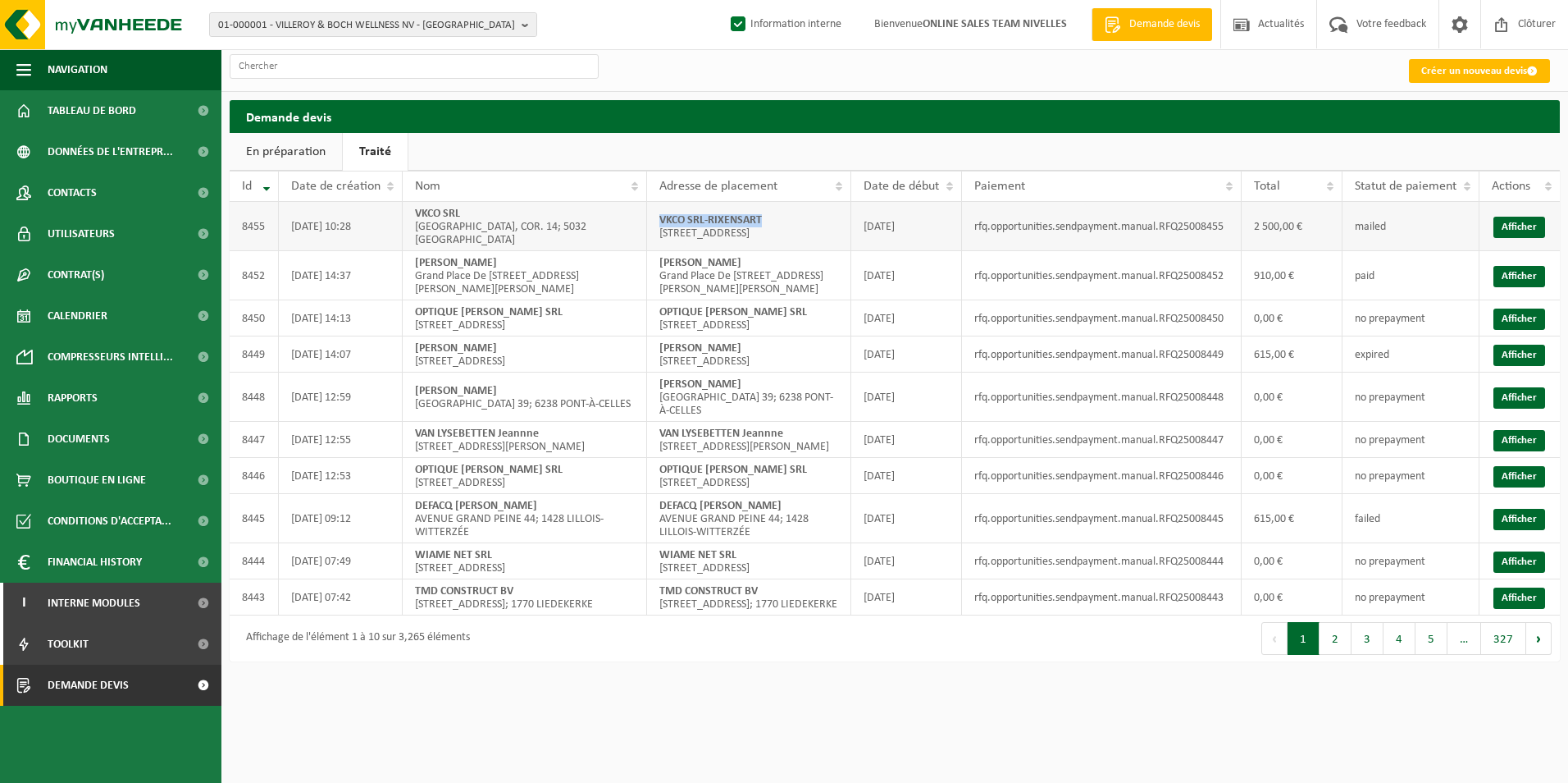
drag, startPoint x: 657, startPoint y: 213, endPoint x: 802, endPoint y: 212, distance: 145.0
click at [802, 212] on td "VKCO SRL-RIXENSART [STREET_ADDRESS]; 1330 RIXENSART" at bounding box center [749, 227] width 204 height 49
copy strong "VKCO SRL-RIXENSART"
click at [1530, 227] on link "Afficher" at bounding box center [1519, 228] width 52 height 22
